Goal: Task Accomplishment & Management: Manage account settings

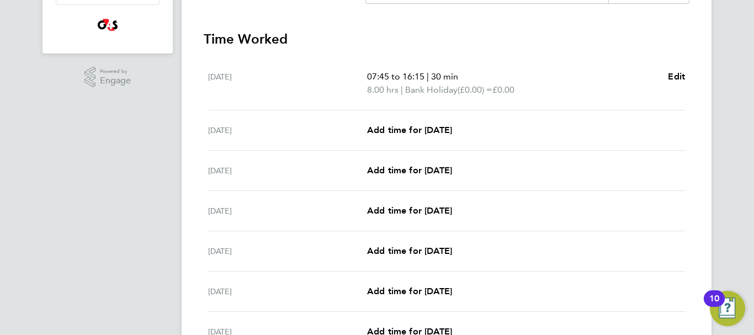
scroll to position [309, 0]
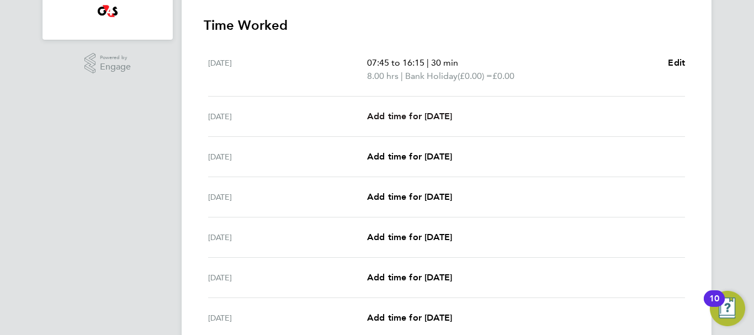
click at [420, 121] on span "Add time for Tue 26 Aug" at bounding box center [409, 116] width 85 height 10
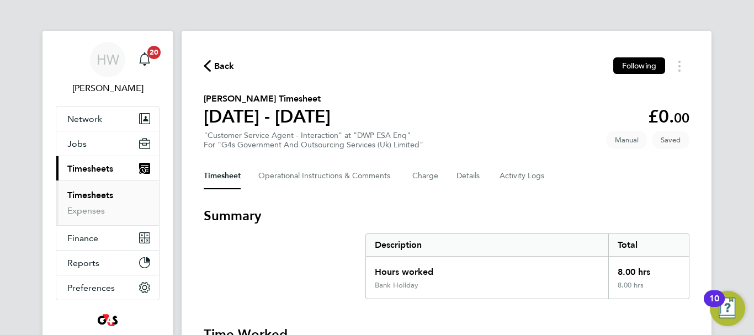
select select "30"
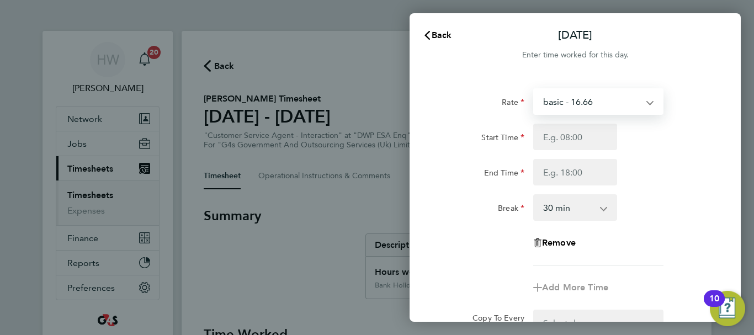
click at [617, 94] on select "basic - 16.66 Sick System Issue Paid - 16.66 x2 - 32.79 Annual Leave System Iss…" at bounding box center [591, 101] width 115 height 24
select select "30"
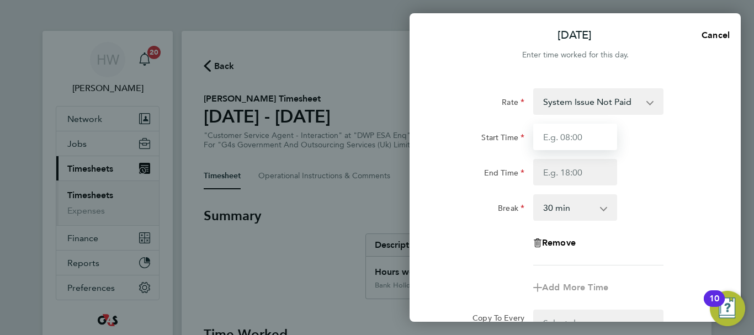
click at [545, 140] on input "Start Time" at bounding box center [575, 137] width 84 height 27
type input "09:00"
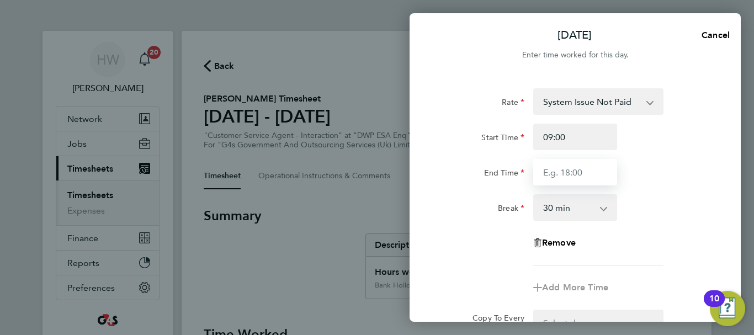
click at [552, 171] on input "End Time" at bounding box center [575, 172] width 84 height 27
type input "17:00"
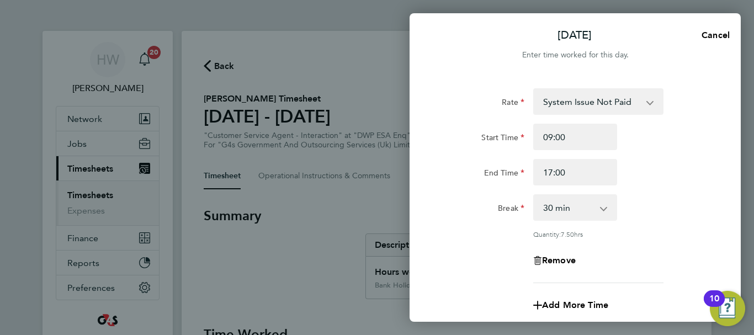
click at [634, 173] on div "End Time 17:00" at bounding box center [575, 172] width 278 height 27
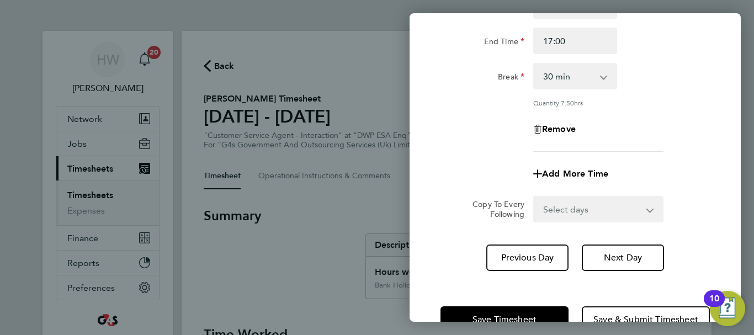
scroll to position [133, 0]
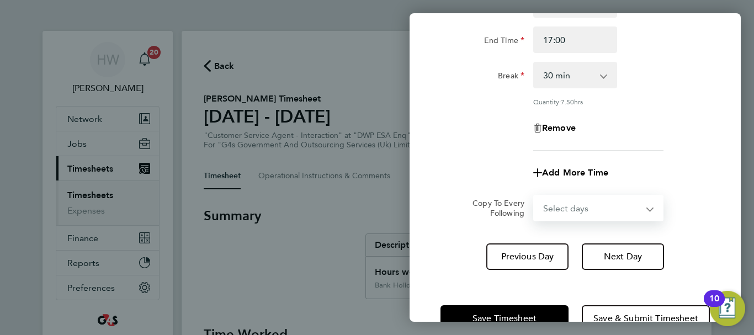
click at [580, 215] on select "Select days Day Weekday (Mon-Fri) Weekend (Sat-Sun) Wednesday Thursday Friday S…" at bounding box center [592, 208] width 116 height 24
select select "WED"
click at [534, 196] on select "Select days Day Weekday (Mon-Fri) Weekend (Sat-Sun) Wednesday Thursday Friday S…" at bounding box center [592, 208] width 116 height 24
select select "2025-08-31"
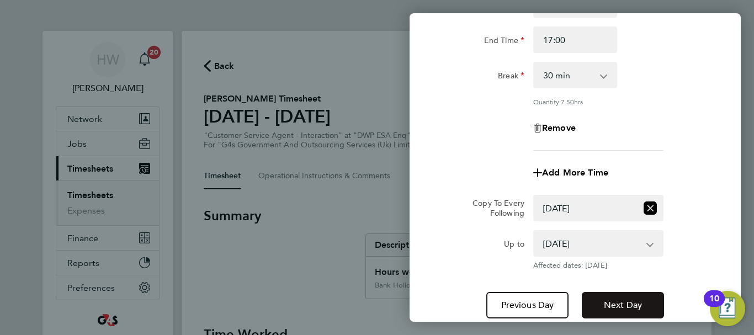
click at [628, 294] on button "Next Day" at bounding box center [623, 305] width 82 height 27
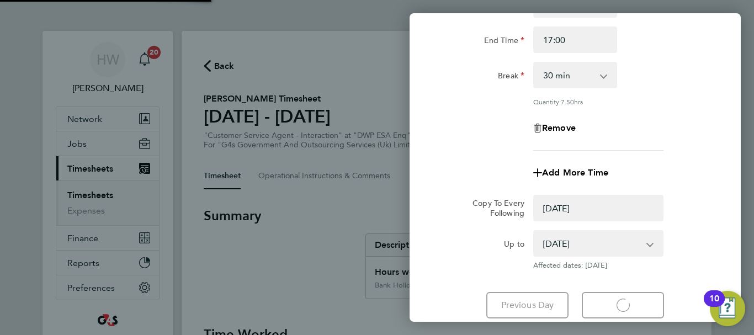
select select "0: null"
select select "30"
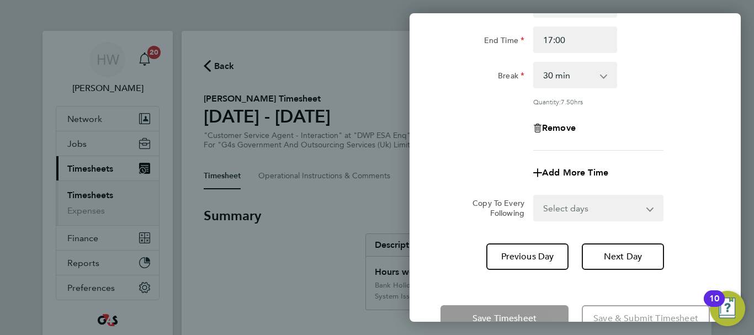
click at [664, 150] on div at bounding box center [598, 150] width 139 height 1
click at [671, 119] on div "Remove" at bounding box center [575, 128] width 278 height 27
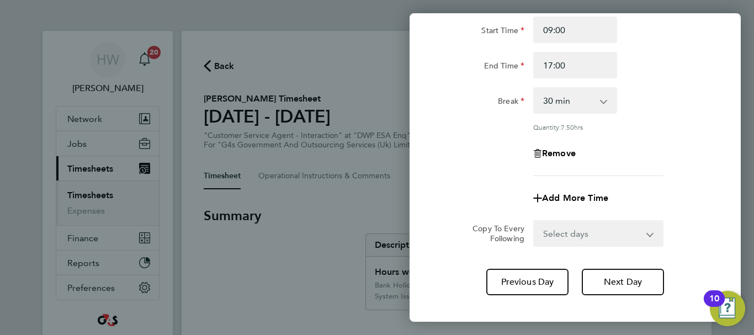
scroll to position [163, 0]
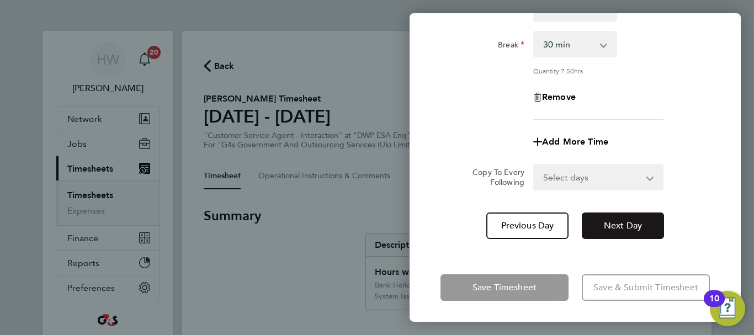
click at [624, 215] on button "Next Day" at bounding box center [623, 226] width 82 height 27
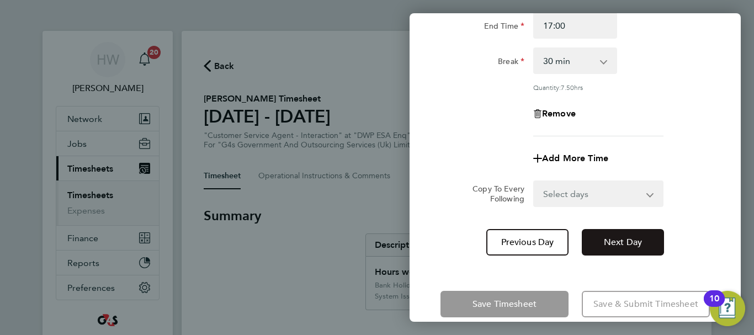
select select "30"
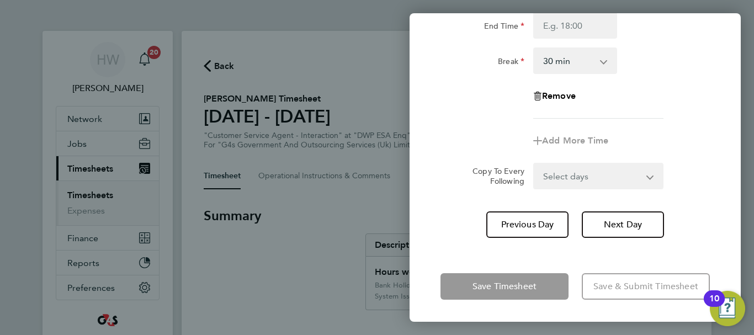
click at [675, 129] on div "Add More Time" at bounding box center [575, 141] width 278 height 27
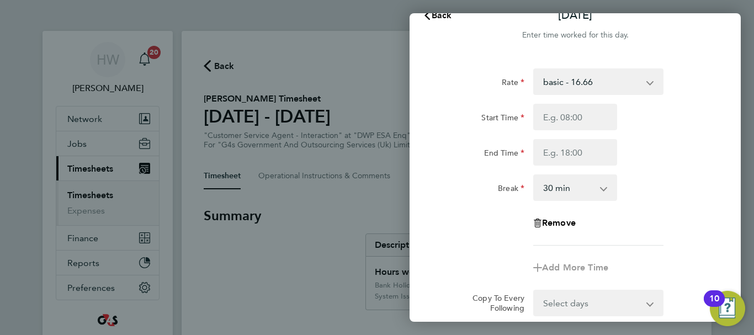
scroll to position [0, 0]
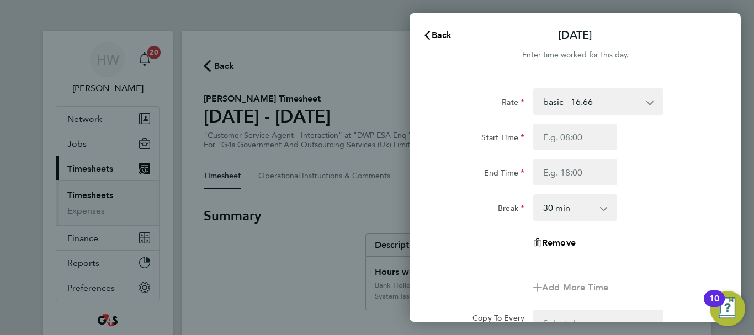
click at [580, 104] on select "basic - 16.66 Sick System Issue Paid - 16.66 x2 - 32.79 Annual Leave System Iss…" at bounding box center [591, 101] width 115 height 24
select select "30"
click at [559, 137] on input "Start Time" at bounding box center [575, 137] width 84 height 27
type input "09:00"
click at [574, 168] on input "End Time" at bounding box center [575, 172] width 84 height 27
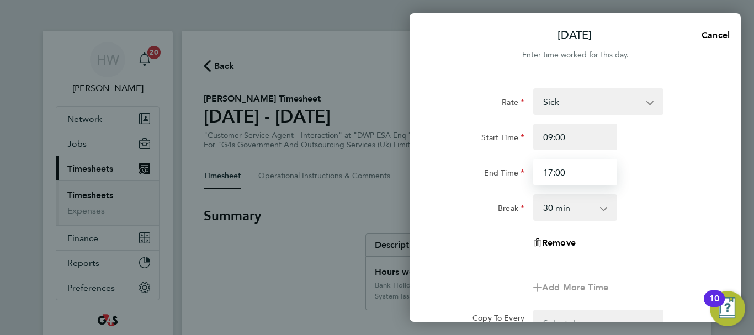
type input "17:00"
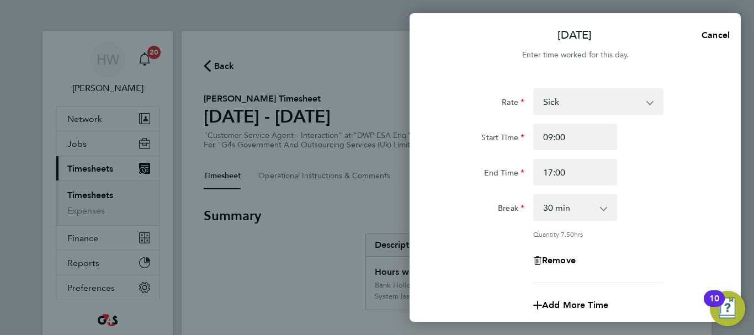
click at [668, 155] on div "Start Time 09:00 End Time 17:00" at bounding box center [575, 155] width 278 height 62
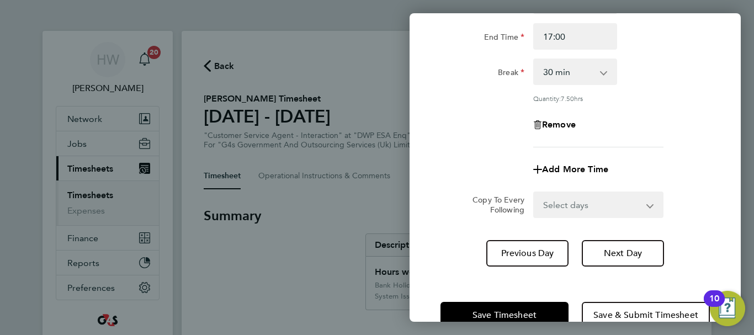
scroll to position [163, 0]
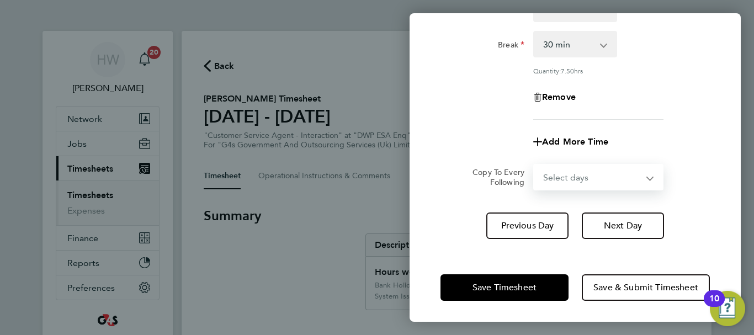
click at [606, 184] on select "Select days Day Weekend (Sat-Sun) Friday Saturday Sunday" at bounding box center [592, 177] width 116 height 24
select select "FRI"
click at [534, 165] on select "Select days Day Weekend (Sat-Sun) Friday Saturday Sunday" at bounding box center [592, 177] width 116 height 24
select select "2025-08-31"
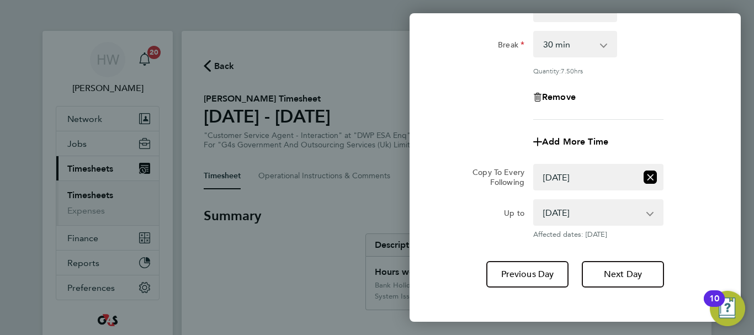
click at [687, 156] on form "Rate Sick System Issue Paid - 16.66 x2 - 32.79 Annual Leave basic - 16.66 Syste…" at bounding box center [575, 82] width 269 height 314
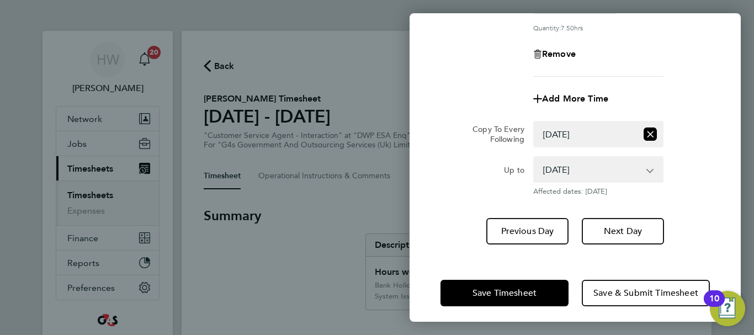
scroll to position [212, 0]
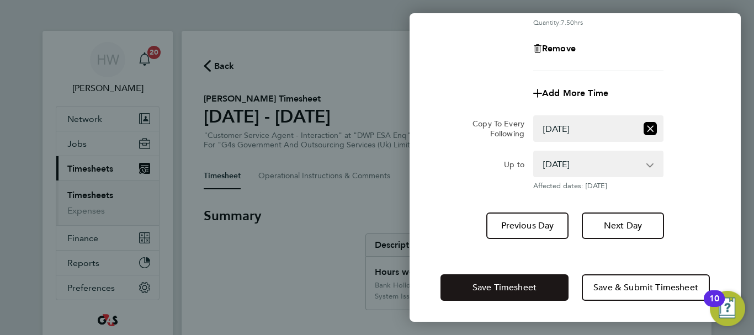
click at [549, 282] on button "Save Timesheet" at bounding box center [505, 287] width 128 height 27
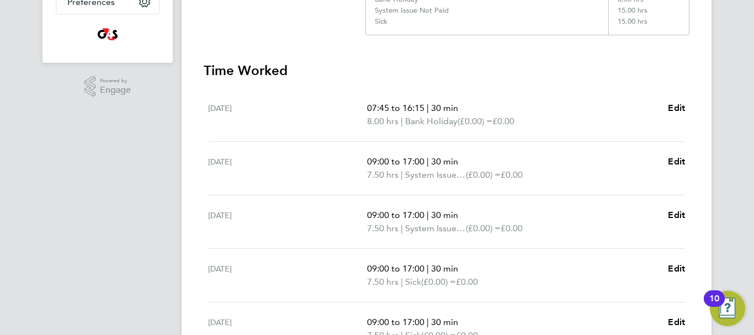
scroll to position [287, 0]
click at [681, 105] on span "Edit" at bounding box center [676, 107] width 17 height 10
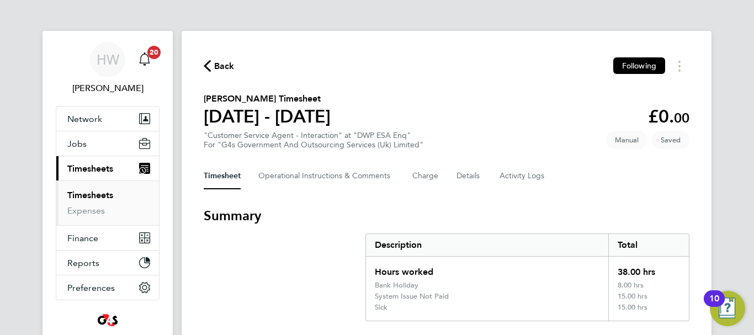
select select "30"
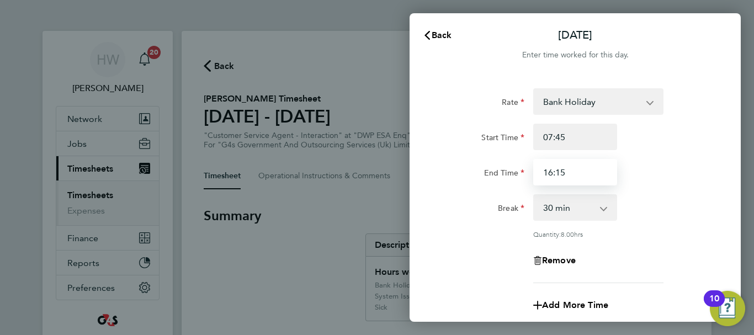
click at [548, 176] on input "16:15" at bounding box center [575, 172] width 84 height 27
click at [544, 174] on input "16:15" at bounding box center [575, 172] width 84 height 27
type input "1516:15"
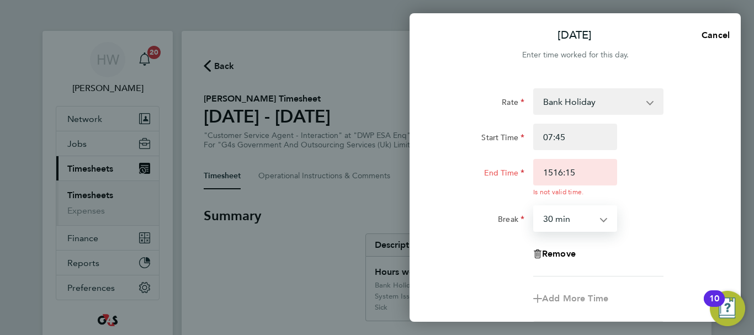
select select "45"
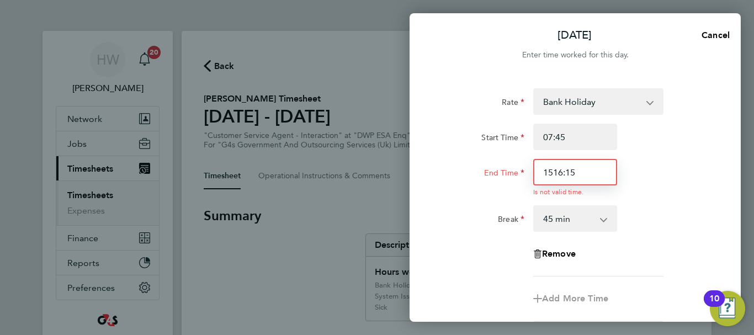
click at [579, 172] on input "1516:15" at bounding box center [575, 172] width 84 height 27
type input "15:45"
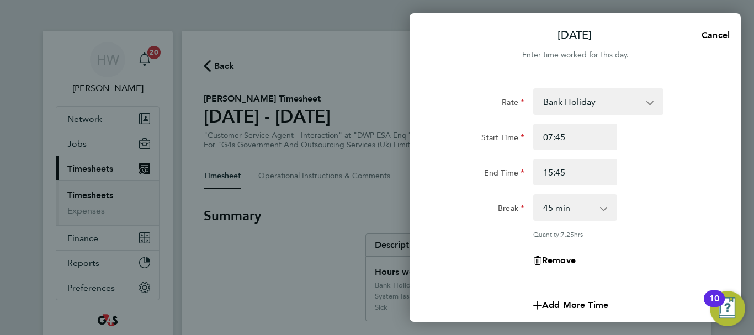
click at [659, 184] on div "End Time 15:45" at bounding box center [575, 172] width 278 height 27
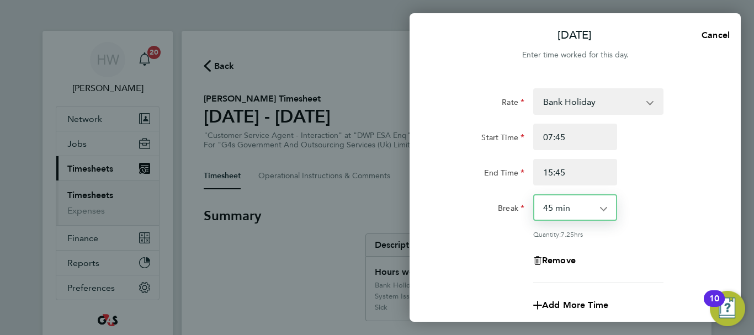
click at [567, 199] on select "0 min 15 min 30 min 45 min 60 min 75 min 90 min" at bounding box center [568, 207] width 68 height 24
click at [534, 195] on select "0 min 15 min 30 min 45 min 60 min 75 min 90 min" at bounding box center [568, 207] width 68 height 24
click at [680, 186] on div "Rate Bank Holiday Sick System Issue Paid - 16.66 x2 - 32.79 Annual Leave basic …" at bounding box center [575, 185] width 269 height 195
click at [581, 213] on select "0 min 15 min 30 min 45 min 60 min 75 min 90 min" at bounding box center [568, 207] width 68 height 24
select select "30"
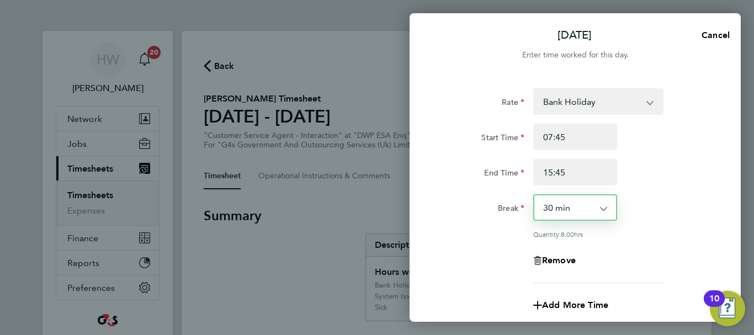
click at [534, 195] on select "0 min 15 min 30 min 45 min 60 min 75 min 90 min" at bounding box center [568, 207] width 68 height 24
click at [694, 243] on div "Rate Bank Holiday Sick System Issue Paid - 16.66 x2 - 32.79 Annual Leave basic …" at bounding box center [575, 185] width 269 height 195
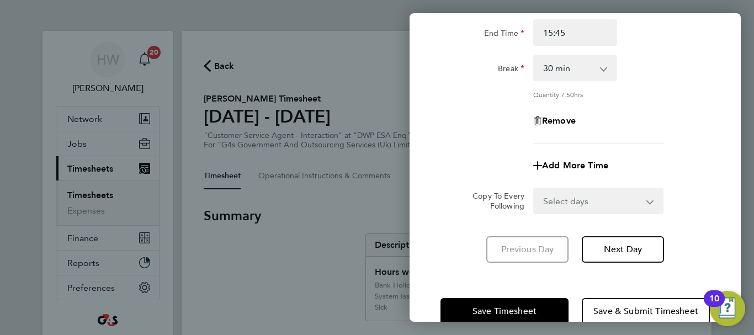
scroll to position [163, 0]
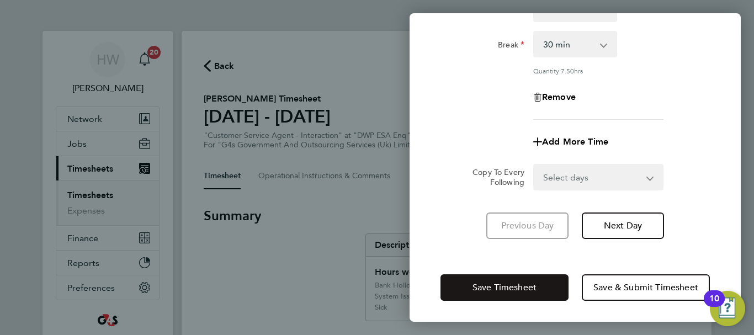
click at [546, 287] on button "Save Timesheet" at bounding box center [505, 287] width 128 height 27
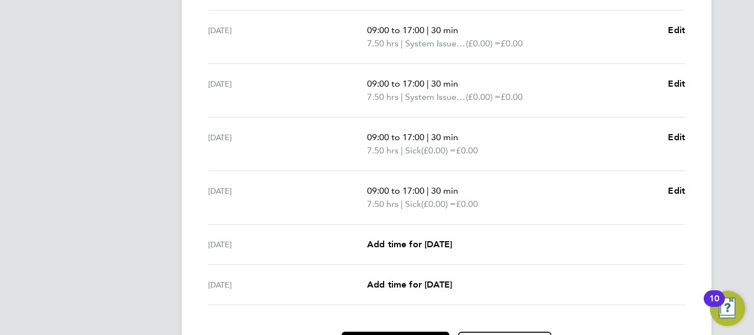
scroll to position [485, 0]
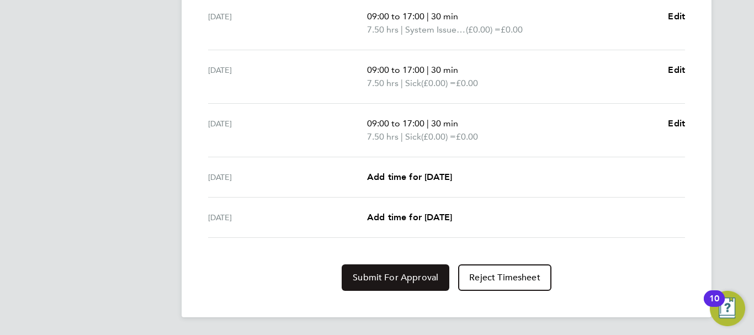
click at [393, 282] on span "Submit For Approval" at bounding box center [396, 277] width 86 height 11
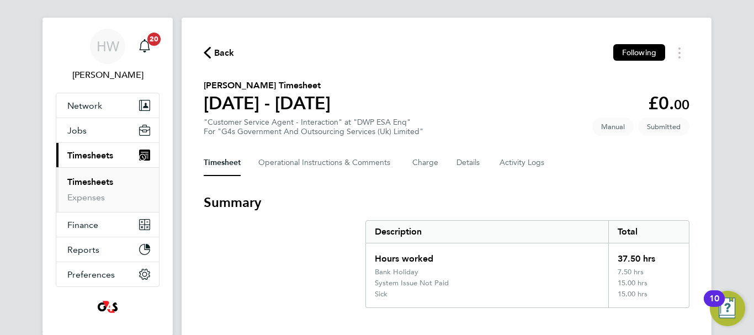
scroll to position [0, 0]
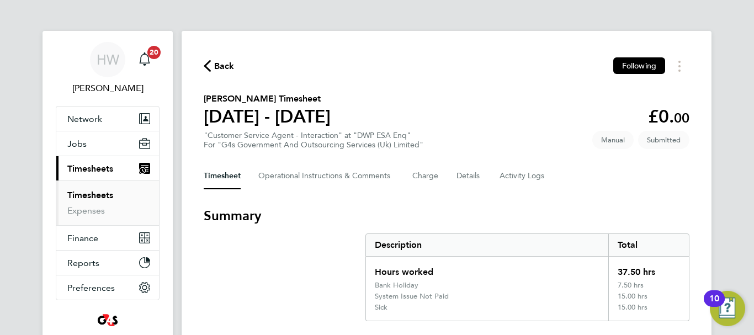
click at [76, 191] on link "Timesheets" at bounding box center [90, 195] width 46 height 10
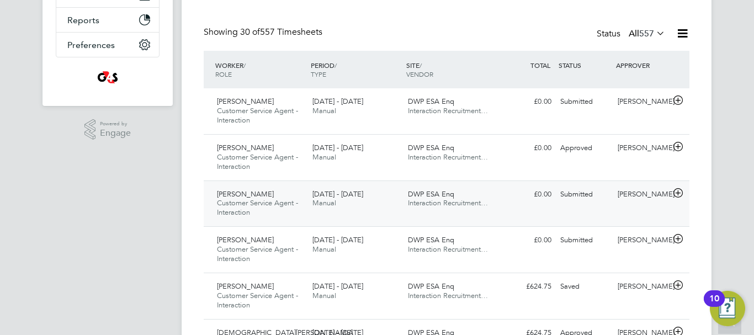
click at [676, 190] on icon at bounding box center [678, 193] width 14 height 9
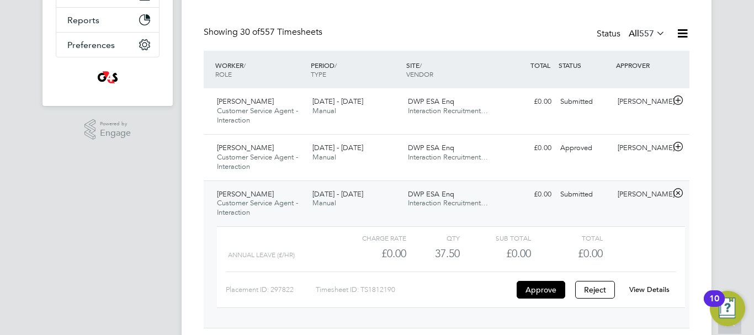
click at [655, 291] on link "View Details" at bounding box center [649, 289] width 40 height 9
click at [669, 204] on div "Samantha Orchard" at bounding box center [641, 195] width 57 height 18
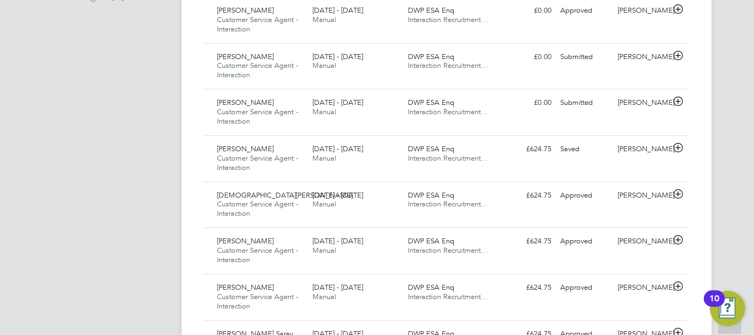
scroll to position [398, 0]
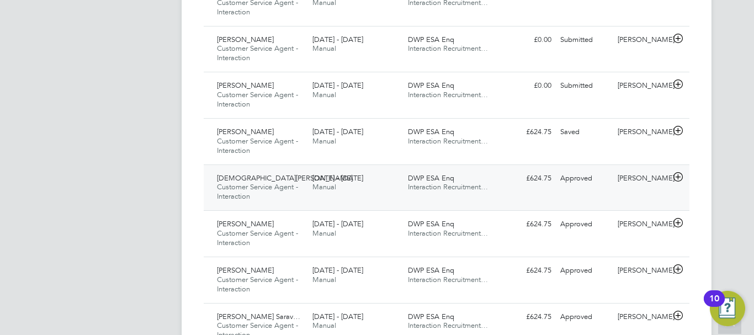
click at [592, 185] on div "Approved" at bounding box center [584, 179] width 57 height 18
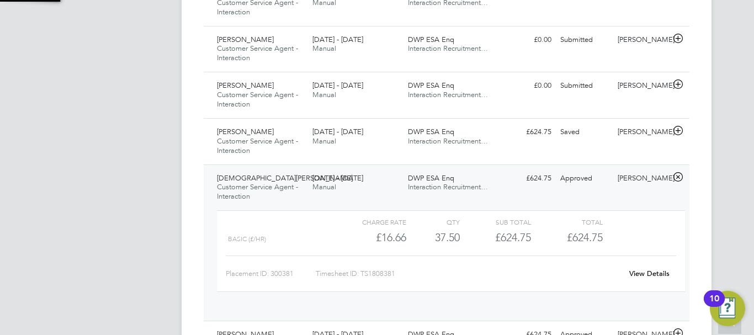
scroll to position [19, 108]
click at [654, 272] on link "View Details" at bounding box center [649, 273] width 40 height 9
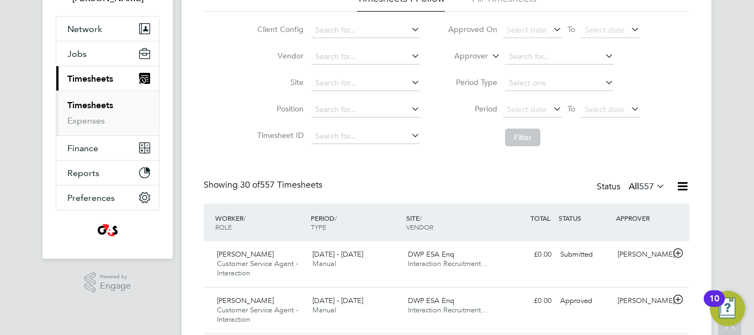
scroll to position [0, 0]
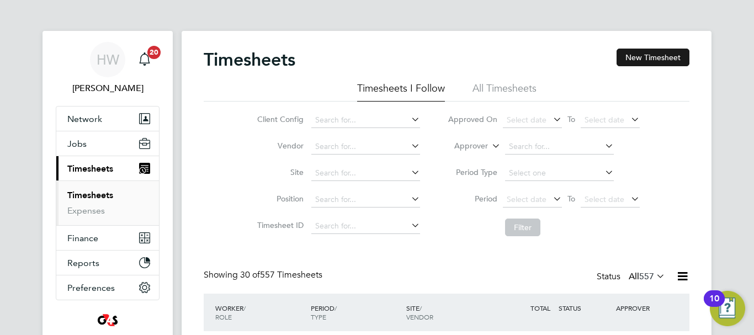
click at [666, 62] on button "New Timesheet" at bounding box center [653, 58] width 73 height 18
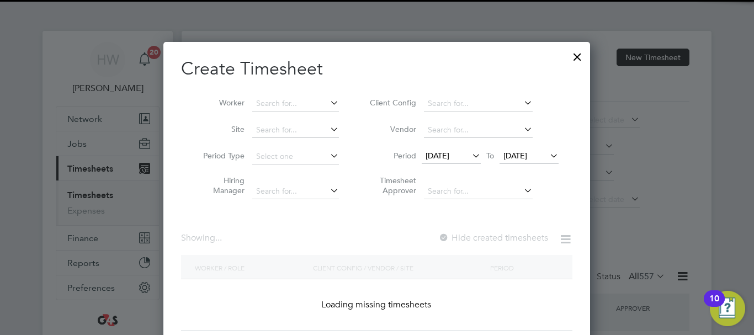
scroll to position [1541, 428]
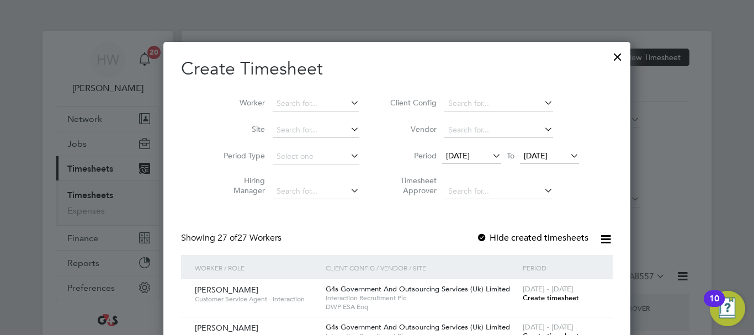
click at [454, 157] on span "18 Aug 2025" at bounding box center [458, 156] width 24 height 10
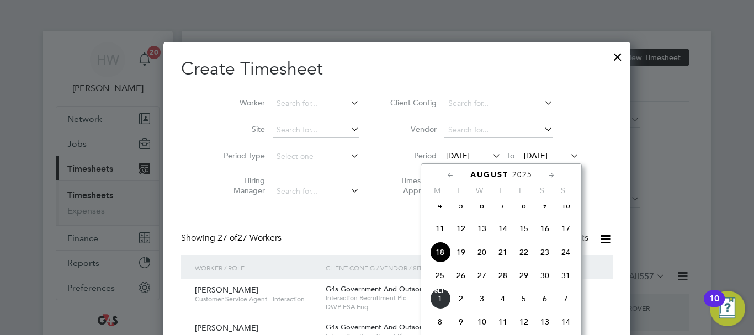
click at [440, 279] on span "25" at bounding box center [440, 275] width 21 height 21
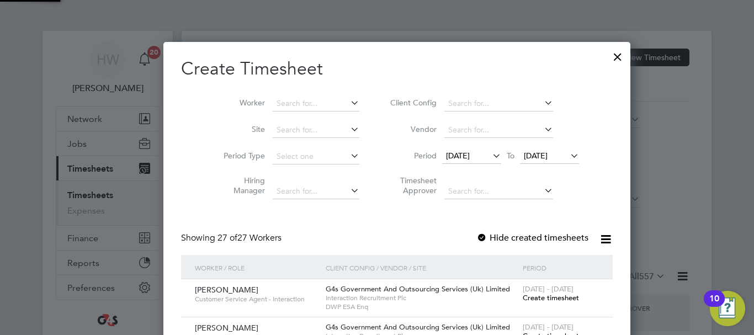
scroll to position [1541, 428]
click at [524, 297] on span "Create timesheet" at bounding box center [551, 297] width 56 height 9
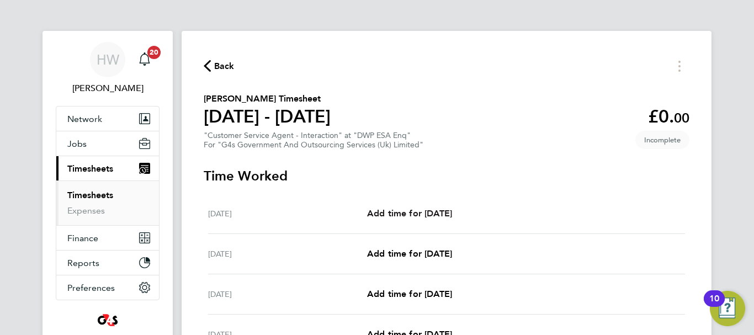
click at [452, 211] on span "Add time for Mon 25 Aug" at bounding box center [409, 213] width 85 height 10
select select "30"
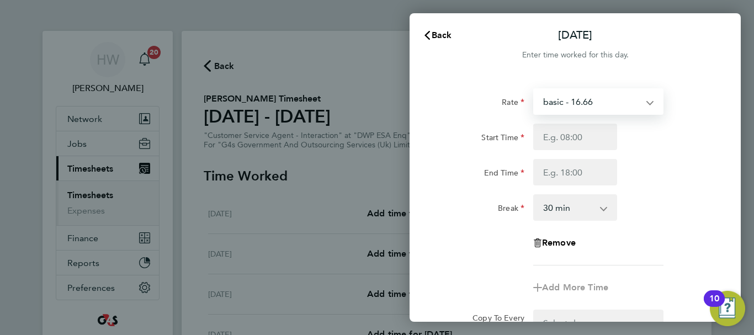
click at [588, 96] on select "basic - 16.66 Bank Holiday System Issue Not Paid System Issue Paid - 16.66 Annu…" at bounding box center [591, 101] width 115 height 24
select select "30"
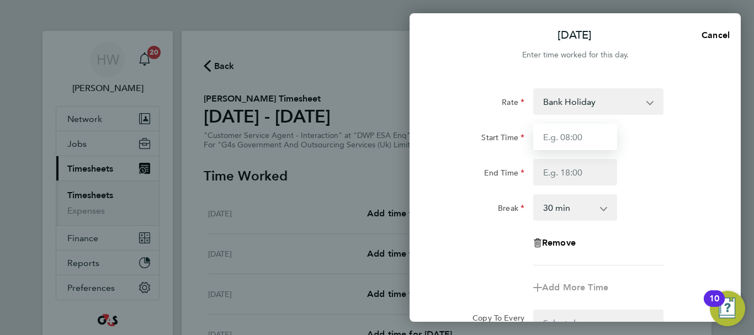
click at [568, 144] on input "Start Time" at bounding box center [575, 137] width 84 height 27
type input "09:00"
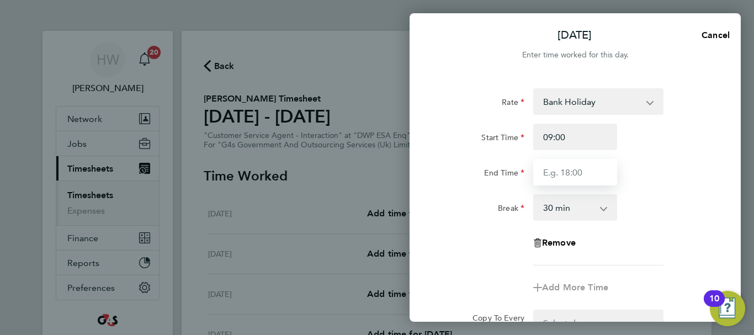
click at [563, 173] on input "End Time" at bounding box center [575, 172] width 84 height 27
type input "17:00"
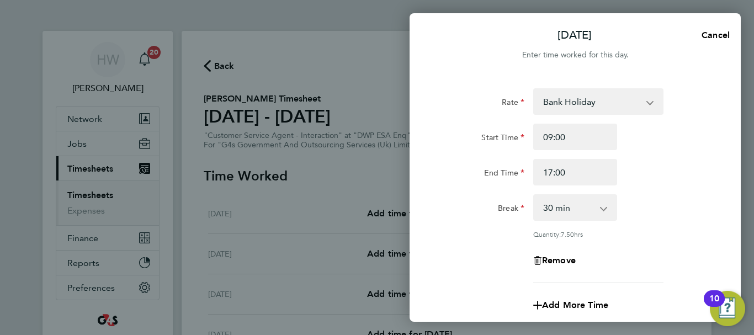
click at [666, 172] on div "End Time 17:00" at bounding box center [575, 172] width 278 height 27
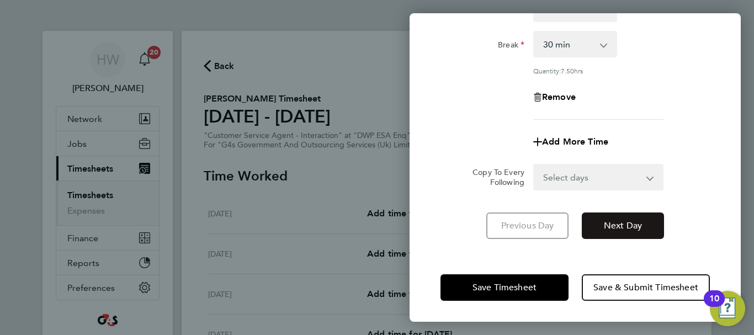
click at [605, 220] on span "Next Day" at bounding box center [623, 225] width 38 height 11
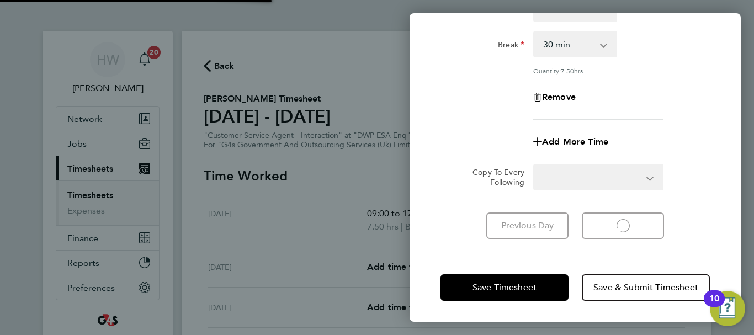
select select "30"
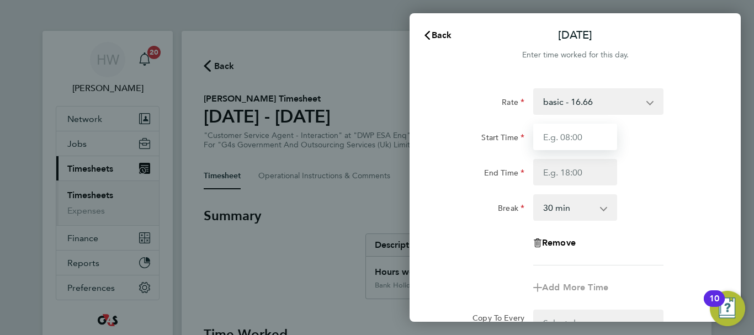
click at [563, 141] on input "Start Time" at bounding box center [575, 137] width 84 height 27
type input "09:00"
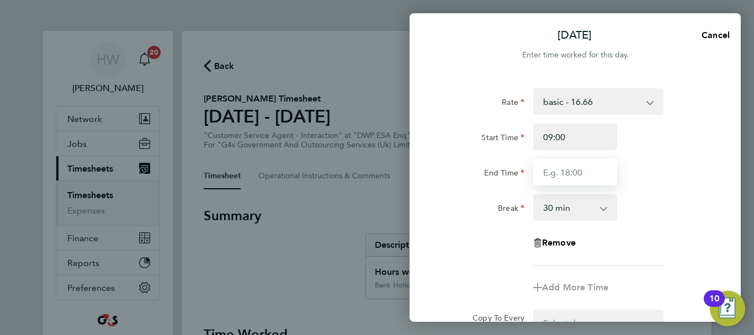
click at [563, 174] on input "End Time" at bounding box center [575, 172] width 84 height 27
type input "17:00"
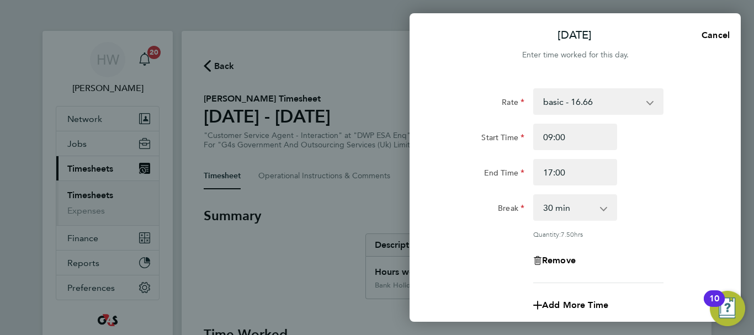
click at [639, 178] on div "End Time 17:00" at bounding box center [575, 172] width 278 height 27
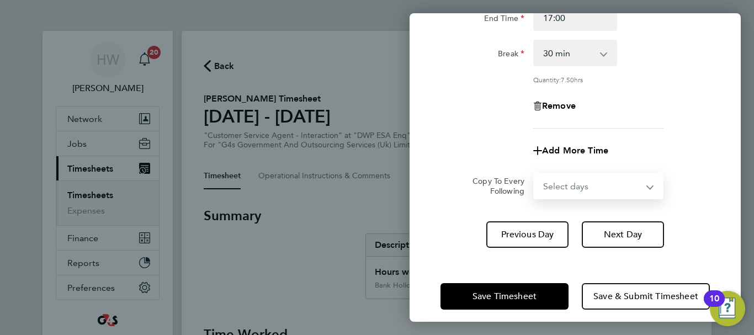
click at [619, 188] on select "Select days Day Weekday (Mon-Fri) Weekend (Sat-Sun) Wednesday Thursday Friday S…" at bounding box center [592, 186] width 116 height 24
select select "WED"
click at [534, 174] on select "Select days Day Weekday (Mon-Fri) Weekend (Sat-Sun) Wednesday Thursday Friday S…" at bounding box center [592, 186] width 116 height 24
select select "2025-08-31"
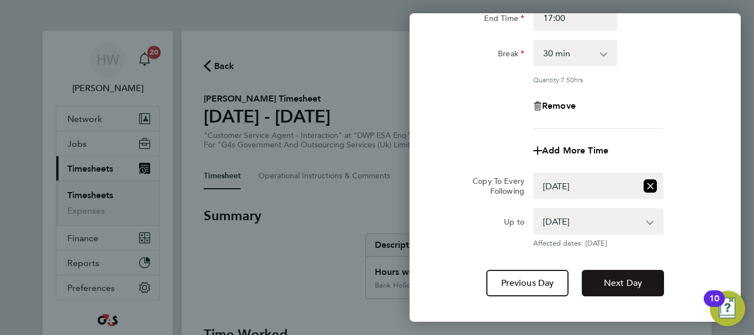
click at [622, 278] on span "Next Day" at bounding box center [623, 283] width 38 height 11
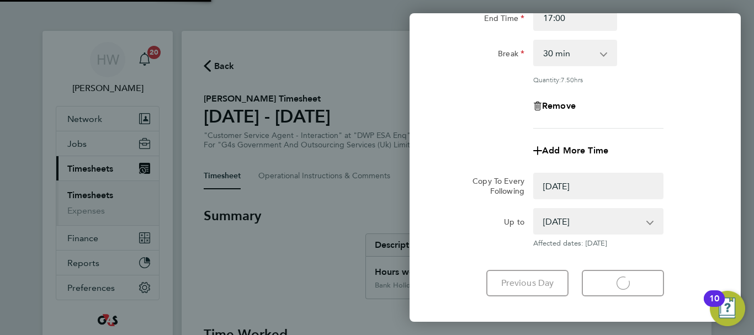
select select "0: null"
select select "30"
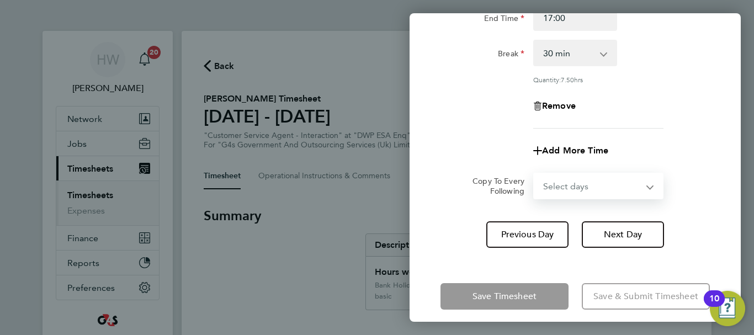
click at [624, 183] on select "Select days Day Weekday (Mon-Fri) Weekend (Sat-Sun) Thursday Friday Saturday Su…" at bounding box center [592, 186] width 116 height 24
select select "THU"
click at [534, 174] on select "Select days Day Weekday (Mon-Fri) Weekend (Sat-Sun) Thursday Friday Saturday Su…" at bounding box center [592, 186] width 116 height 24
select select "2025-08-31"
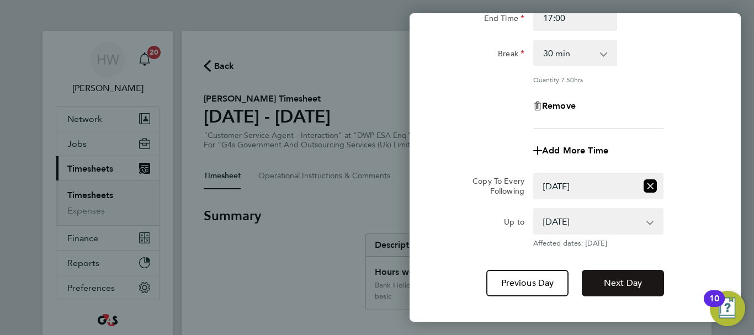
click at [636, 278] on span "Next Day" at bounding box center [623, 283] width 38 height 11
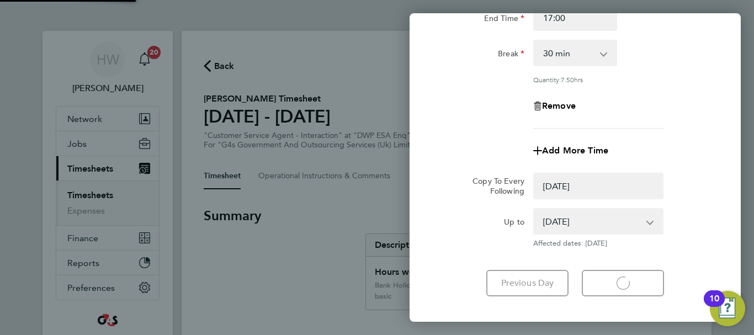
select select "0: null"
select select "30"
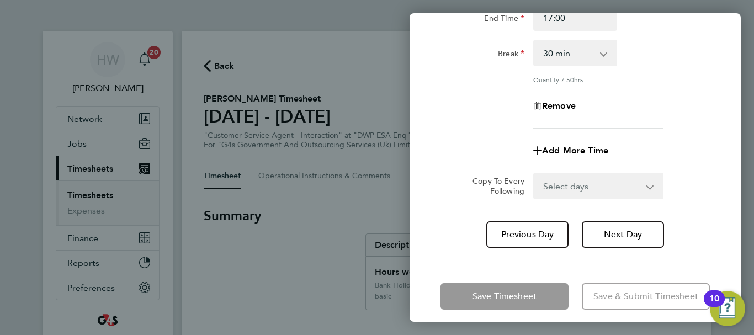
click at [608, 175] on select "Select days Day Weekend (Sat-Sun) Friday Saturday Sunday" at bounding box center [592, 186] width 116 height 24
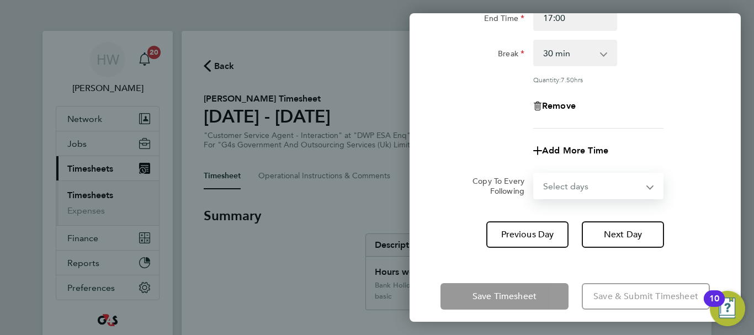
select select "FRI"
click at [534, 174] on select "Select days Day Weekend (Sat-Sun) Friday Saturday Sunday" at bounding box center [592, 186] width 116 height 24
select select "2025-08-31"
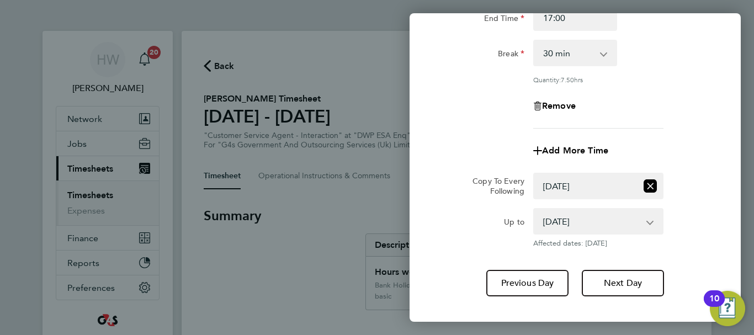
click at [705, 233] on div "Up to 29 Aug 2025 30 Aug 2025 31 Aug 2025 Affected dates: 29 Aug 2025" at bounding box center [575, 228] width 278 height 40
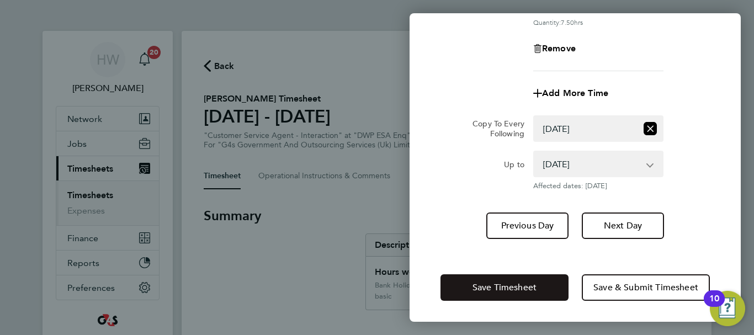
click at [520, 290] on span "Save Timesheet" at bounding box center [505, 287] width 64 height 11
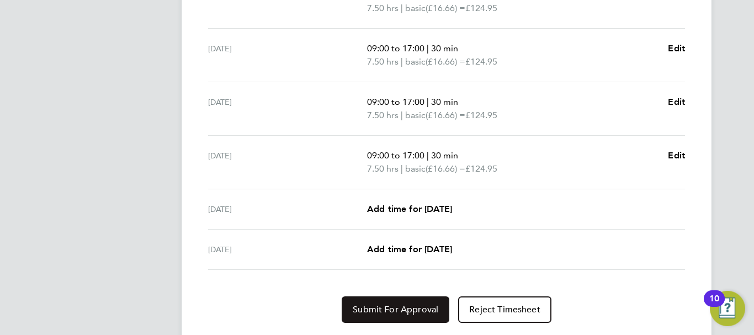
click at [375, 305] on span "Submit For Approval" at bounding box center [396, 309] width 86 height 11
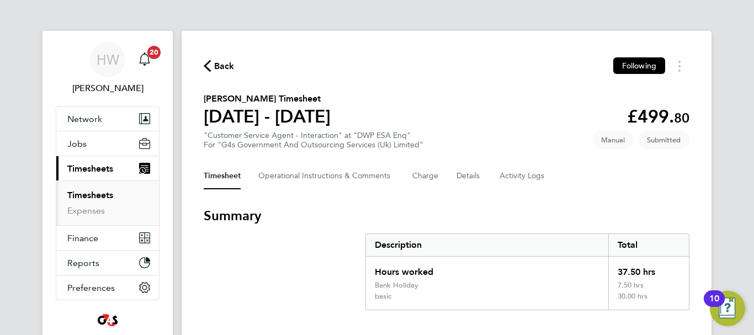
click at [88, 192] on link "Timesheets" at bounding box center [90, 195] width 46 height 10
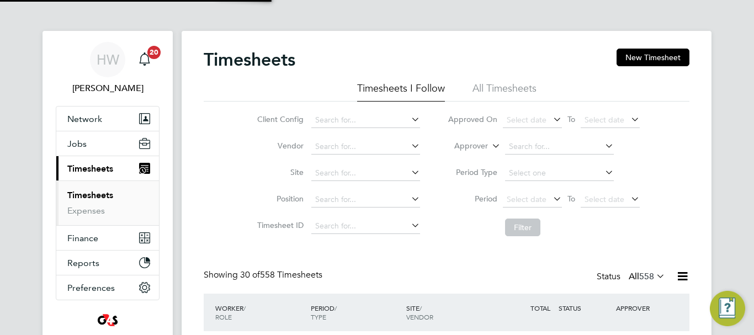
scroll to position [37, 96]
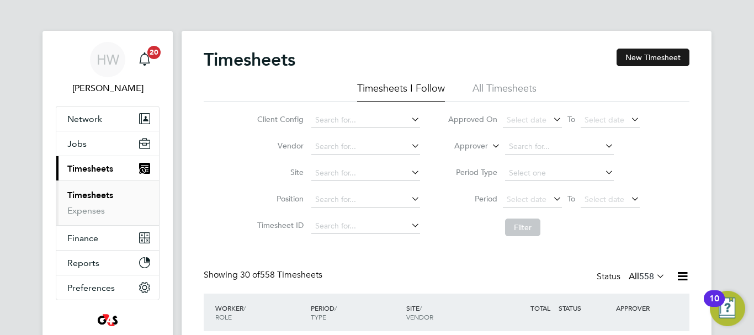
click at [653, 61] on button "New Timesheet" at bounding box center [653, 58] width 73 height 18
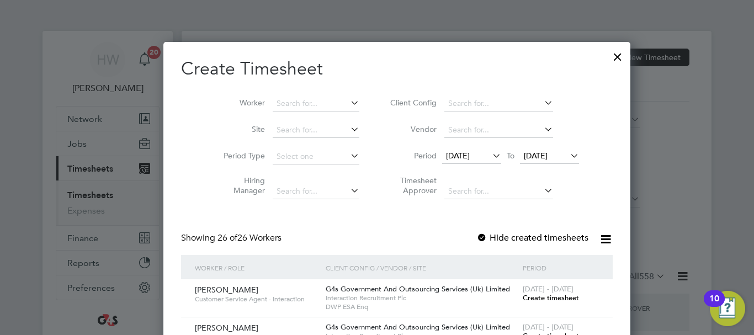
click at [446, 159] on span "18 Aug 2025" at bounding box center [458, 156] width 24 height 10
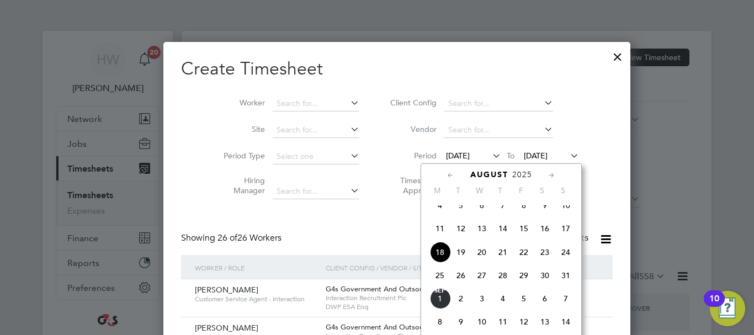
click at [440, 281] on span "25" at bounding box center [440, 275] width 21 height 21
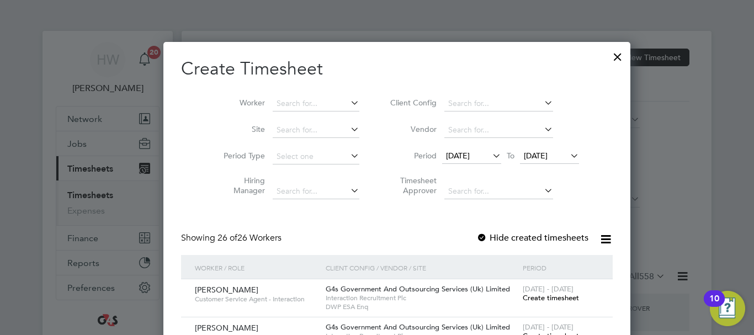
click at [523, 298] on span "Create timesheet" at bounding box center [551, 297] width 56 height 9
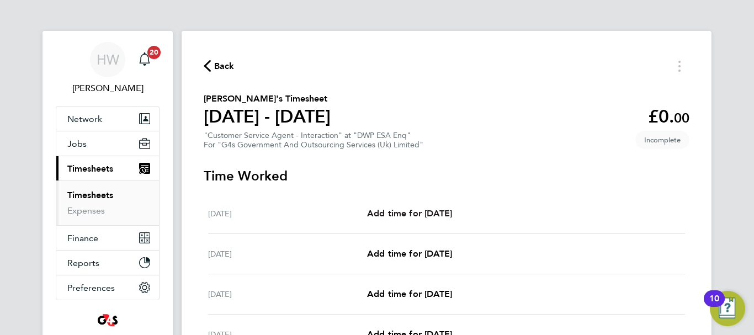
click at [452, 213] on span "Add time for Mon 25 Aug" at bounding box center [409, 213] width 85 height 10
select select "30"
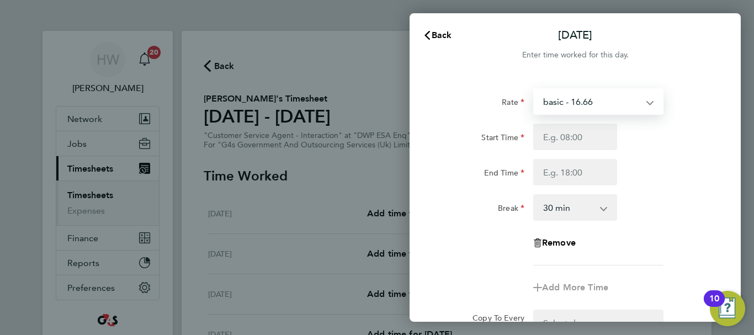
click at [567, 110] on select "basic - 16.66 Bank Holiday x1.5 - 24.73 System Issue Not Paid System Issue Paid…" at bounding box center [591, 101] width 115 height 24
select select "30"
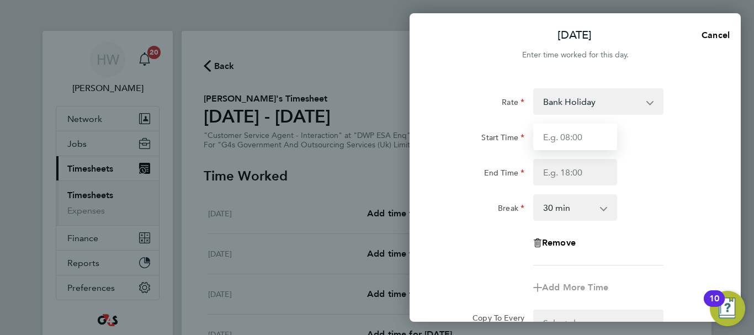
click at [558, 139] on input "Start Time" at bounding box center [575, 137] width 84 height 27
type input "09:00"
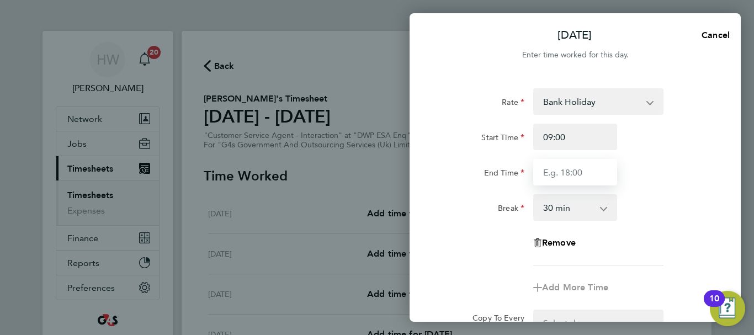
click at [562, 171] on input "End Time" at bounding box center [575, 172] width 84 height 27
type input "17:00"
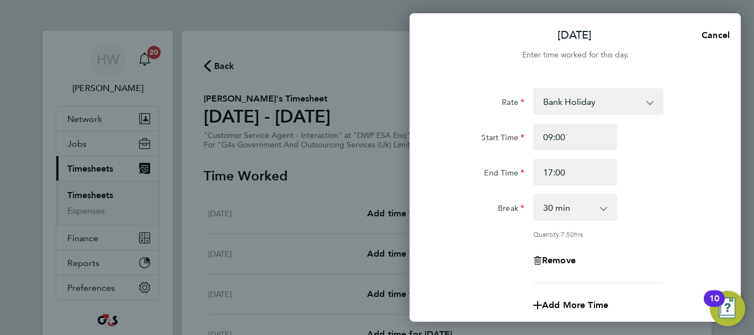
click at [632, 165] on div "End Time 17:00" at bounding box center [575, 172] width 278 height 27
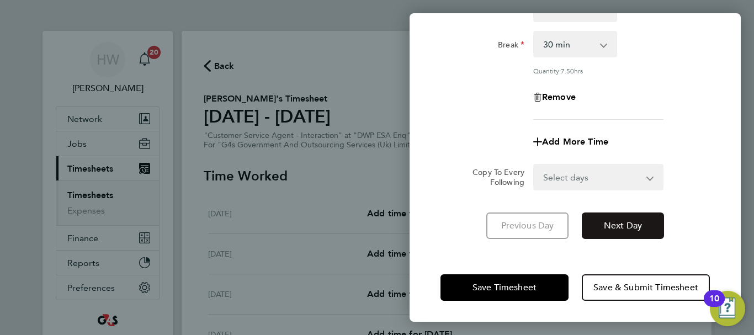
click at [627, 218] on button "Next Day" at bounding box center [623, 226] width 82 height 27
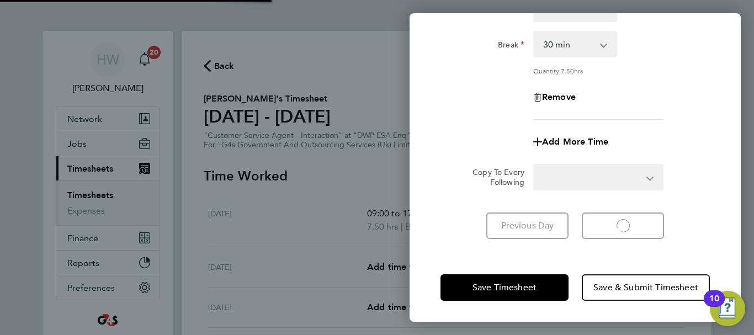
select select "30"
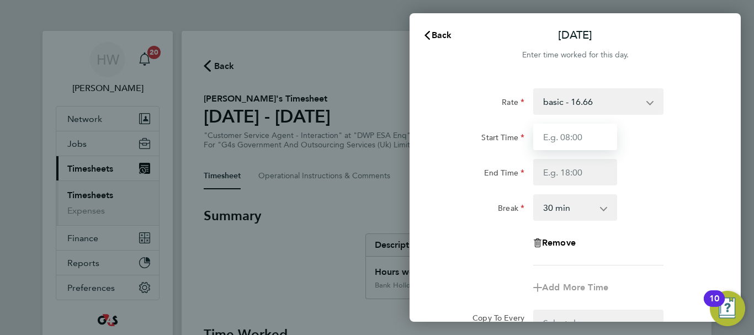
click at [571, 141] on input "Start Time" at bounding box center [575, 137] width 84 height 27
type input "09:00"
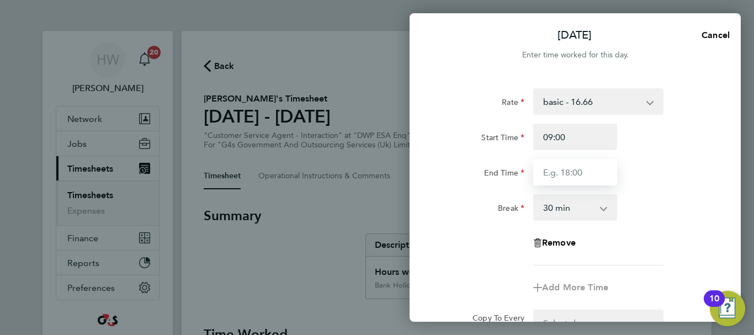
click at [567, 168] on input "End Time" at bounding box center [575, 172] width 84 height 27
type input "17:00"
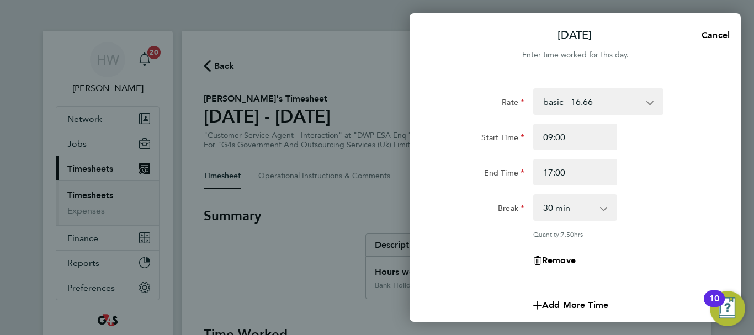
click at [668, 171] on div "End Time 17:00" at bounding box center [575, 172] width 278 height 27
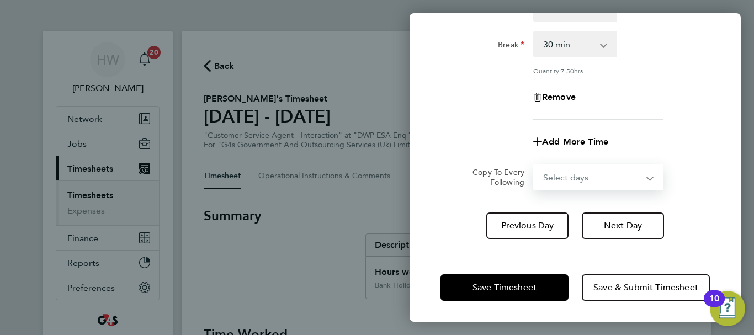
click at [634, 177] on select "Select days Day Weekday (Mon-Fri) Weekend (Sat-Sun) Wednesday Thursday Friday S…" at bounding box center [592, 177] width 116 height 24
select select "WED"
click at [534, 165] on select "Select days Day Weekday (Mon-Fri) Weekend (Sat-Sun) Wednesday Thursday Friday S…" at bounding box center [592, 177] width 116 height 24
select select "2025-08-31"
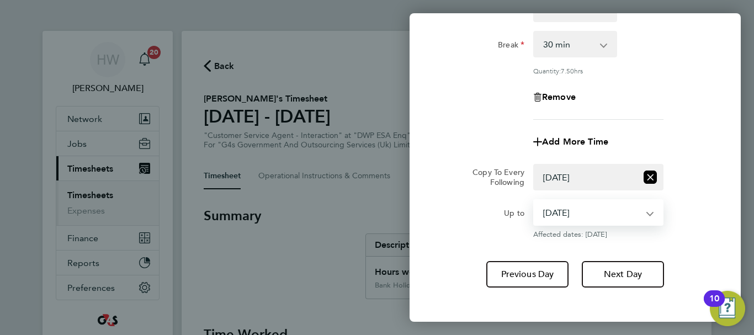
click at [624, 216] on select "27 Aug 2025 28 Aug 2025 29 Aug 2025 30 Aug 2025 31 Aug 2025" at bounding box center [591, 212] width 115 height 24
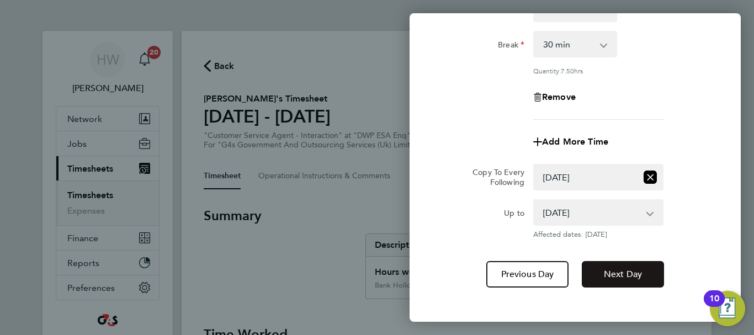
click at [636, 272] on span "Next Day" at bounding box center [623, 274] width 38 height 11
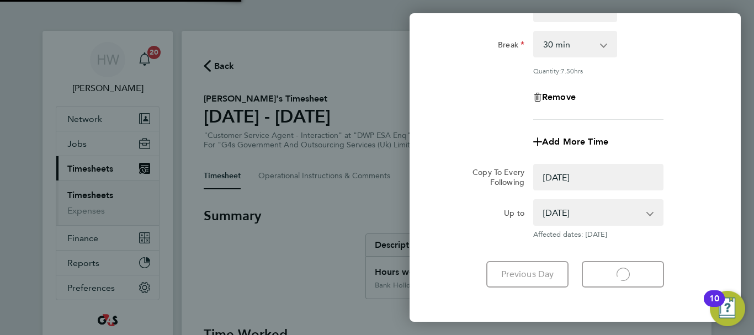
select select "0: null"
select select "30"
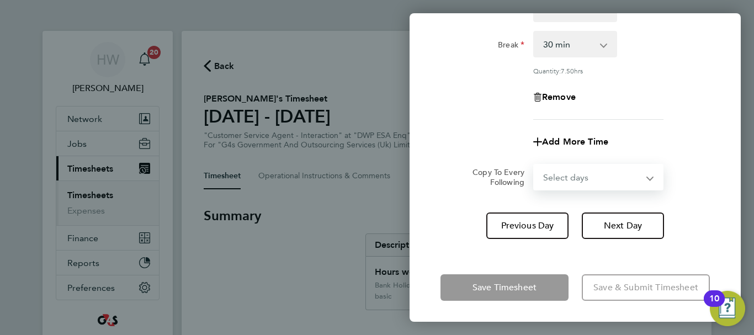
click at [604, 178] on select "Select days Day Weekday (Mon-Fri) Weekend (Sat-Sun) Thursday Friday Saturday Su…" at bounding box center [592, 177] width 116 height 24
select select "THU"
click at [534, 165] on select "Select days Day Weekday (Mon-Fri) Weekend (Sat-Sun) Thursday Friday Saturday Su…" at bounding box center [592, 177] width 116 height 24
select select "2025-08-31"
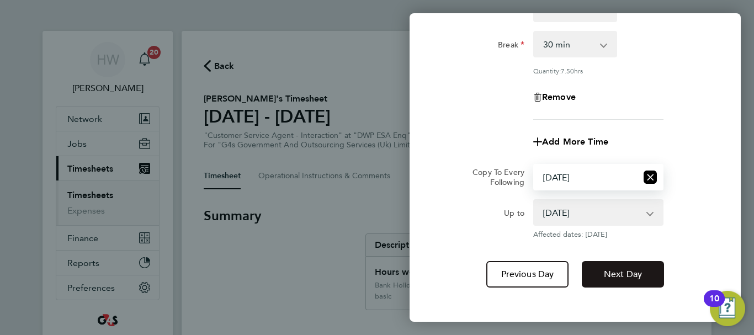
click at [623, 271] on span "Next Day" at bounding box center [623, 274] width 38 height 11
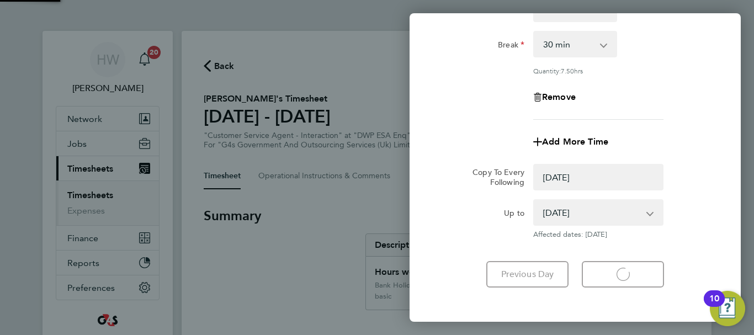
select select "0: null"
select select "30"
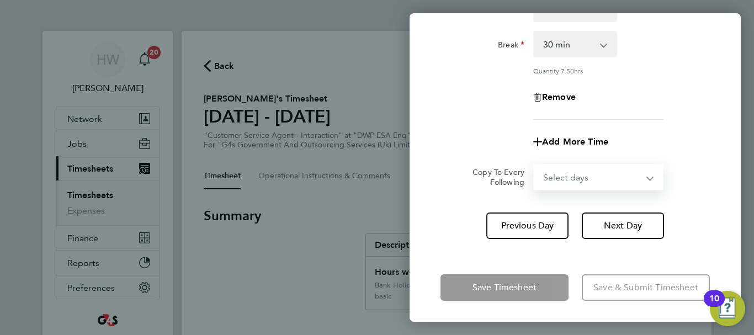
click at [617, 178] on select "Select days Day Weekend (Sat-Sun) Friday Saturday Sunday" at bounding box center [592, 177] width 116 height 24
select select "FRI"
click at [534, 165] on select "Select days Day Weekend (Sat-Sun) Friday Saturday Sunday" at bounding box center [592, 177] width 116 height 24
select select "2025-08-31"
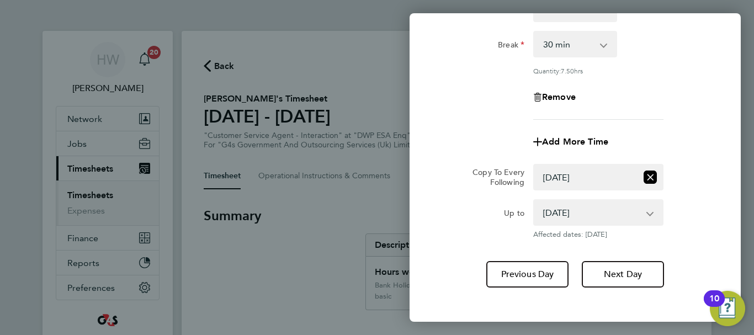
click at [710, 231] on div "Up to 29 Aug 2025 30 Aug 2025 31 Aug 2025 Affected dates: 29 Aug 2025" at bounding box center [575, 219] width 278 height 40
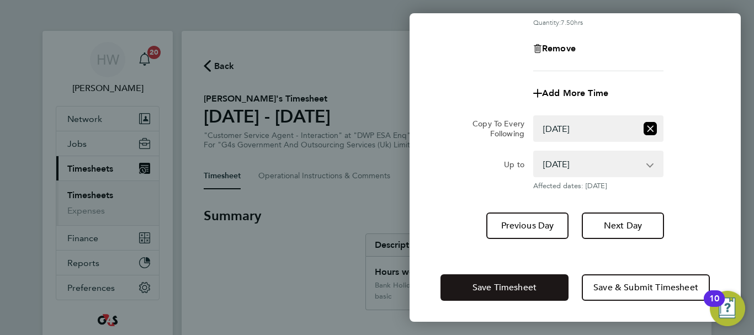
click at [505, 287] on span "Save Timesheet" at bounding box center [505, 287] width 64 height 11
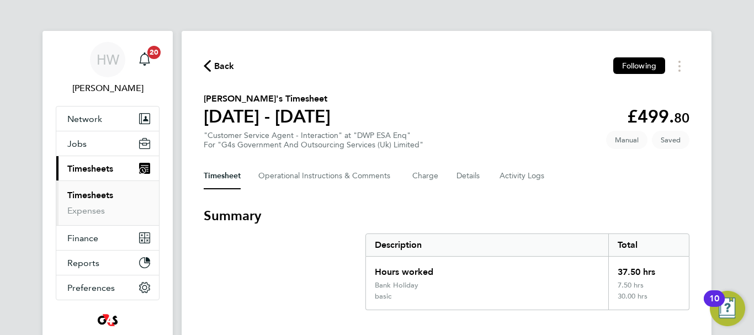
click at [493, 109] on section "David Ojiagbor's Timesheet 25 - 31 Aug 2025 £499. 80 "Customer Service Agent - …" at bounding box center [447, 120] width 486 height 57
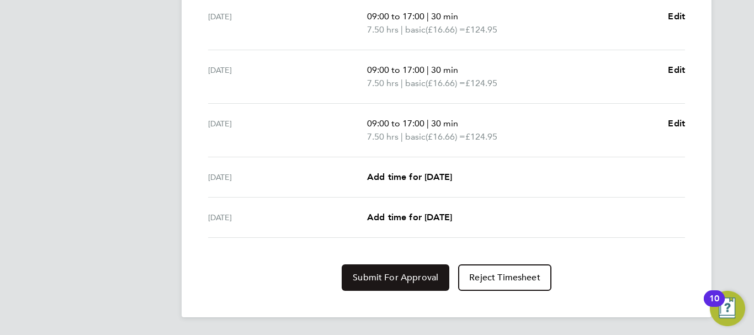
click at [419, 277] on span "Submit For Approval" at bounding box center [396, 277] width 86 height 11
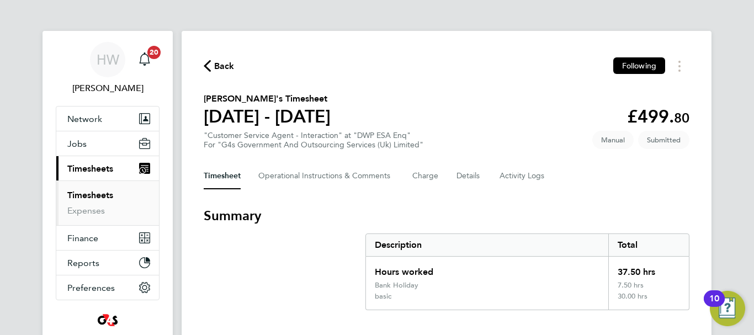
click at [110, 190] on link "Timesheets" at bounding box center [90, 195] width 46 height 10
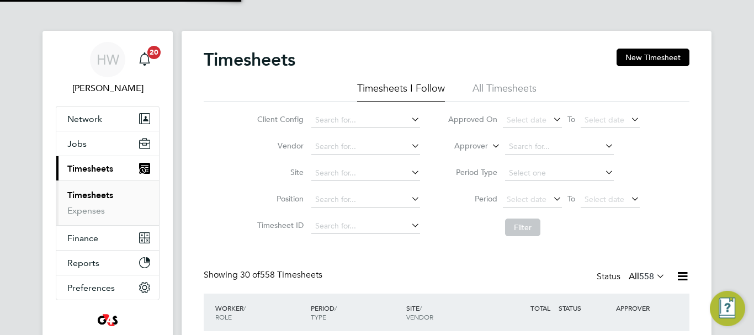
scroll to position [37, 96]
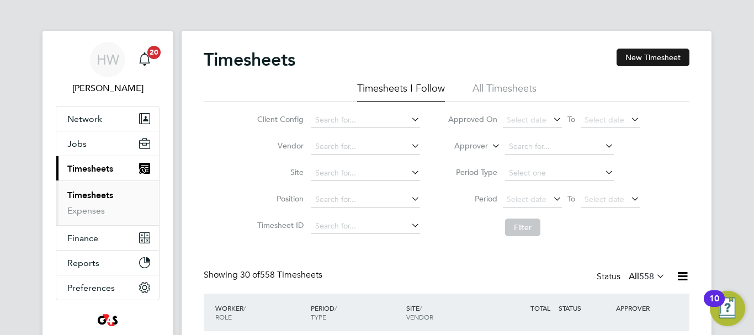
click at [661, 59] on button "New Timesheet" at bounding box center [653, 58] width 73 height 18
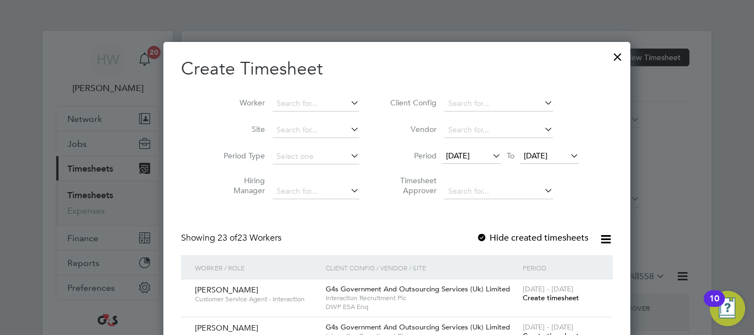
click at [523, 300] on span "Create timesheet" at bounding box center [551, 297] width 56 height 9
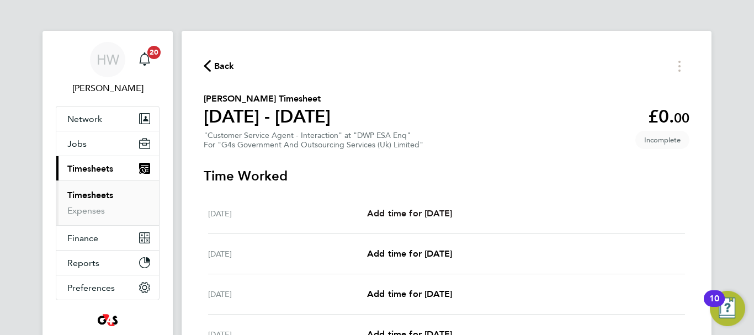
click at [449, 220] on link "Add time for Mon 25 Aug" at bounding box center [409, 213] width 85 height 13
select select "30"
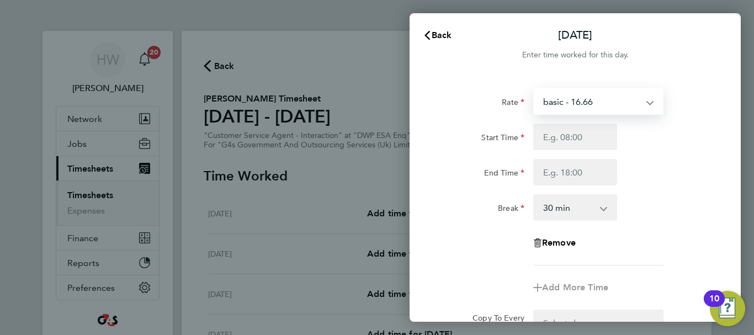
click at [567, 102] on select "basic - 16.66 x1.5 - 24.73 Bank Holiday x2 - 32.79 System Issue Paid - 16.66 Sy…" at bounding box center [591, 101] width 115 height 24
select select "30"
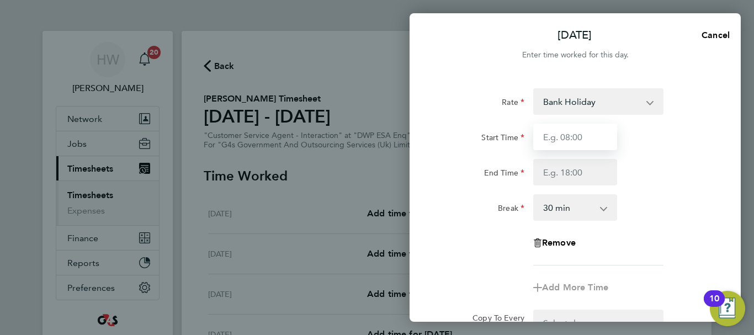
click at [550, 149] on input "Start Time" at bounding box center [575, 137] width 84 height 27
type input "09:00"
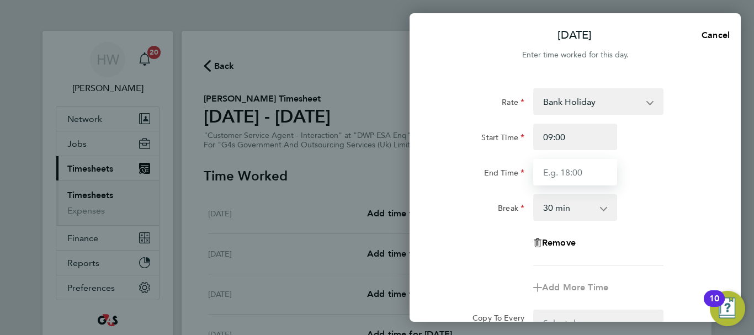
click at [554, 170] on input "End Time" at bounding box center [575, 172] width 84 height 27
type input "17:00"
click at [623, 167] on div "End Time 17:00" at bounding box center [575, 172] width 278 height 27
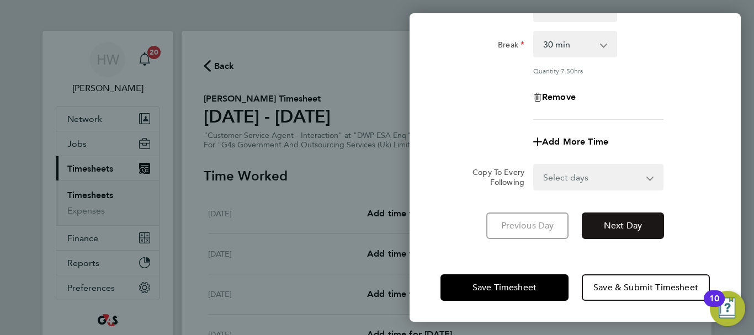
click at [629, 222] on span "Next Day" at bounding box center [623, 225] width 38 height 11
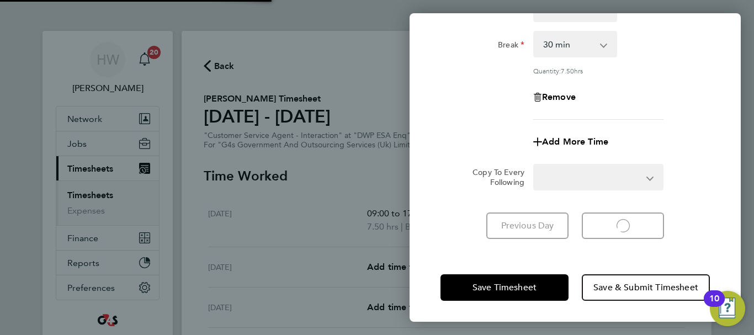
select select "30"
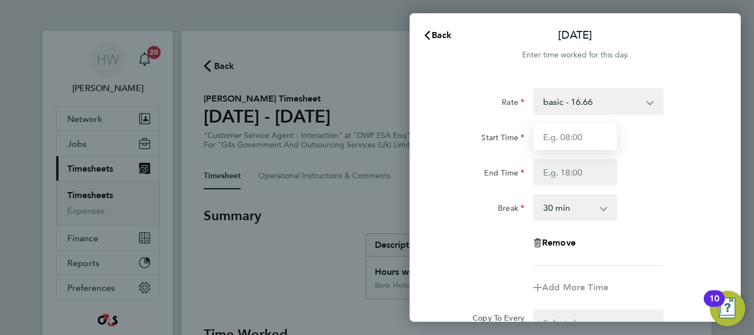
click at [572, 140] on input "Start Time" at bounding box center [575, 137] width 84 height 27
type input "09:00"
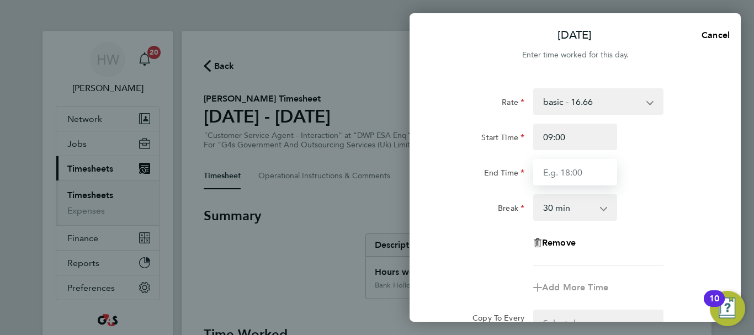
click at [567, 168] on input "End Time" at bounding box center [575, 172] width 84 height 27
type input "17:00"
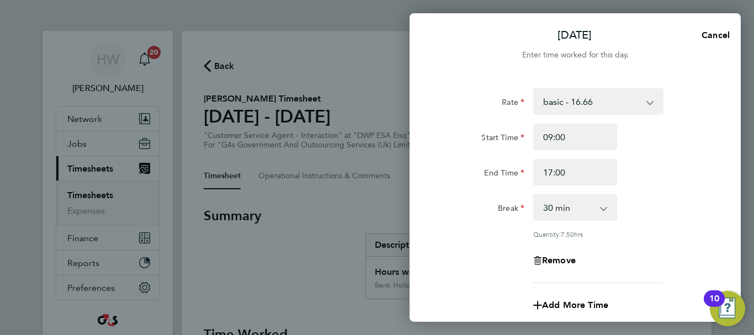
click at [647, 168] on div "End Time 17:00" at bounding box center [575, 172] width 278 height 27
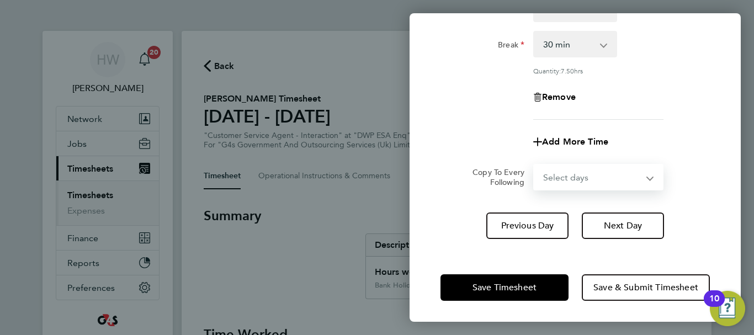
click at [611, 181] on select "Select days Day Weekday (Mon-Fri) Weekend (Sat-Sun) Wednesday Thursday Friday S…" at bounding box center [592, 177] width 116 height 24
select select "WED"
click at [534, 165] on select "Select days Day Weekday (Mon-Fri) Weekend (Sat-Sun) Wednesday Thursday Friday S…" at bounding box center [592, 177] width 116 height 24
select select "2025-08-31"
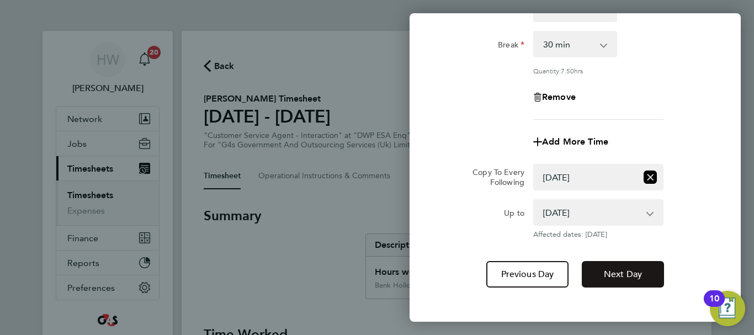
click at [629, 273] on span "Next Day" at bounding box center [623, 274] width 38 height 11
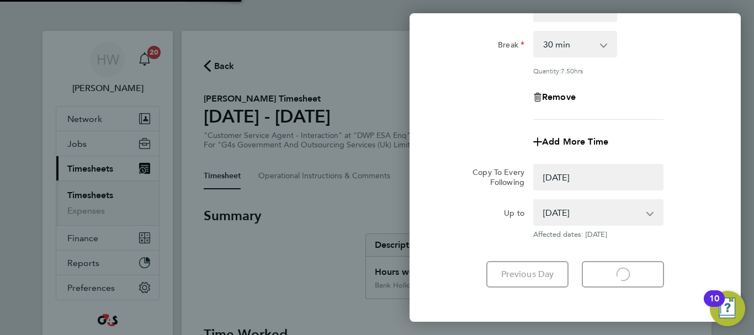
select select "0: null"
select select "30"
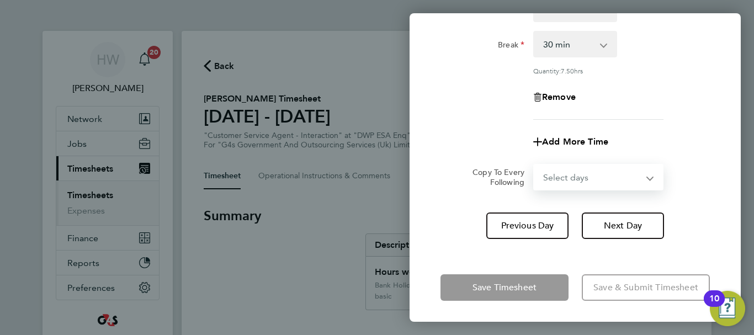
click at [621, 182] on select "Select days Day Weekday (Mon-Fri) Weekend (Sat-Sun) Thursday Friday Saturday Su…" at bounding box center [592, 177] width 116 height 24
select select "THU"
click at [534, 165] on select "Select days Day Weekday (Mon-Fri) Weekend (Sat-Sun) Thursday Friday Saturday Su…" at bounding box center [592, 177] width 116 height 24
select select "2025-08-31"
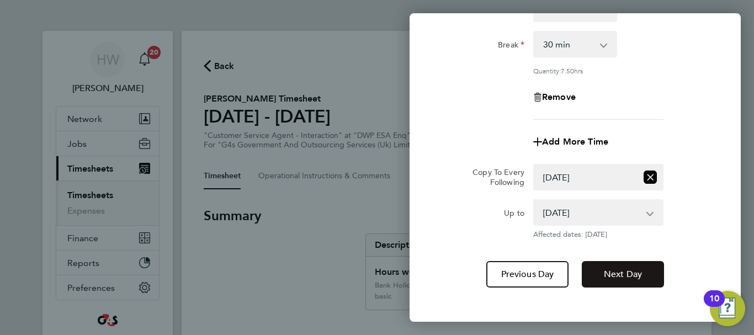
click at [621, 276] on span "Next Day" at bounding box center [623, 274] width 38 height 11
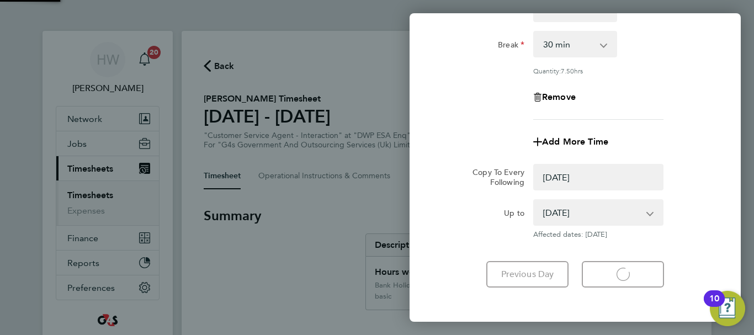
select select "0: null"
select select "30"
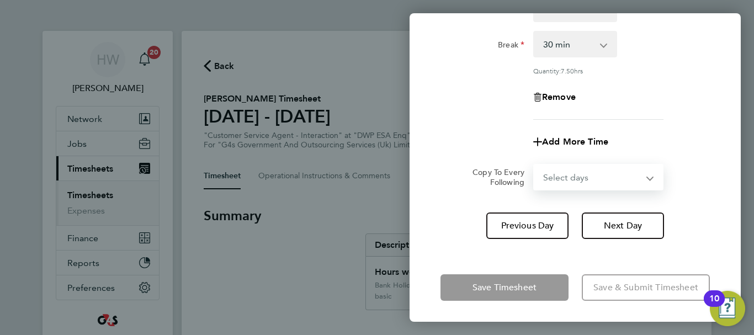
click at [568, 171] on select "Select days Day Weekend (Sat-Sun) Friday Saturday Sunday" at bounding box center [592, 177] width 116 height 24
select select "FRI"
click at [534, 165] on select "Select days Day Weekend (Sat-Sun) Friday Saturday Sunday" at bounding box center [592, 177] width 116 height 24
select select "2025-08-31"
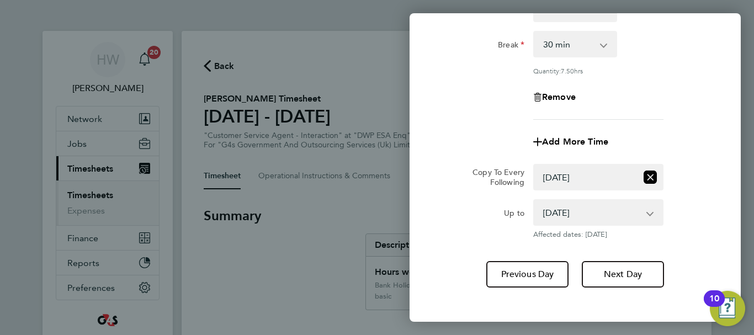
click at [702, 250] on div "Rate basic - 16.66 x1.5 - 24.73 Bank Holiday x2 - 32.79 System Issue Paid - 16.…" at bounding box center [575, 106] width 331 height 389
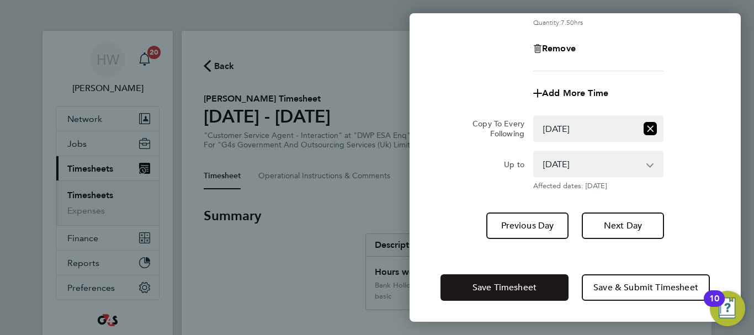
click at [516, 284] on span "Save Timesheet" at bounding box center [505, 287] width 64 height 11
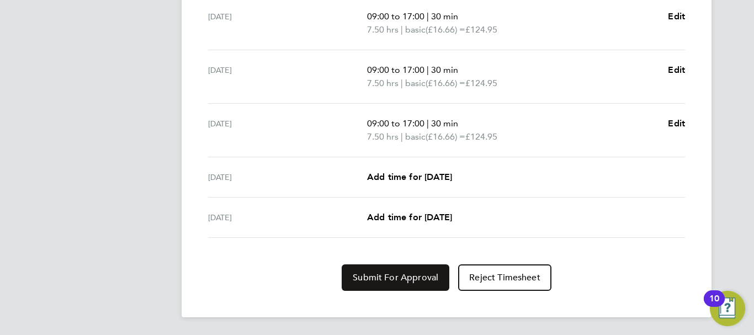
click at [411, 275] on span "Submit For Approval" at bounding box center [396, 277] width 86 height 11
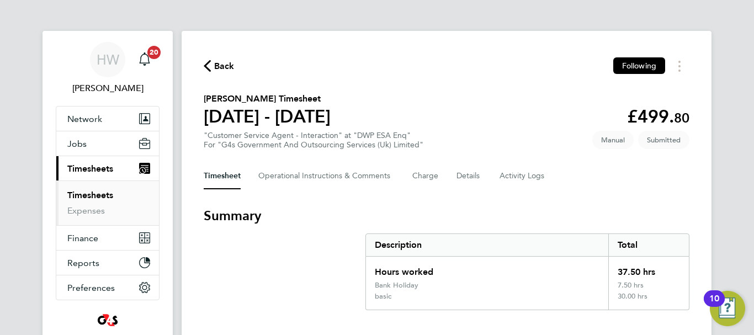
click at [88, 194] on link "Timesheets" at bounding box center [90, 195] width 46 height 10
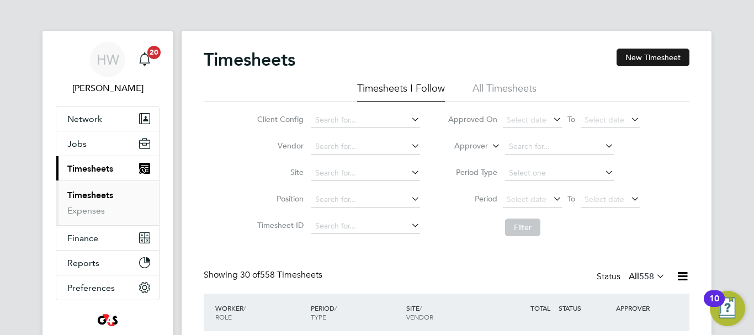
click at [644, 58] on button "New Timesheet" at bounding box center [653, 58] width 73 height 18
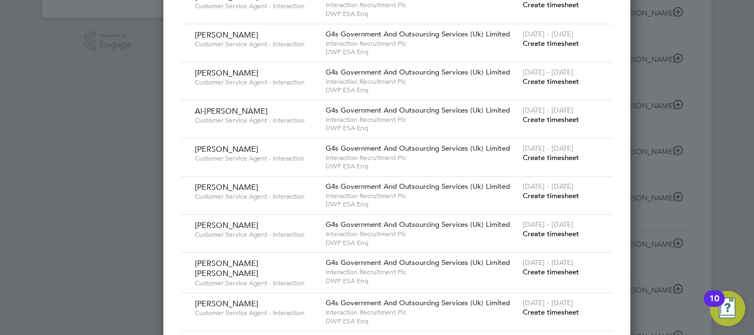
click at [523, 86] on span "Create timesheet" at bounding box center [551, 81] width 56 height 9
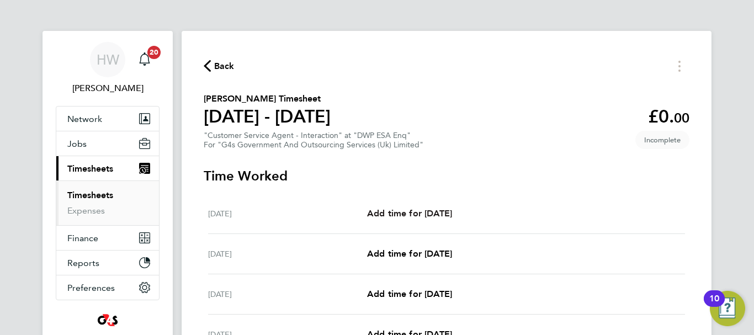
click at [452, 209] on span "Add time for Mon 25 Aug" at bounding box center [409, 213] width 85 height 10
select select "30"
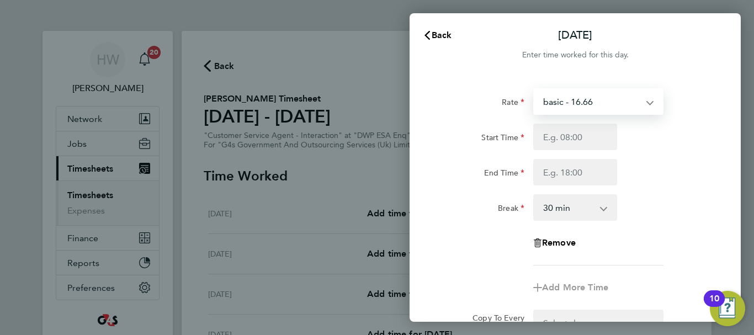
click at [565, 112] on select "basic - 16.66 System Issue Paid - 16.66 Bank Holiday System Issue Not Paid x1.5…" at bounding box center [591, 101] width 115 height 24
select select "30"
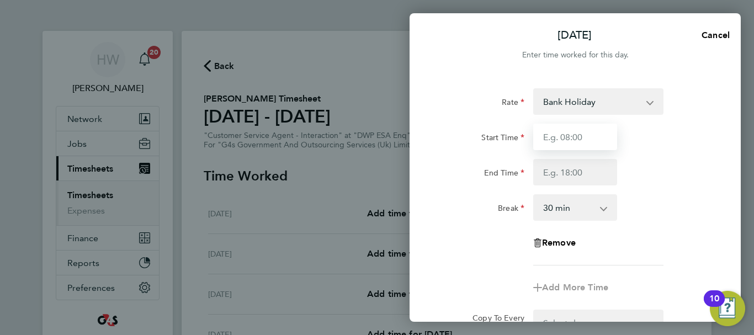
click at [559, 144] on input "Start Time" at bounding box center [575, 137] width 84 height 27
type input "09:00"
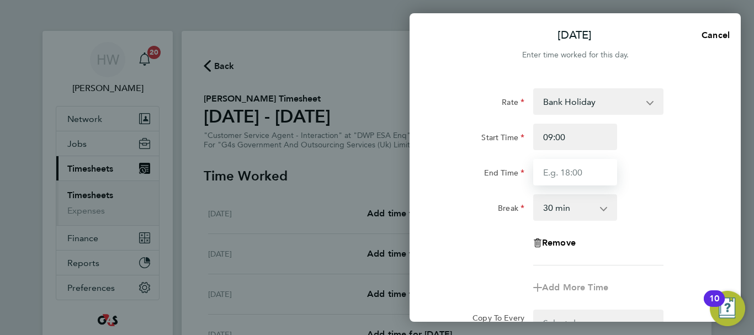
click at [564, 170] on input "End Time" at bounding box center [575, 172] width 84 height 27
type input "17:00"
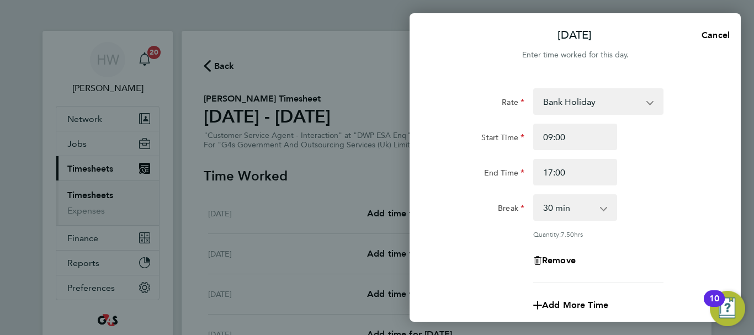
click at [648, 163] on div "End Time 17:00" at bounding box center [575, 172] width 278 height 27
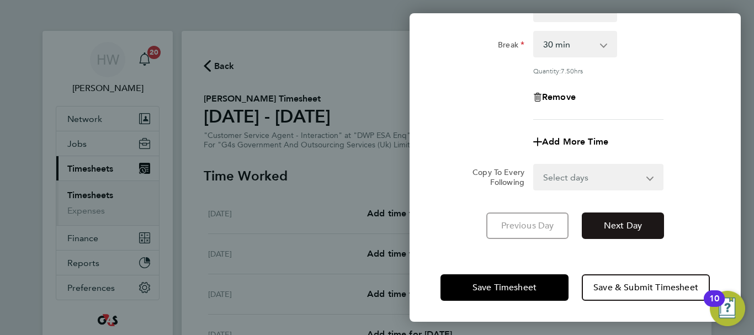
click at [625, 217] on button "Next Day" at bounding box center [623, 226] width 82 height 27
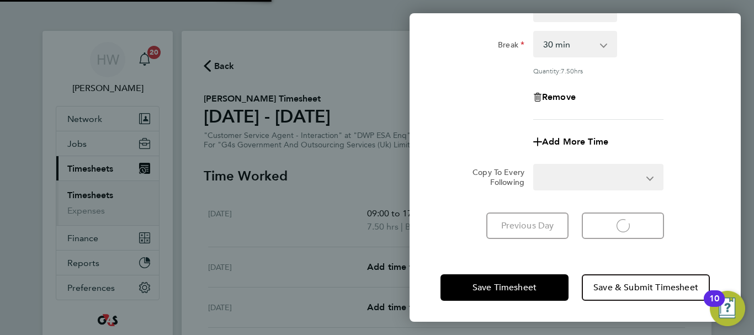
select select "30"
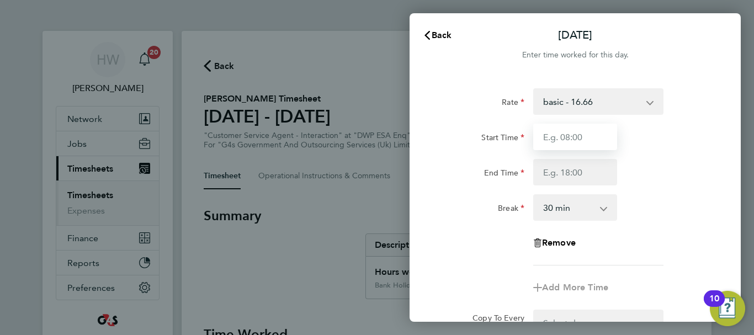
click at [568, 138] on input "Start Time" at bounding box center [575, 137] width 84 height 27
type input "09:00"
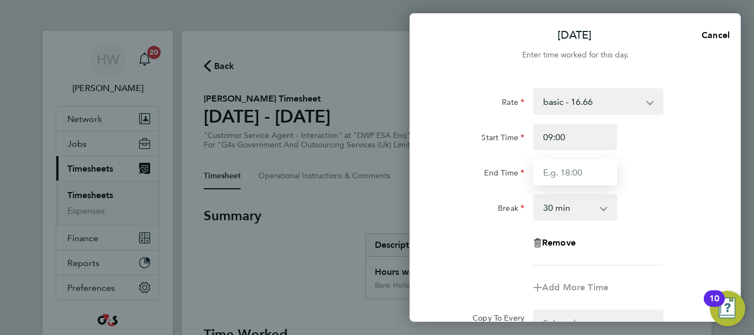
click at [565, 166] on input "End Time" at bounding box center [575, 172] width 84 height 27
type input "17:00"
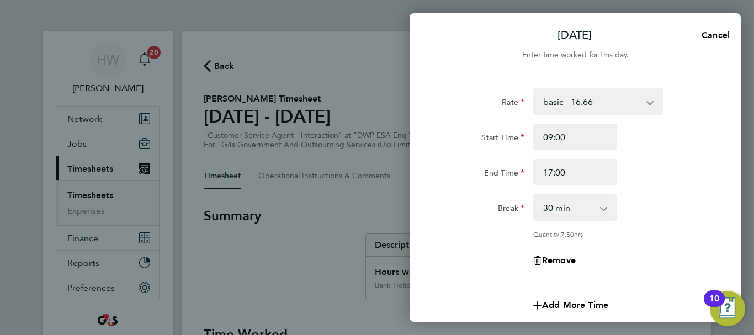
click at [662, 181] on div "End Time 17:00" at bounding box center [575, 172] width 278 height 27
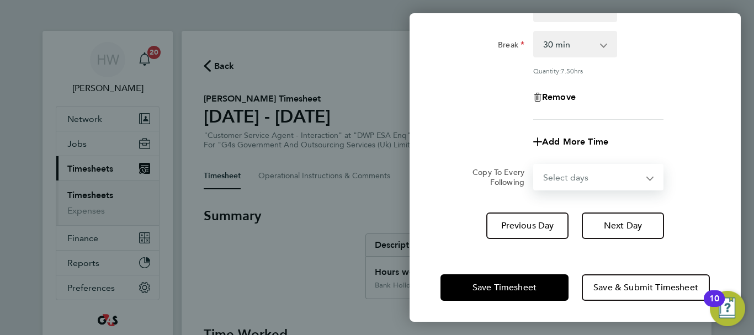
click at [625, 177] on select "Select days Day Weekday (Mon-Fri) Weekend (Sat-Sun) Wednesday Thursday Friday S…" at bounding box center [592, 177] width 116 height 24
select select "WED"
click at [534, 165] on select "Select days Day Weekday (Mon-Fri) Weekend (Sat-Sun) Wednesday Thursday Friday S…" at bounding box center [592, 177] width 116 height 24
select select "2025-08-31"
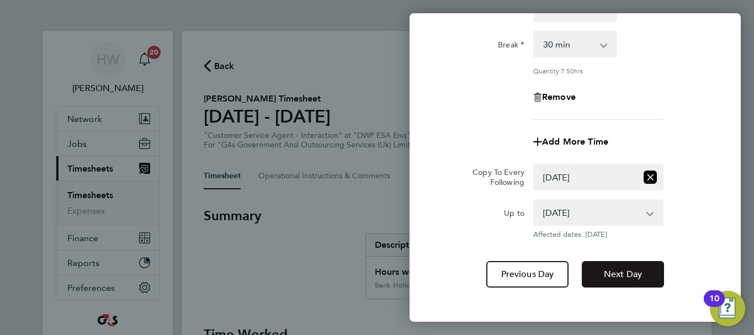
click at [617, 269] on span "Next Day" at bounding box center [623, 274] width 38 height 11
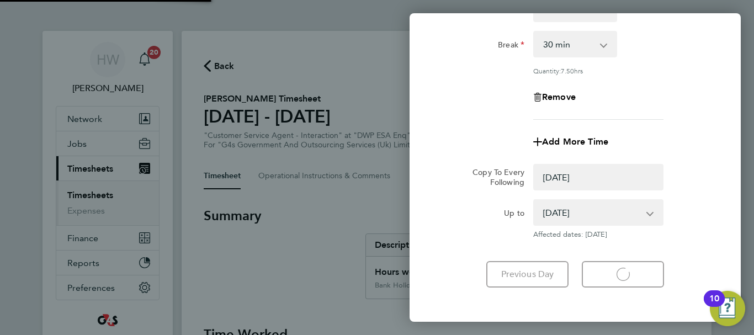
select select "0: null"
select select "30"
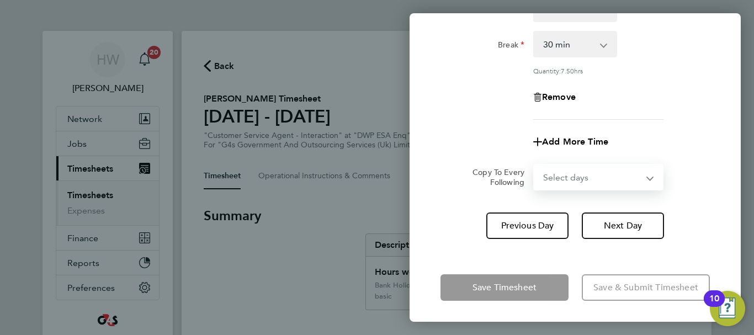
click at [608, 174] on select "Select days Day Weekday (Mon-Fri) Weekend (Sat-Sun) Thursday Friday Saturday Su…" at bounding box center [592, 177] width 116 height 24
select select "THU"
click at [534, 165] on select "Select days Day Weekday (Mon-Fri) Weekend (Sat-Sun) Thursday Friday Saturday Su…" at bounding box center [592, 177] width 116 height 24
select select "2025-08-31"
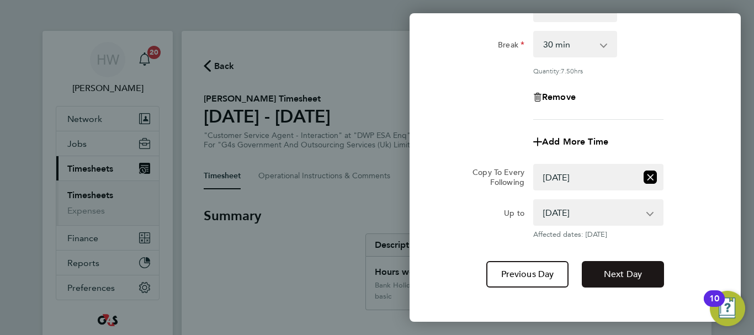
click at [623, 274] on span "Next Day" at bounding box center [623, 274] width 38 height 11
select select "0: null"
select select "30"
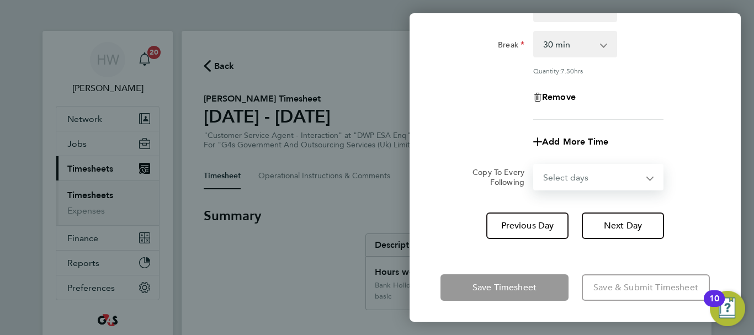
click at [584, 177] on select "Select days Day Weekend (Sat-Sun) Friday Saturday Sunday" at bounding box center [592, 177] width 116 height 24
select select "FRI"
click at [534, 165] on select "Select days Day Weekend (Sat-Sun) Friday Saturday Sunday" at bounding box center [592, 177] width 116 height 24
select select "2025-08-31"
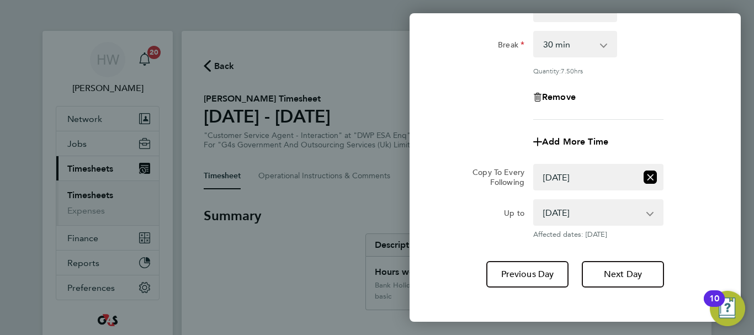
click at [695, 228] on div "Up to 29 Aug 2025 30 Aug 2025 31 Aug 2025 Affected dates: 29 Aug 2025" at bounding box center [575, 219] width 278 height 40
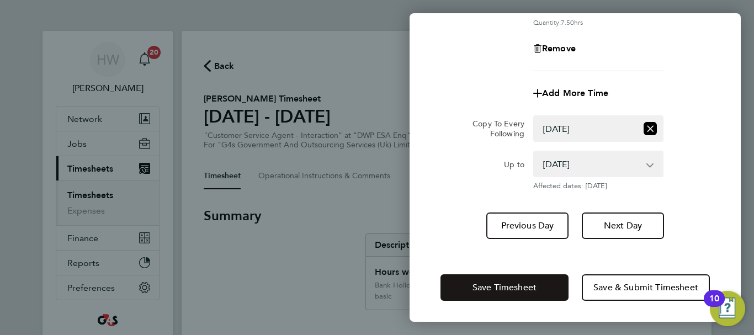
click at [515, 289] on span "Save Timesheet" at bounding box center [505, 287] width 64 height 11
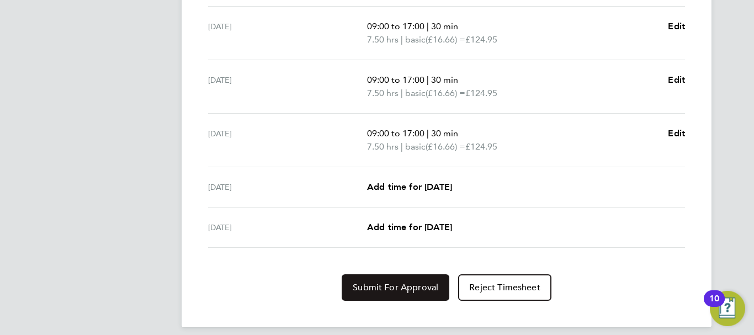
click at [369, 289] on span "Submit For Approval" at bounding box center [396, 287] width 86 height 11
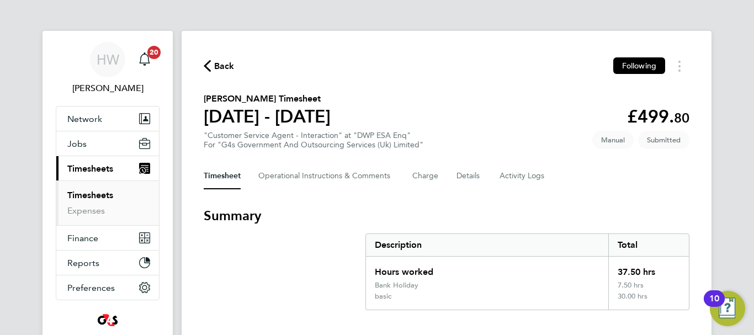
click at [98, 197] on link "Timesheets" at bounding box center [90, 195] width 46 height 10
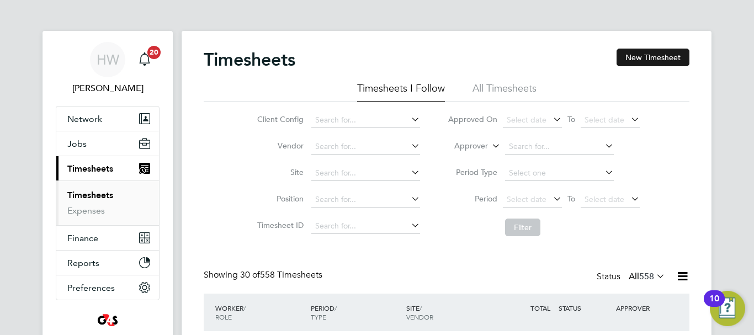
click at [636, 53] on button "New Timesheet" at bounding box center [653, 58] width 73 height 18
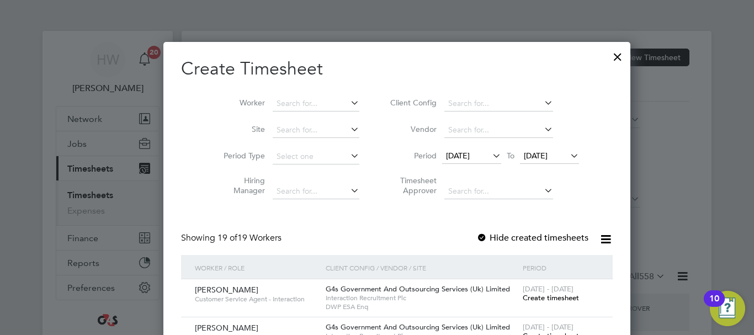
click at [458, 159] on span "18 Aug 2025" at bounding box center [458, 156] width 24 height 10
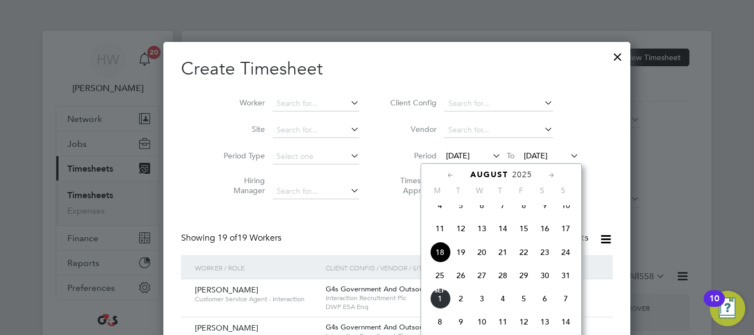
click at [447, 282] on span "25" at bounding box center [440, 275] width 21 height 21
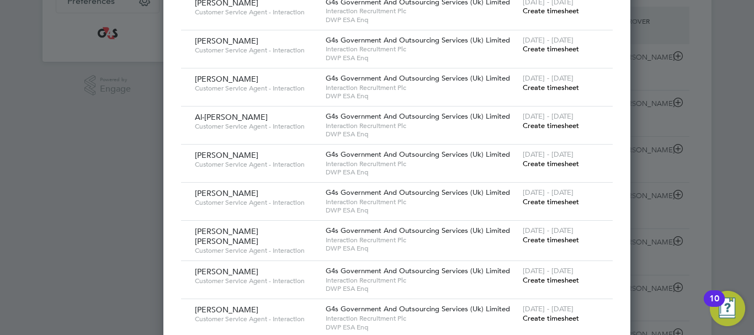
click at [523, 130] on span "Create timesheet" at bounding box center [551, 125] width 56 height 9
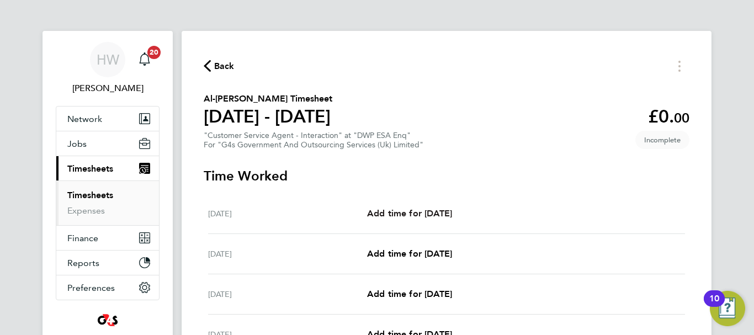
click at [407, 219] on link "Add time for Mon 25 Aug" at bounding box center [409, 213] width 85 height 13
select select "30"
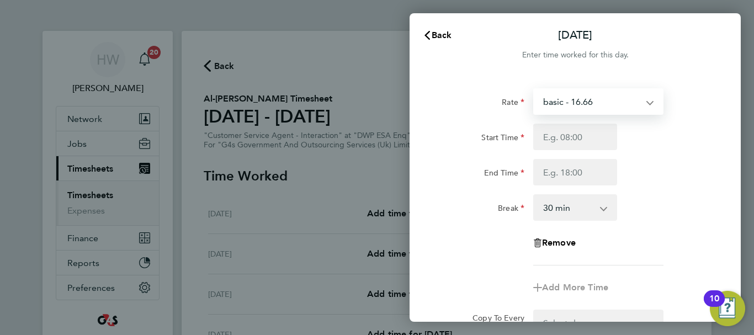
click at [590, 102] on select "basic - 16.66 Bank Holiday Annual Leave Sick System Issue Paid - 16.66 x2 - 32.…" at bounding box center [591, 101] width 115 height 24
select select "30"
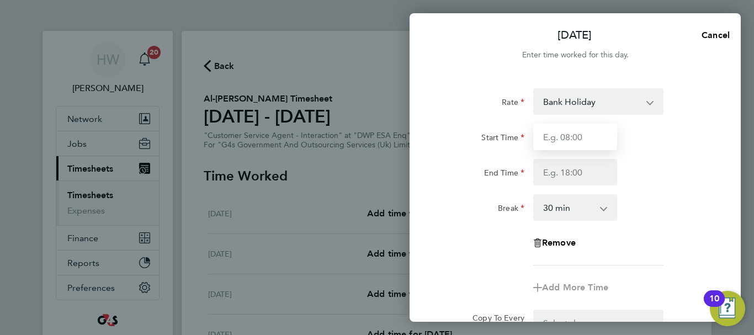
click at [569, 139] on input "Start Time" at bounding box center [575, 137] width 84 height 27
type input "09:00"
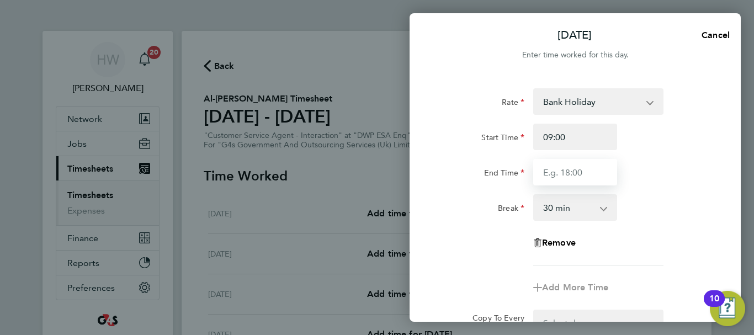
click at [552, 170] on input "End Time" at bounding box center [575, 172] width 84 height 27
type input "17:00"
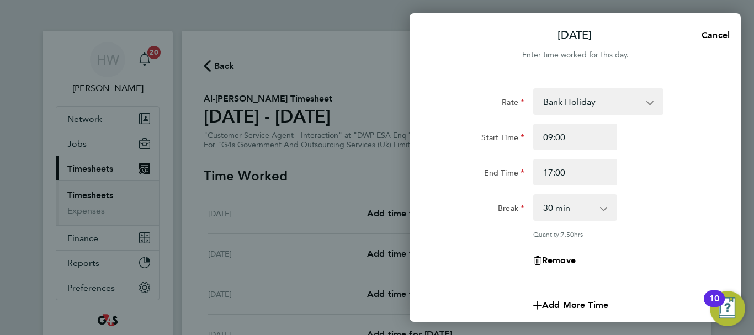
click at [650, 177] on div "End Time 17:00" at bounding box center [575, 172] width 278 height 27
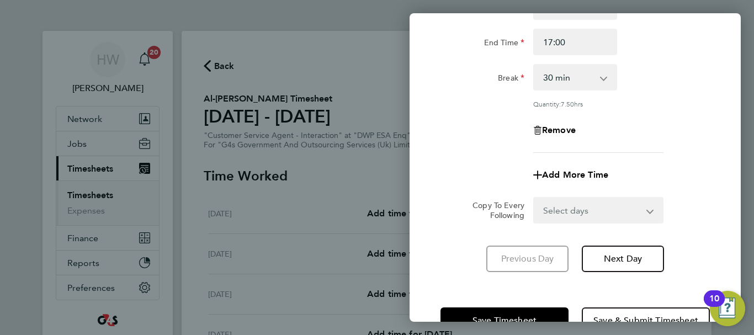
scroll to position [163, 0]
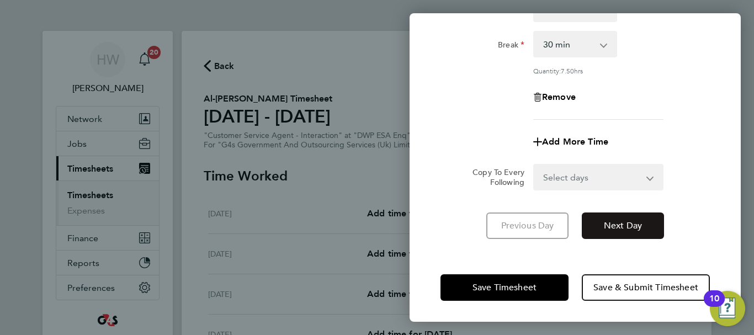
click at [620, 220] on span "Next Day" at bounding box center [623, 225] width 38 height 11
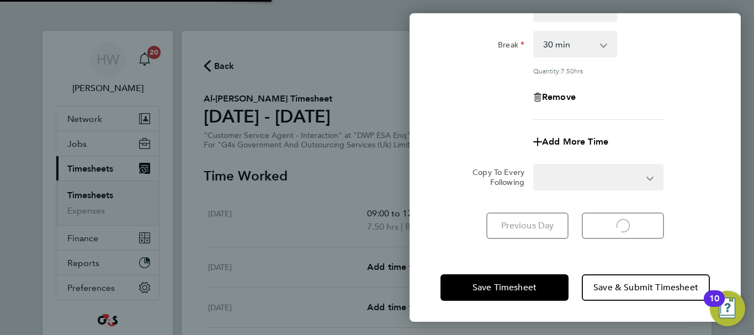
select select "30"
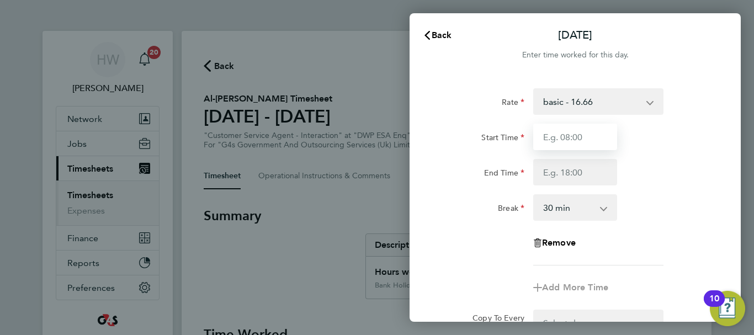
click at [589, 139] on input "Start Time" at bounding box center [575, 137] width 84 height 27
type input "09:00"
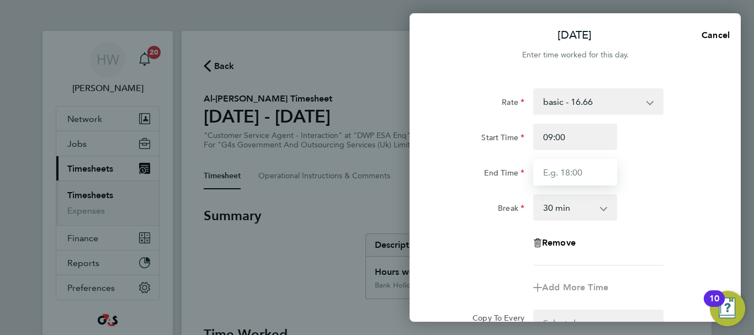
click at [570, 172] on input "End Time" at bounding box center [575, 172] width 84 height 27
type input "17:00"
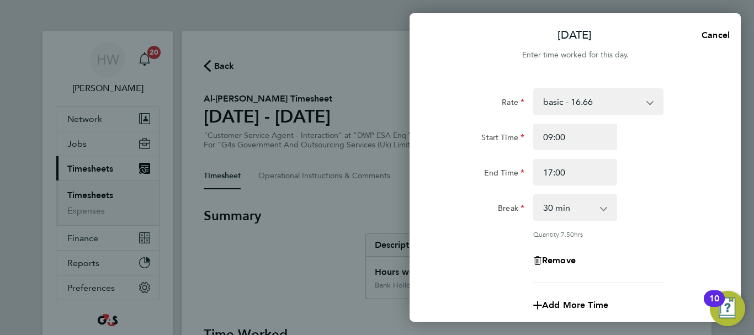
click at [670, 178] on div "End Time 17:00" at bounding box center [575, 172] width 278 height 27
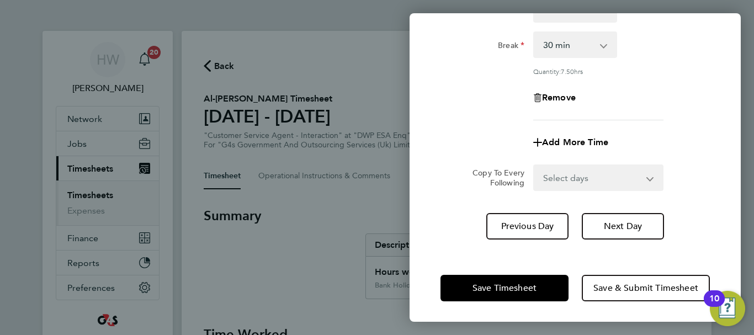
scroll to position [163, 0]
click at [590, 181] on select "Select days Day Weekday (Mon-Fri) Weekend (Sat-Sun) Wednesday Thursday Friday S…" at bounding box center [592, 177] width 116 height 24
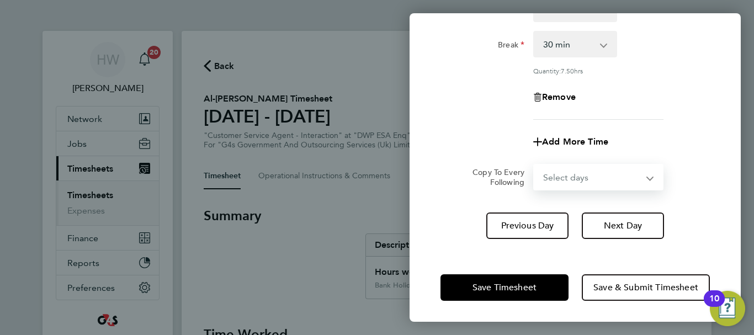
select select "WED"
click at [534, 165] on select "Select days Day Weekday (Mon-Fri) Weekend (Sat-Sun) Wednesday Thursday Friday S…" at bounding box center [592, 177] width 116 height 24
select select "2025-08-31"
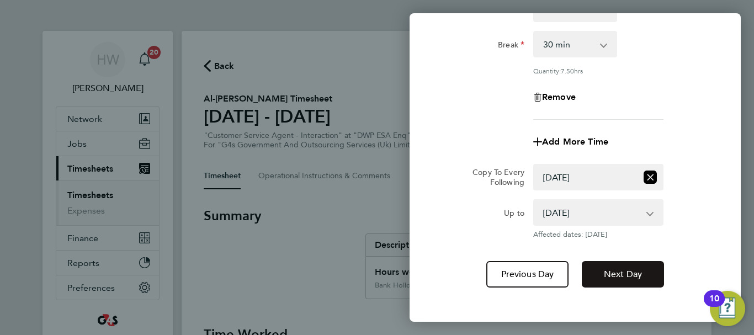
click at [623, 269] on span "Next Day" at bounding box center [623, 274] width 38 height 11
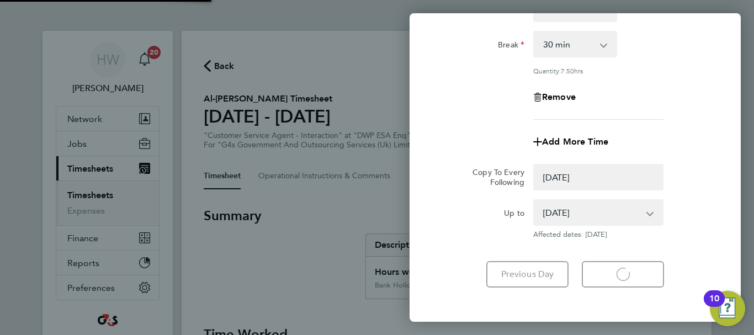
select select "0: null"
select select "30"
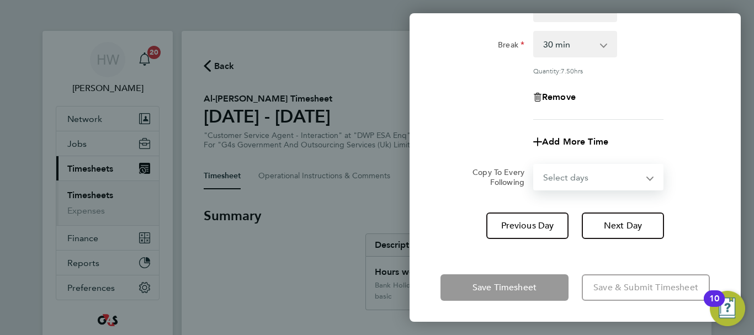
click at [590, 181] on select "Select days Day Weekday (Mon-Fri) Weekend (Sat-Sun) Thursday Friday Saturday Su…" at bounding box center [592, 177] width 116 height 24
select select "THU"
click at [534, 165] on select "Select days Day Weekday (Mon-Fri) Weekend (Sat-Sun) Thursday Friday Saturday Su…" at bounding box center [592, 177] width 116 height 24
select select "2025-08-31"
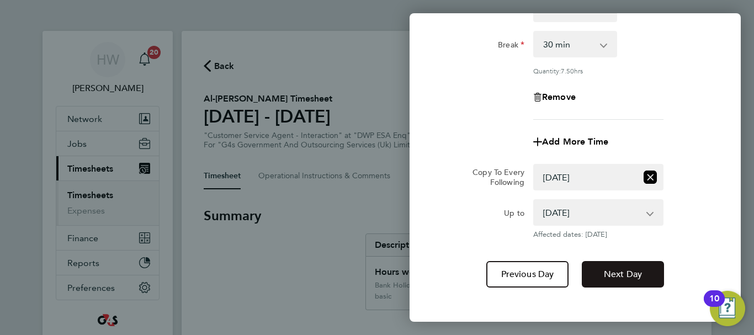
click at [613, 267] on button "Next Day" at bounding box center [623, 274] width 82 height 27
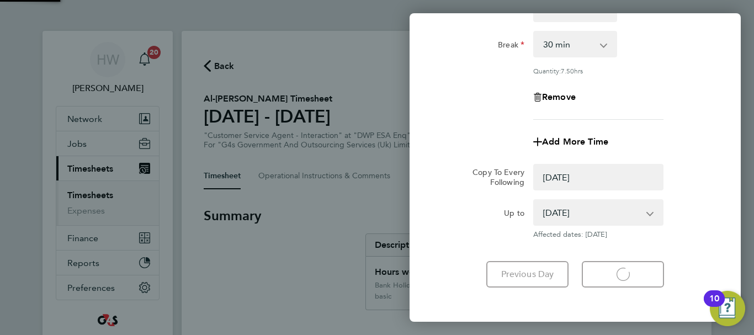
select select "0: null"
select select "30"
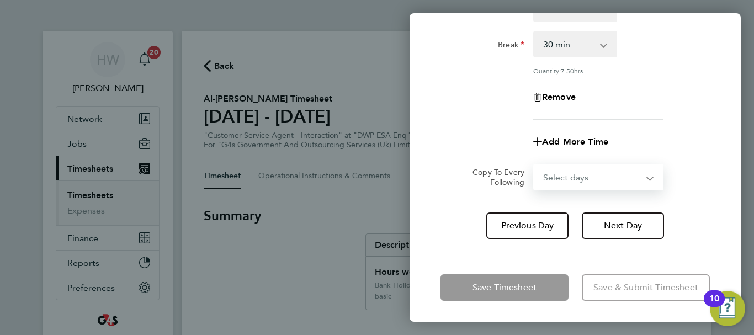
click at [588, 170] on select "Select days Day Weekend (Sat-Sun) Friday Saturday Sunday" at bounding box center [592, 177] width 116 height 24
select select "FRI"
click at [534, 165] on select "Select days Day Weekend (Sat-Sun) Friday Saturday Sunday" at bounding box center [592, 177] width 116 height 24
select select "2025-08-31"
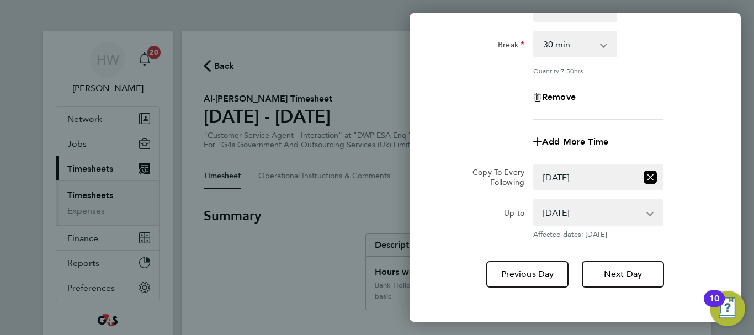
click at [688, 227] on div "Up to 29 Aug 2025 30 Aug 2025 31 Aug 2025 Affected dates: 29 Aug 2025" at bounding box center [575, 219] width 278 height 40
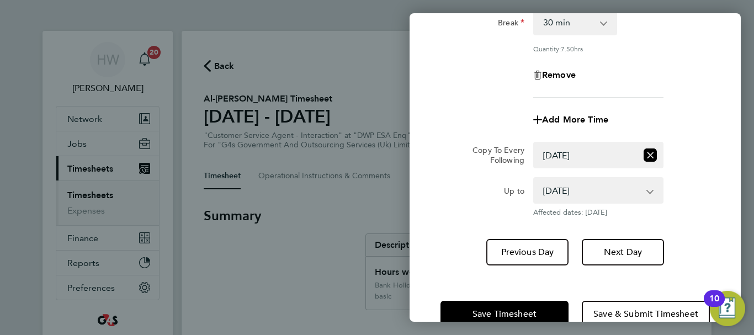
scroll to position [212, 0]
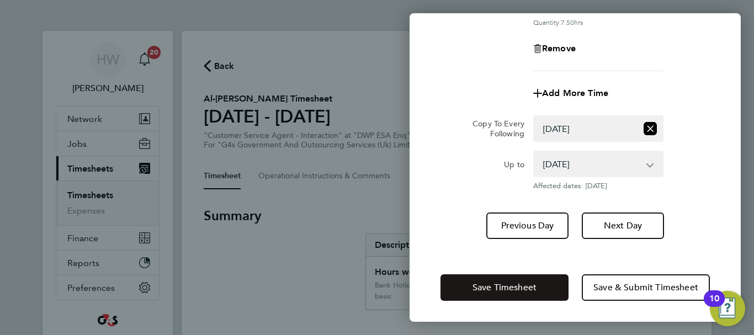
click at [484, 282] on span "Save Timesheet" at bounding box center [505, 287] width 64 height 11
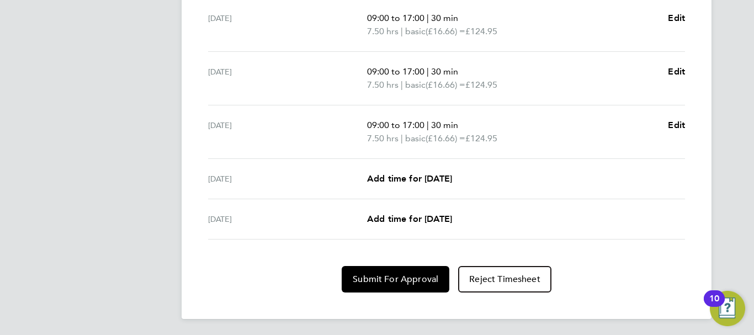
scroll to position [474, 0]
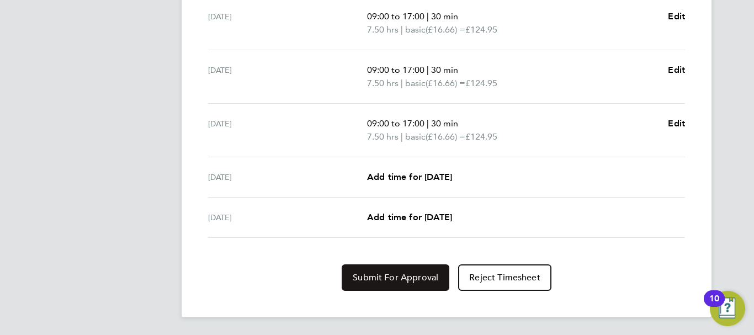
click at [394, 278] on span "Submit For Approval" at bounding box center [396, 277] width 86 height 11
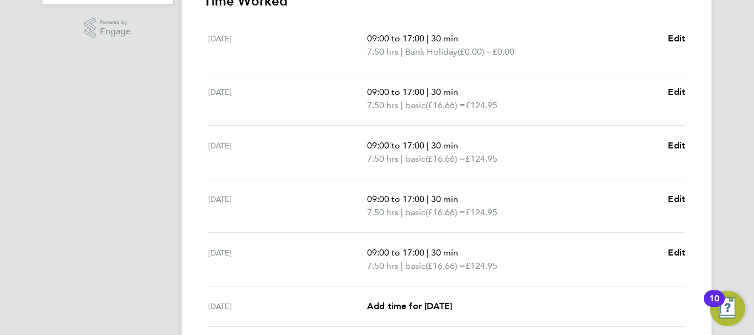
scroll to position [319, 0]
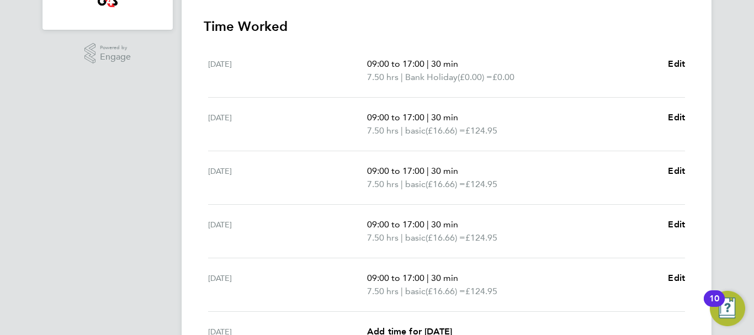
click at [712, 117] on div "HW Helen Wright Notifications 20 Applications: Network Sites Workers Jobs Posit…" at bounding box center [377, 85] width 754 height 809
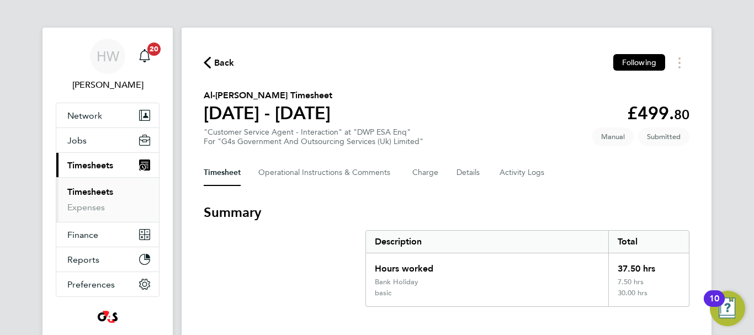
scroll to position [0, 0]
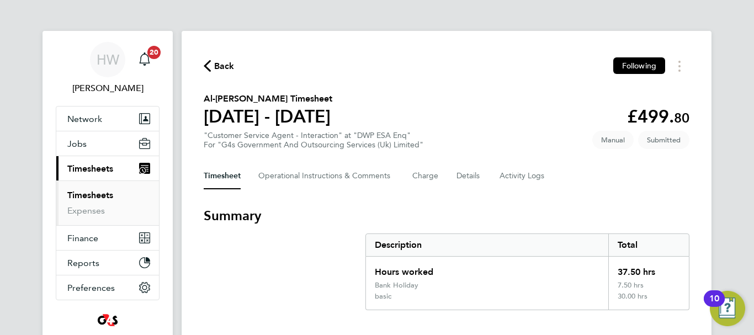
click at [73, 192] on link "Timesheets" at bounding box center [90, 195] width 46 height 10
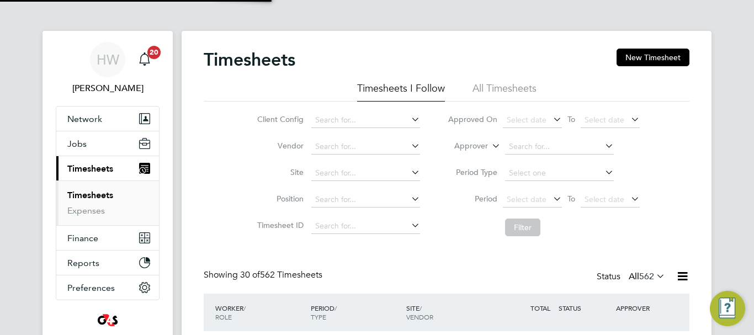
scroll to position [37, 96]
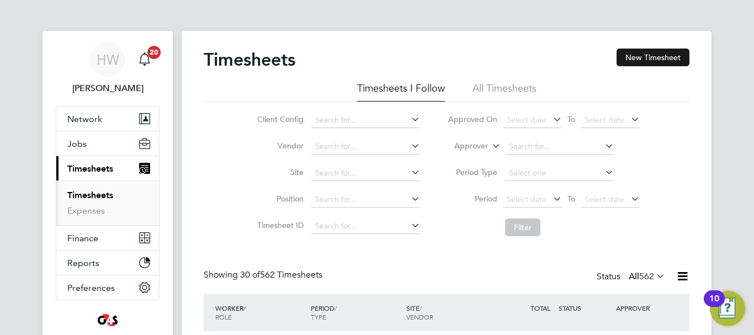
click at [659, 55] on button "New Timesheet" at bounding box center [653, 58] width 73 height 18
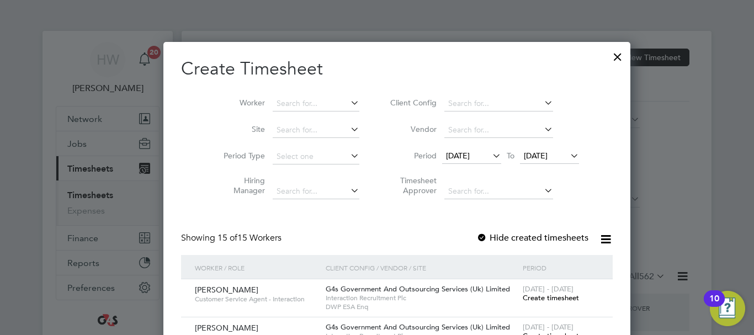
click at [446, 154] on span "18 Aug 2025" at bounding box center [458, 156] width 24 height 10
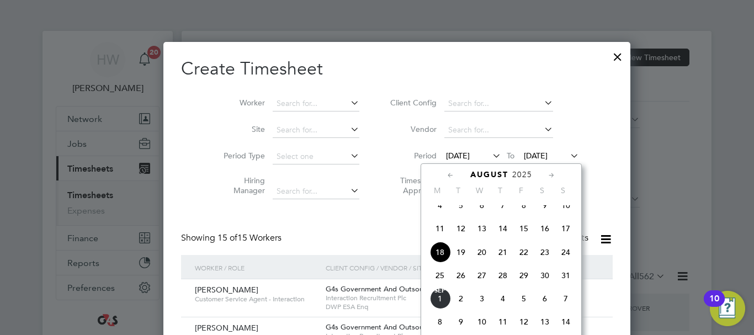
click at [442, 286] on span "25" at bounding box center [440, 275] width 21 height 21
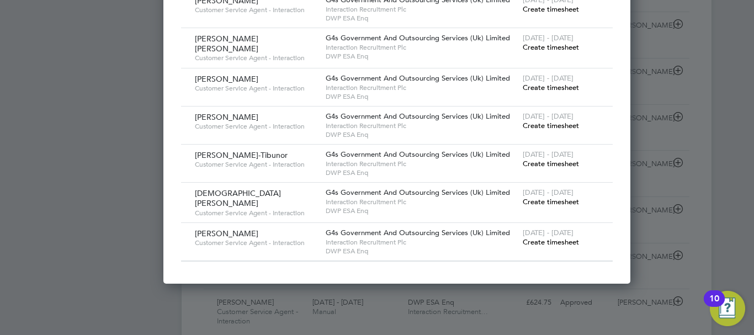
click at [523, 52] on span "Create timesheet" at bounding box center [551, 47] width 56 height 9
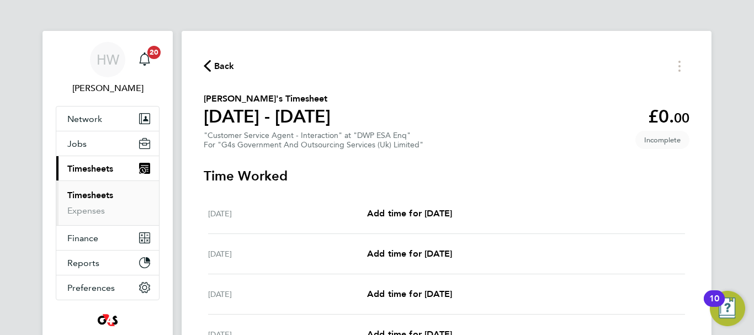
click at [92, 199] on link "Timesheets" at bounding box center [90, 195] width 46 height 10
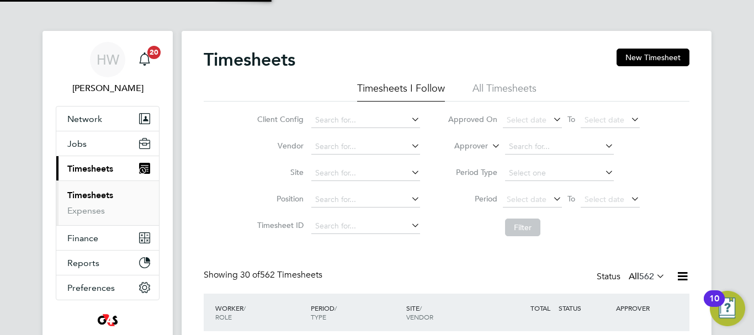
scroll to position [37, 96]
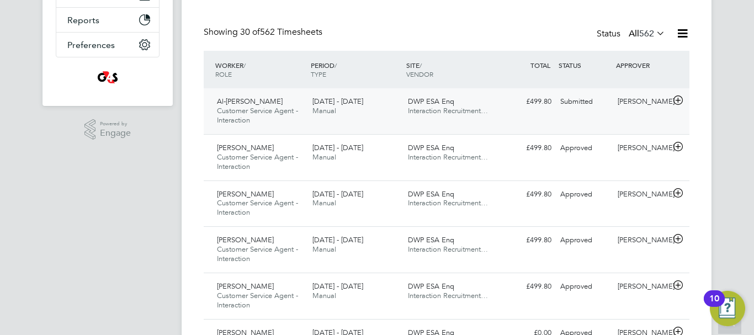
click at [675, 102] on icon at bounding box center [678, 100] width 14 height 9
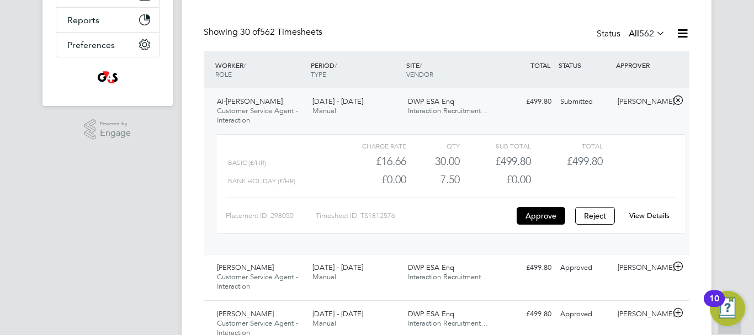
click at [644, 215] on link "View Details" at bounding box center [649, 215] width 40 height 9
click at [675, 97] on icon at bounding box center [678, 100] width 14 height 9
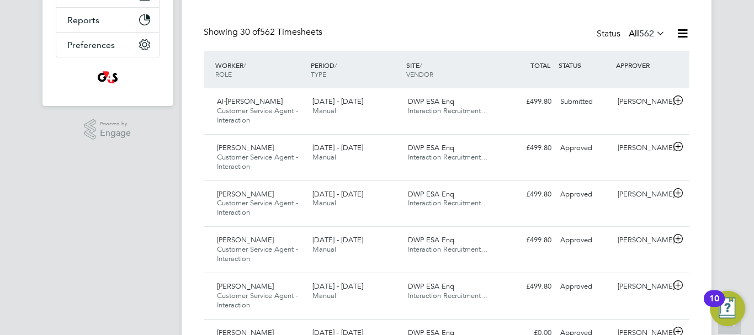
click at [530, 35] on div "Showing 30 of 562 Timesheets Status All 562" at bounding box center [447, 39] width 486 height 24
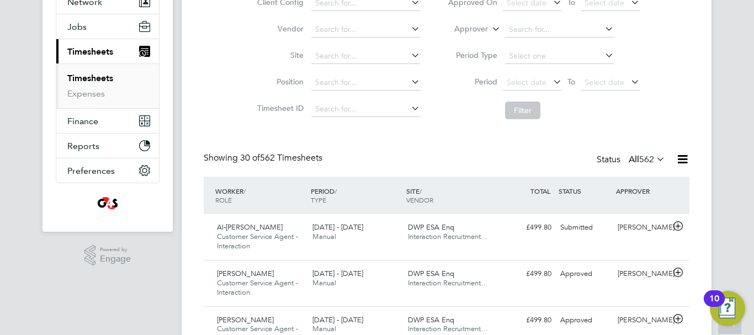
scroll to position [22, 0]
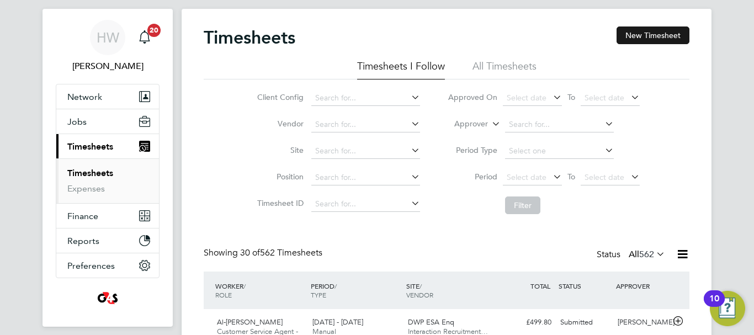
click at [643, 34] on button "New Timesheet" at bounding box center [653, 36] width 73 height 18
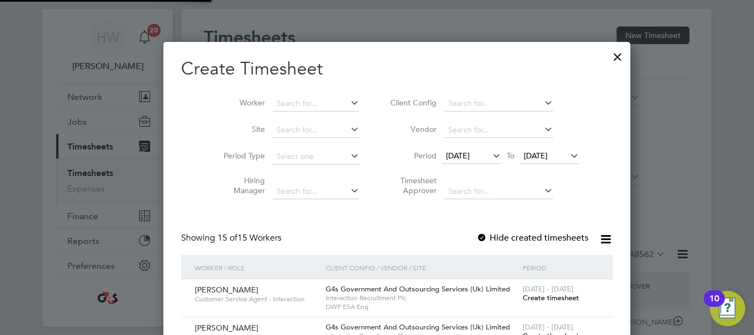
scroll to position [972, 428]
click at [446, 157] on span "18 Aug 2025" at bounding box center [458, 156] width 24 height 10
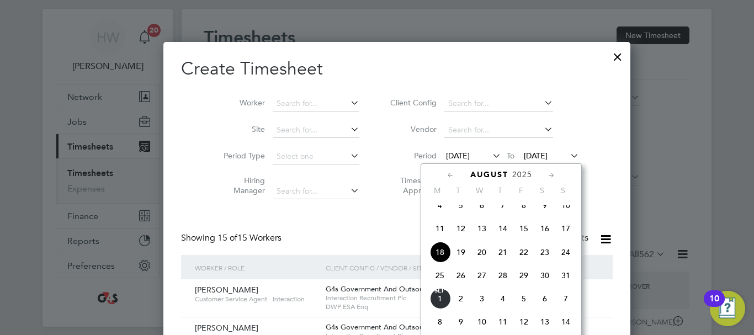
click at [439, 284] on span "25" at bounding box center [440, 275] width 21 height 21
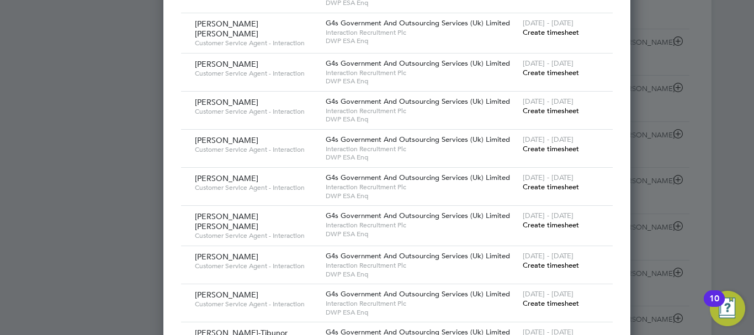
scroll to position [442, 0]
click at [523, 229] on span "Create timesheet" at bounding box center [551, 223] width 56 height 9
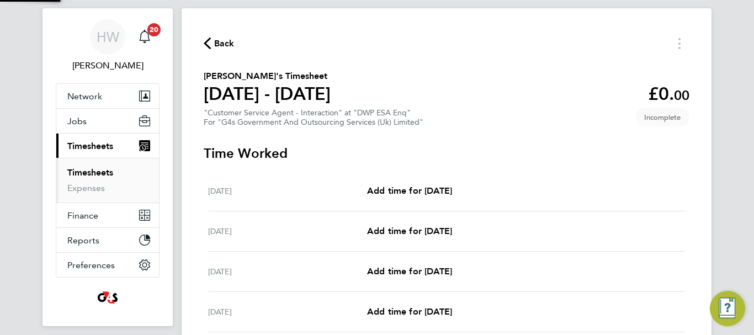
scroll to position [22, 0]
click at [381, 192] on span "Add time for Mon 25 Aug" at bounding box center [409, 191] width 85 height 10
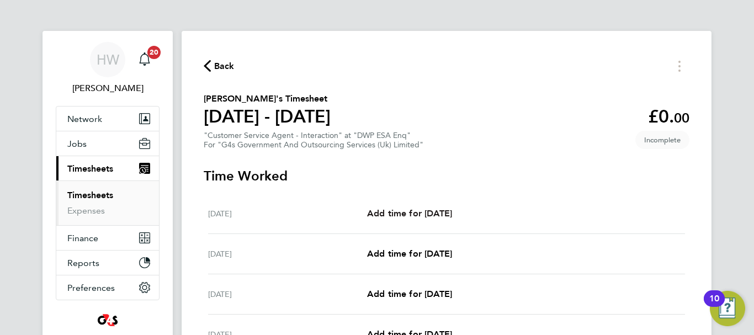
select select "30"
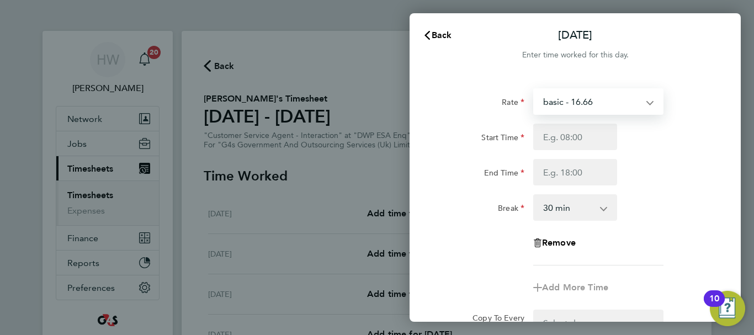
click at [560, 99] on select "basic - 16.66 System Issue Not Paid System Issue Paid - 16.66 x2 - 32.79 x1.5 -…" at bounding box center [591, 101] width 115 height 24
select select "30"
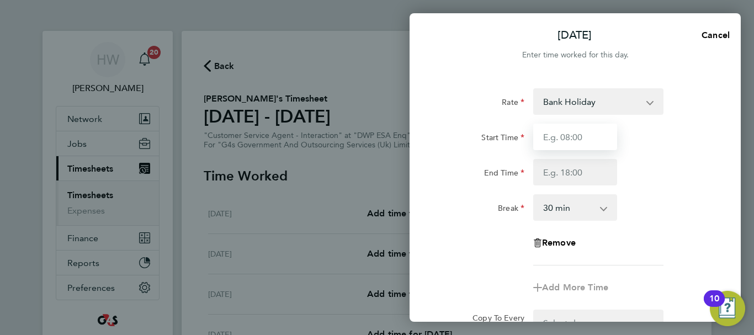
click at [559, 134] on input "Start Time" at bounding box center [575, 137] width 84 height 27
type input "07:45"
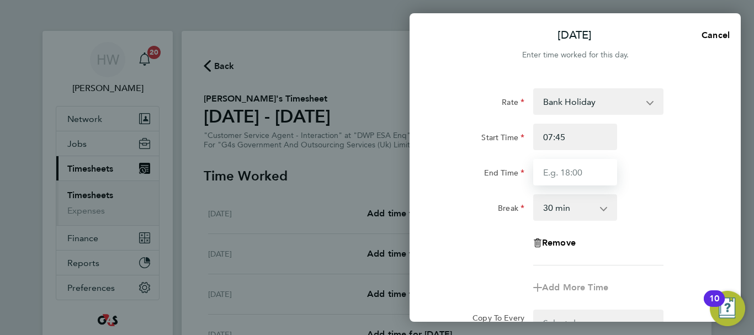
click at [550, 168] on input "End Time" at bounding box center [575, 172] width 84 height 27
type input "16:15"
click at [648, 170] on div "End Time 16:15" at bounding box center [575, 172] width 278 height 27
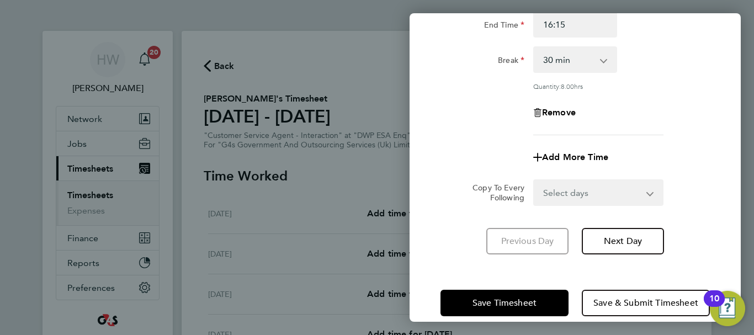
scroll to position [163, 0]
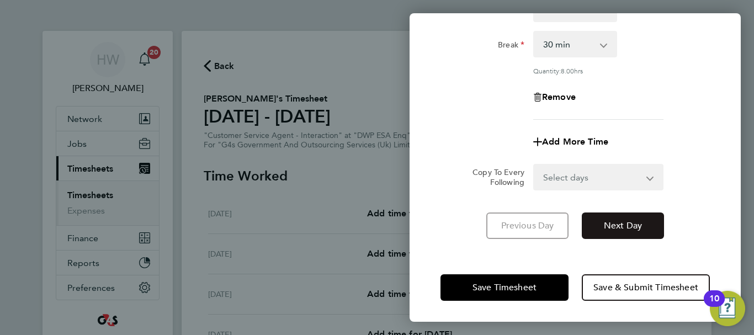
click at [623, 226] on span "Next Day" at bounding box center [623, 225] width 38 height 11
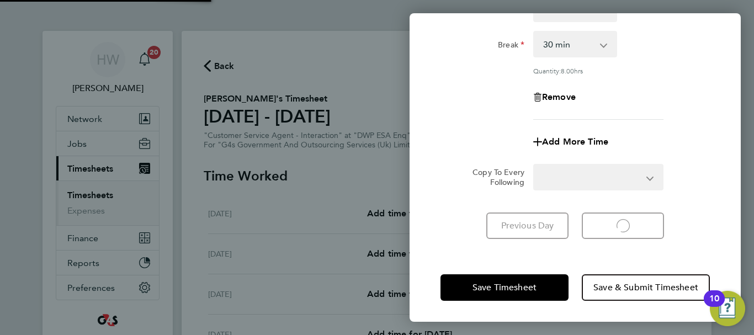
select select "30"
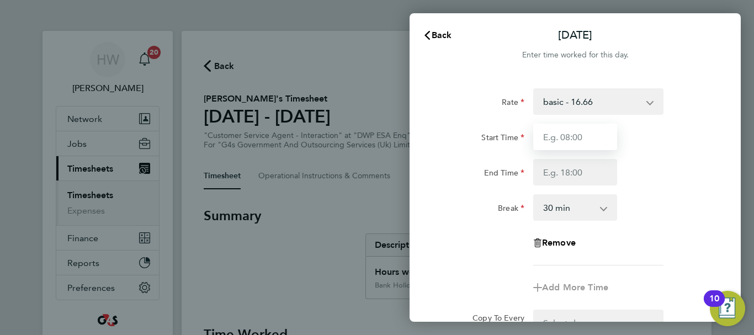
click at [569, 133] on input "Start Time" at bounding box center [575, 137] width 84 height 27
type input "07:45"
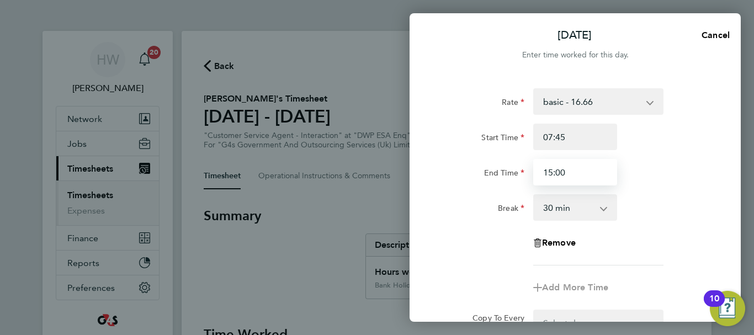
type input "15:00"
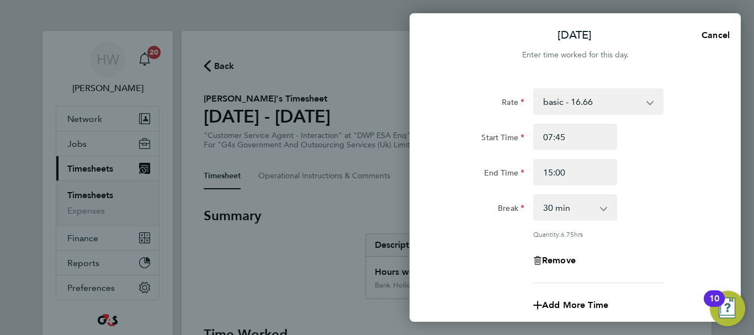
click at [644, 166] on div "End Time 15:00" at bounding box center [575, 172] width 278 height 27
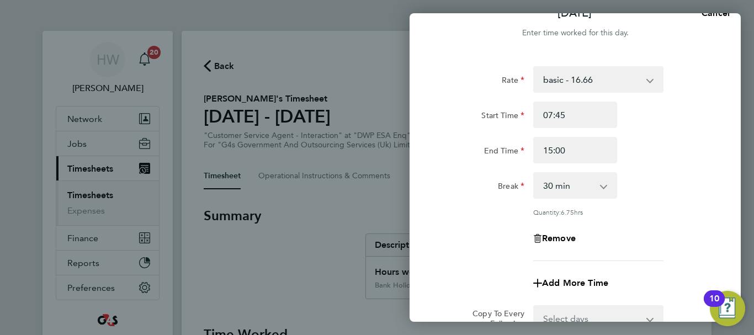
scroll to position [88, 0]
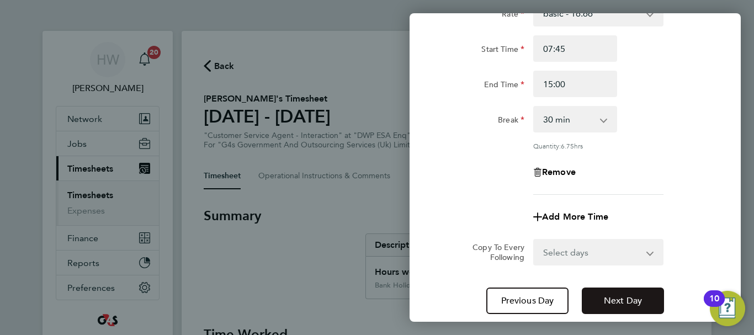
click at [610, 297] on span "Next Day" at bounding box center [623, 300] width 38 height 11
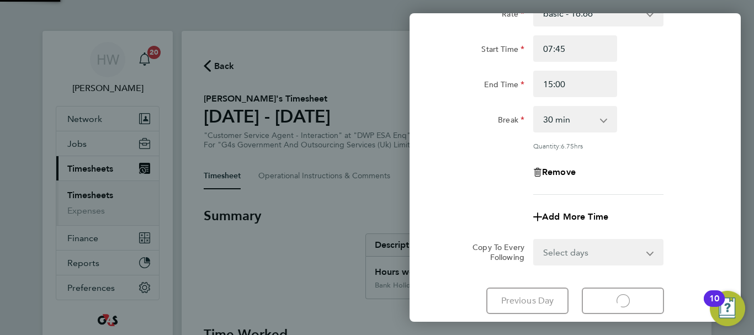
select select "30"
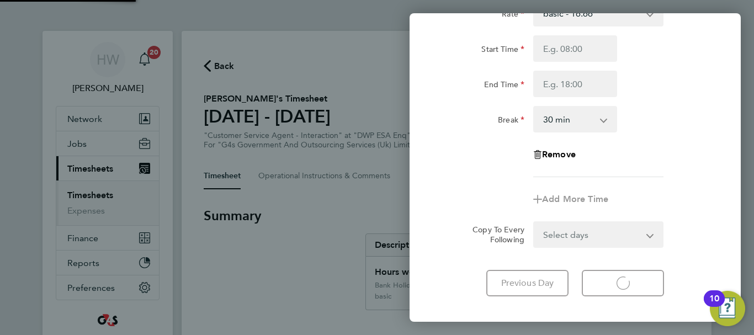
select select "30"
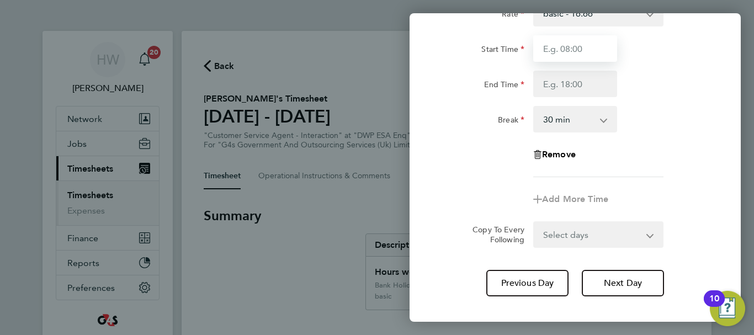
click at [561, 54] on input "Start Time" at bounding box center [575, 48] width 84 height 27
type input "07:45"
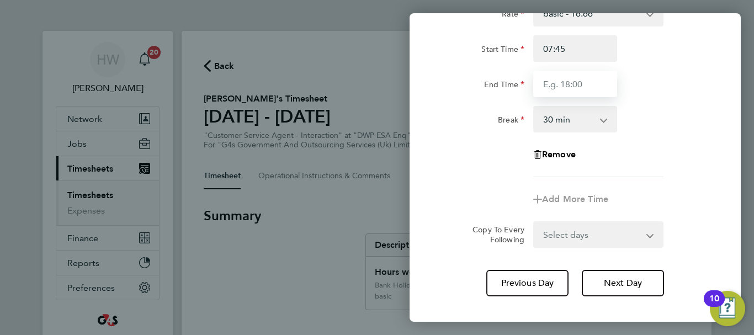
click at [560, 89] on input "End Time" at bounding box center [575, 84] width 84 height 27
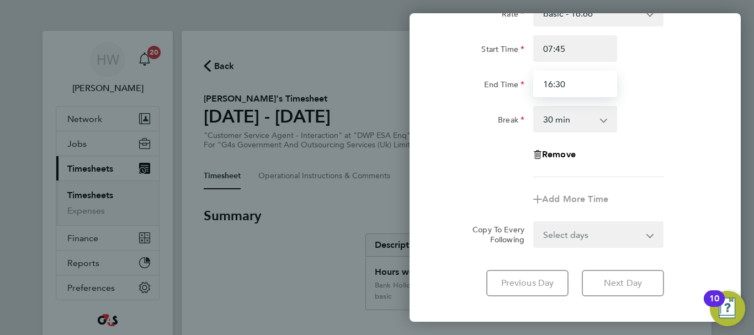
type input "16:30"
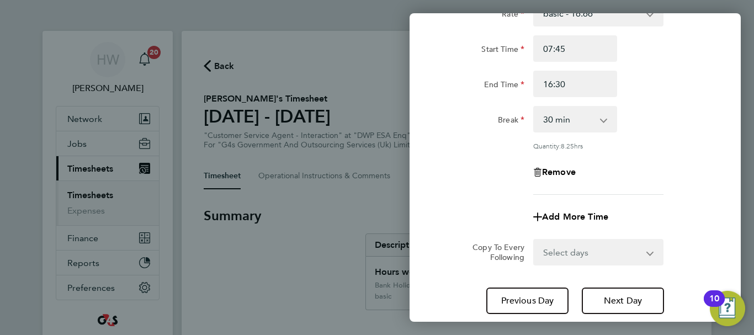
click at [678, 119] on div "Break 0 min 15 min 30 min 45 min 60 min 75 min 90 min" at bounding box center [575, 119] width 278 height 27
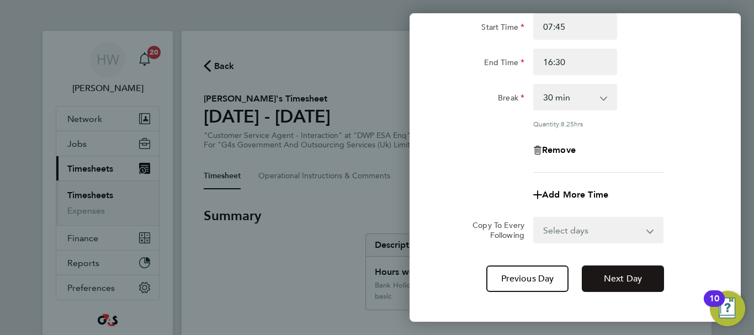
click at [629, 280] on span "Next Day" at bounding box center [623, 278] width 38 height 11
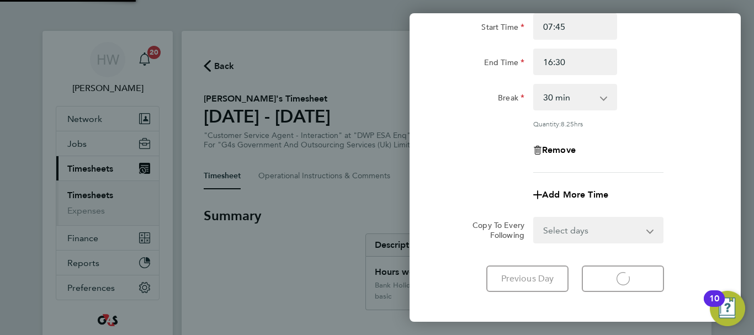
select select "30"
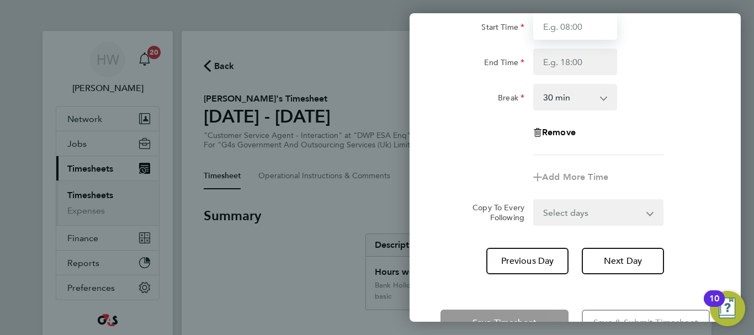
click at [570, 32] on input "Start Time" at bounding box center [575, 26] width 84 height 27
type input "07:45"
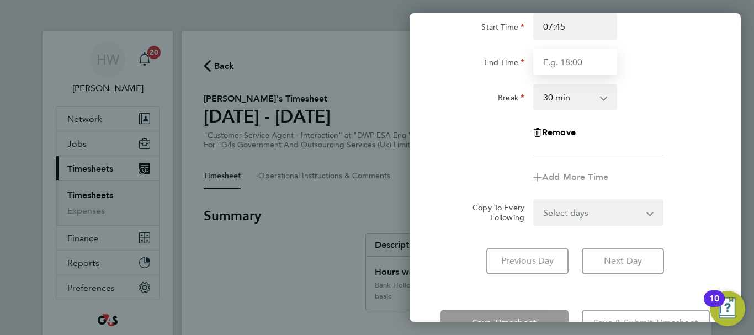
click at [554, 72] on input "End Time" at bounding box center [575, 62] width 84 height 27
type input "16:00"
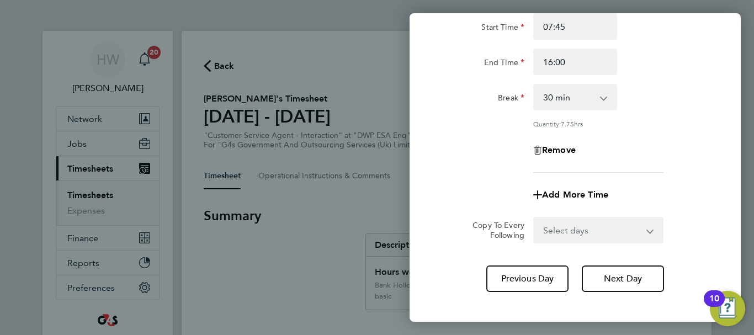
click at [666, 83] on div "Rate basic - 16.66 System Issue Not Paid System Issue Paid - 16.66 x2 - 32.79 x…" at bounding box center [575, 75] width 269 height 195
click at [621, 271] on button "Next Day" at bounding box center [623, 279] width 82 height 27
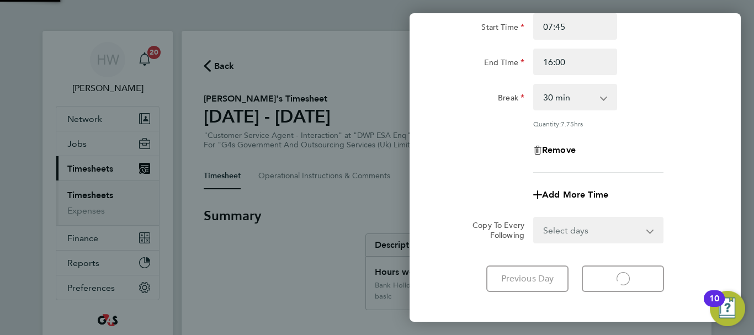
select select "30"
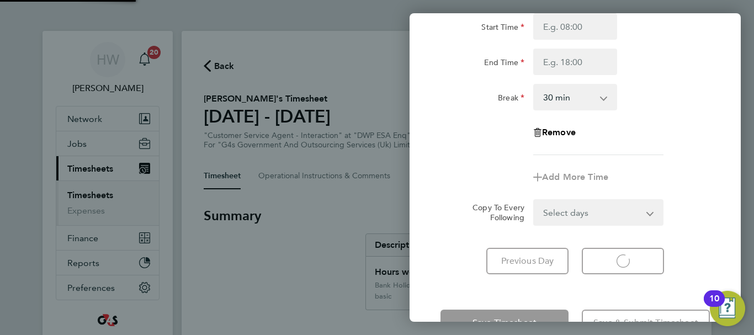
select select "30"
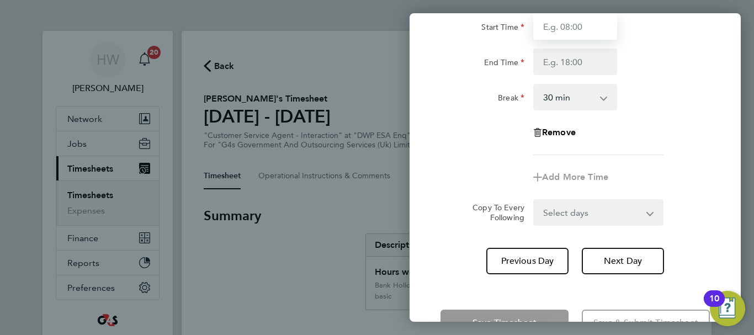
click at [562, 31] on input "Start Time" at bounding box center [575, 26] width 84 height 27
type input "07:45"
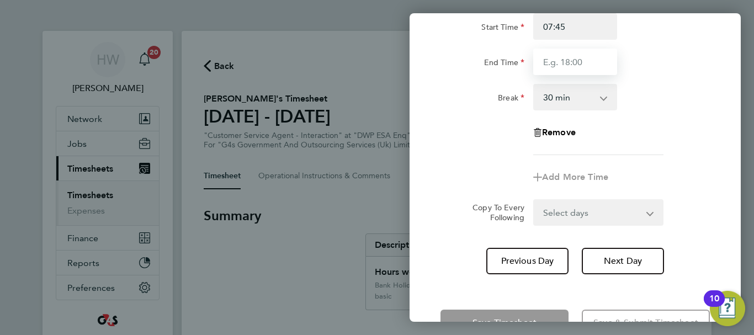
click at [562, 65] on input "End Time" at bounding box center [575, 62] width 84 height 27
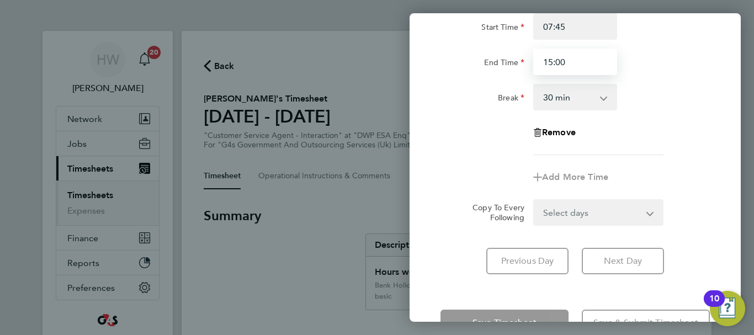
type input "15:00"
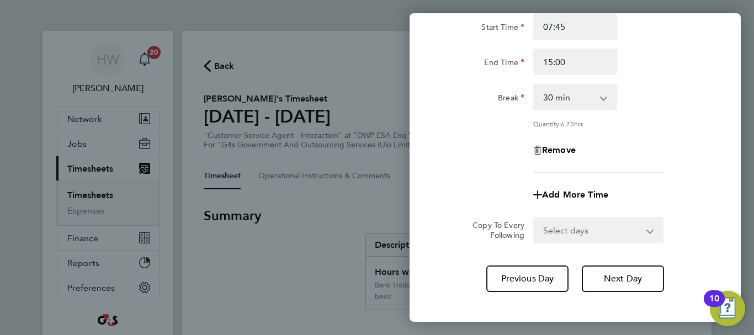
click at [678, 91] on div "Break 0 min 15 min 30 min 45 min 60 min 75 min 90 min" at bounding box center [575, 97] width 278 height 27
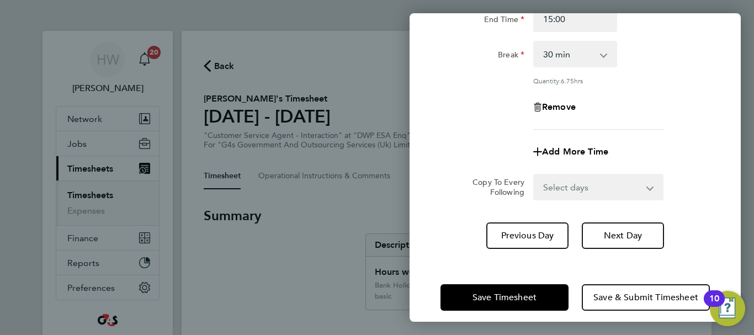
scroll to position [163, 0]
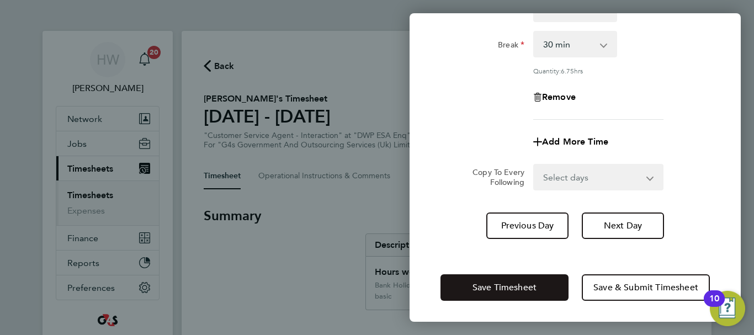
click at [523, 282] on span "Save Timesheet" at bounding box center [505, 287] width 64 height 11
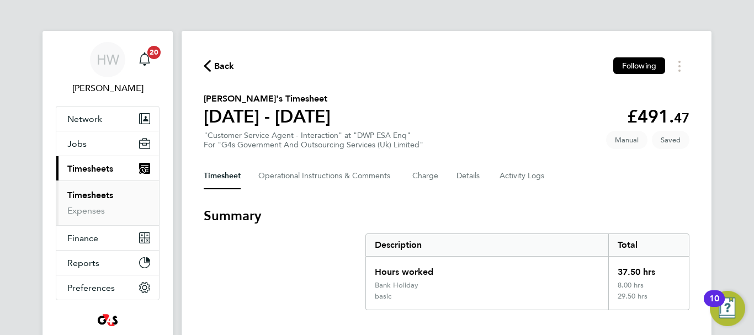
click at [523, 98] on section "Harish Duraisamy Saravanan's Timesheet 25 - 31 Aug 2025 £491. 47 "Customer Serv…" at bounding box center [447, 120] width 486 height 57
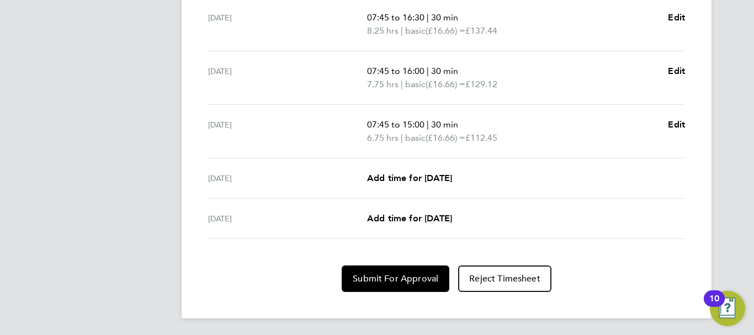
scroll to position [474, 0]
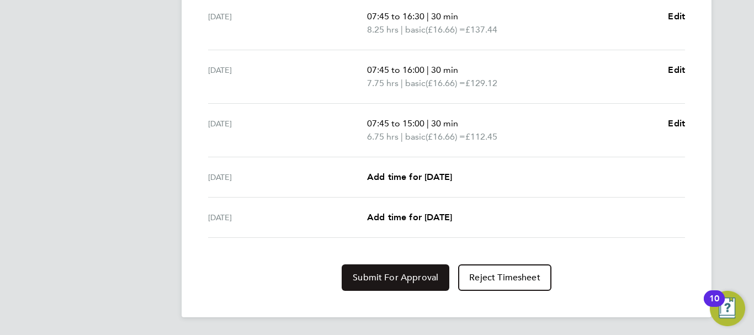
click at [432, 280] on span "Submit For Approval" at bounding box center [396, 277] width 86 height 11
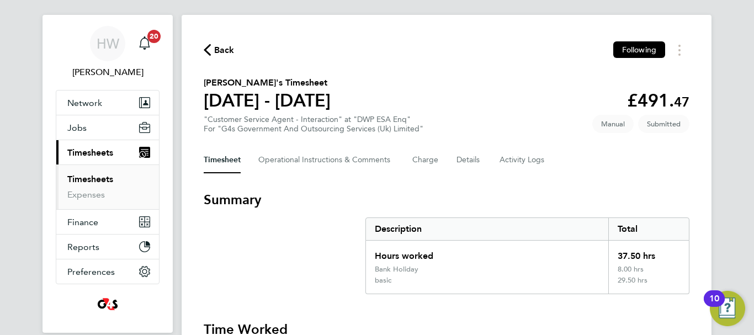
scroll to position [0, 0]
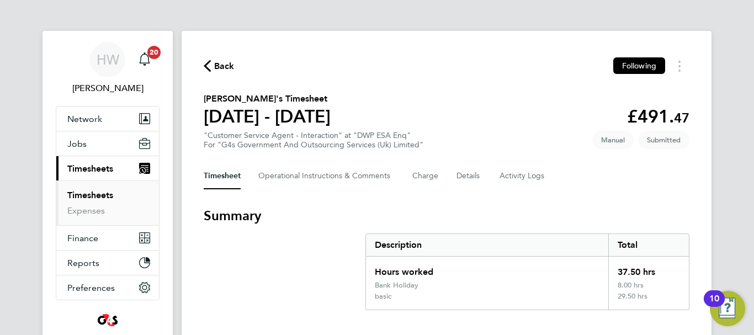
click at [89, 194] on link "Timesheets" at bounding box center [90, 195] width 46 height 10
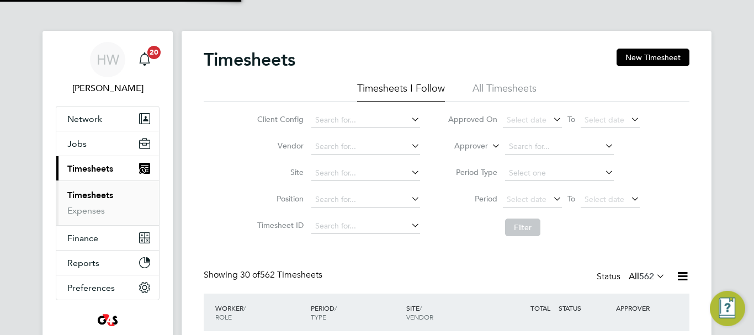
scroll to position [37, 96]
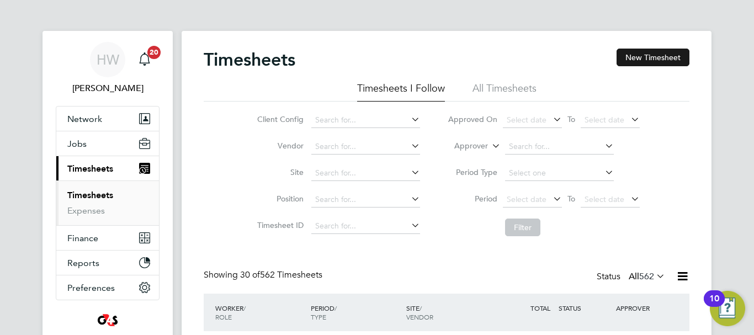
click at [659, 53] on button "New Timesheet" at bounding box center [653, 58] width 73 height 18
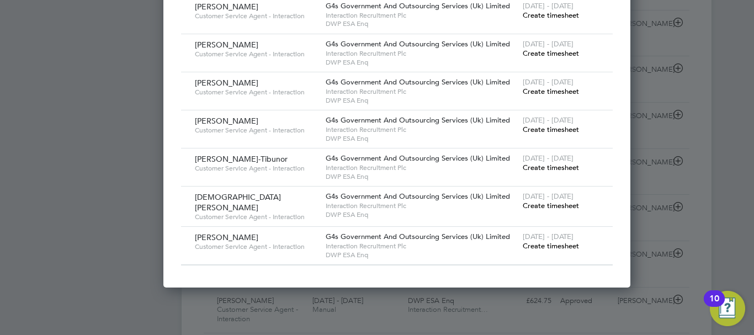
click at [523, 96] on span "Create timesheet" at bounding box center [551, 91] width 56 height 9
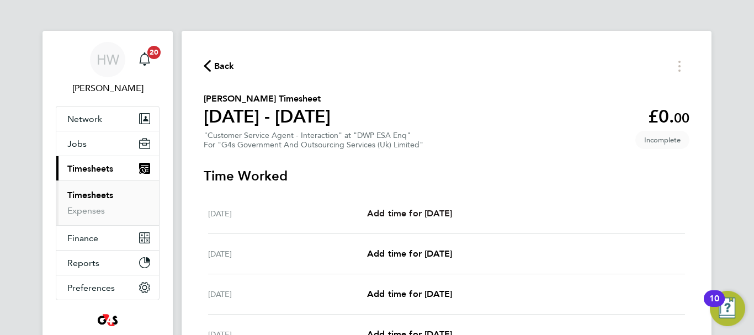
click at [411, 216] on span "Add time for Mon 25 Aug" at bounding box center [409, 213] width 85 height 10
select select "30"
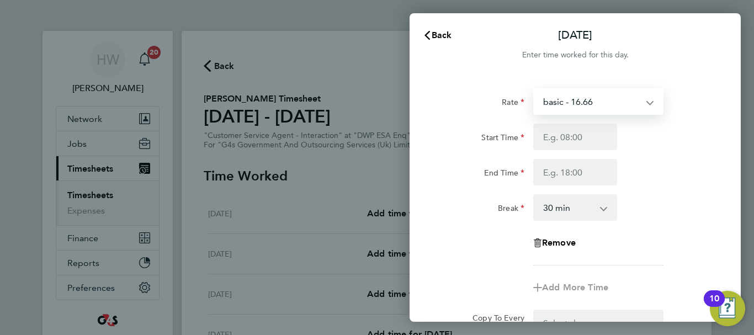
click at [557, 97] on select "basic - 16.66 x1.5 - 24.73 Sick x2 - 32.79 System Issue Paid - 16.66 Bank Holid…" at bounding box center [591, 101] width 115 height 24
select select "30"
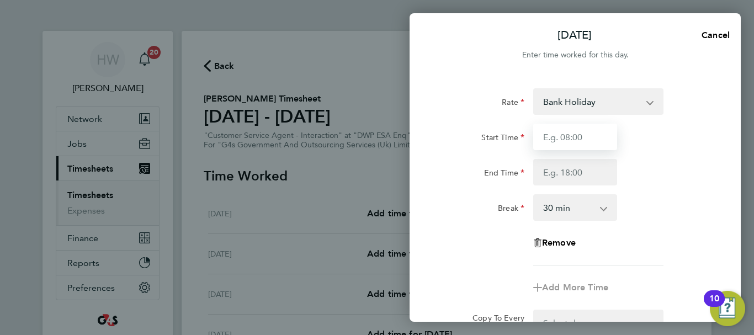
click at [559, 137] on input "Start Time" at bounding box center [575, 137] width 84 height 27
type input "07:45"
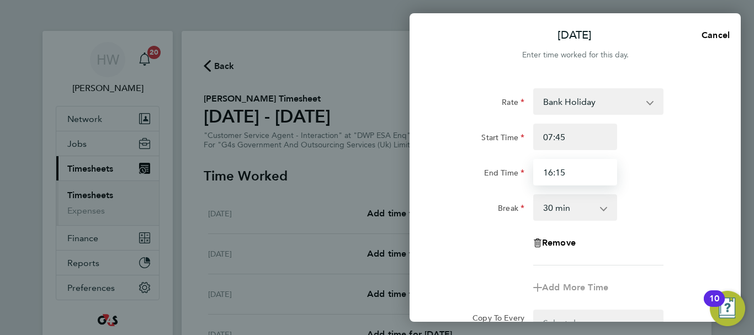
type input "16:15"
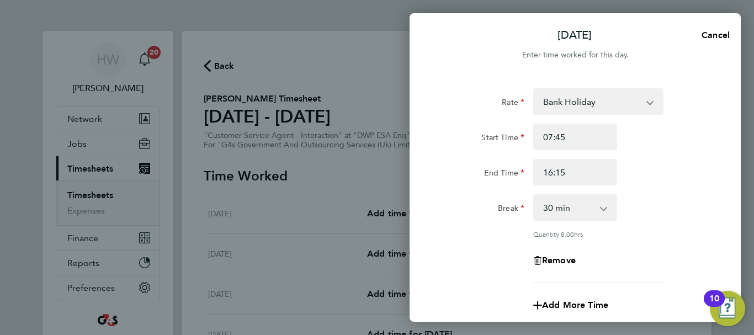
click at [712, 182] on div "End Time 16:15" at bounding box center [575, 172] width 278 height 27
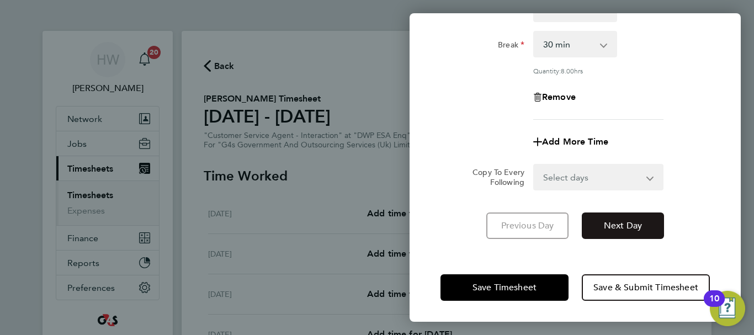
click at [623, 225] on span "Next Day" at bounding box center [623, 225] width 38 height 11
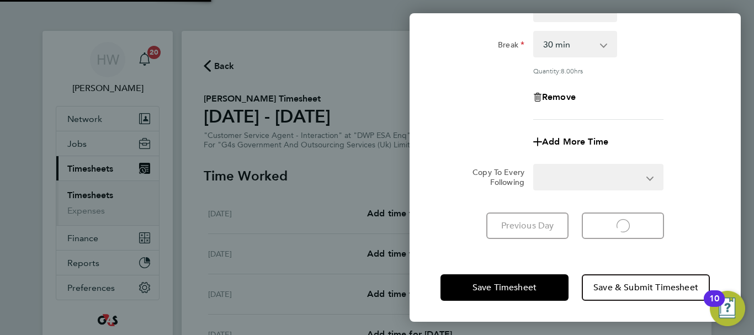
select select "30"
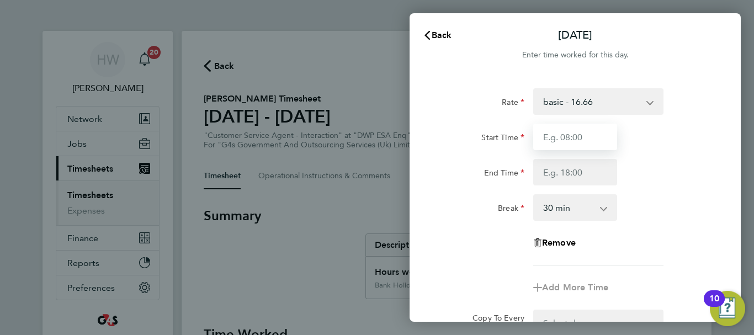
click at [569, 136] on input "Start Time" at bounding box center [575, 137] width 84 height 27
type input "1"
type input "07:45"
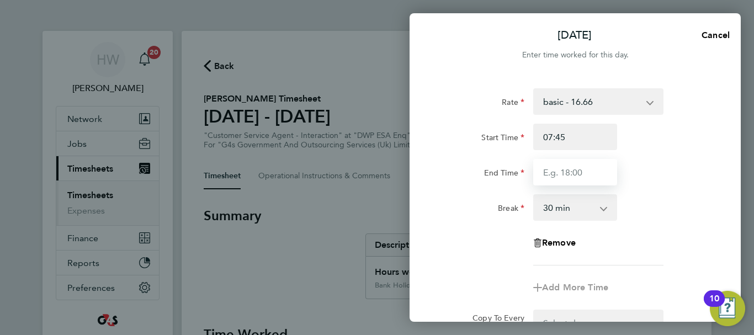
click at [571, 174] on input "End Time" at bounding box center [575, 172] width 84 height 27
type input "15:00"
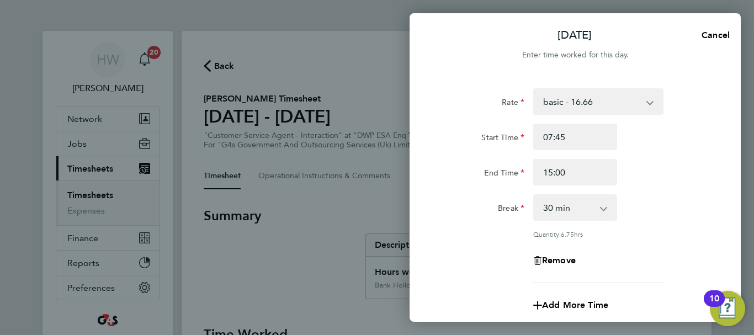
click at [664, 173] on div "End Time 15:00" at bounding box center [575, 172] width 278 height 27
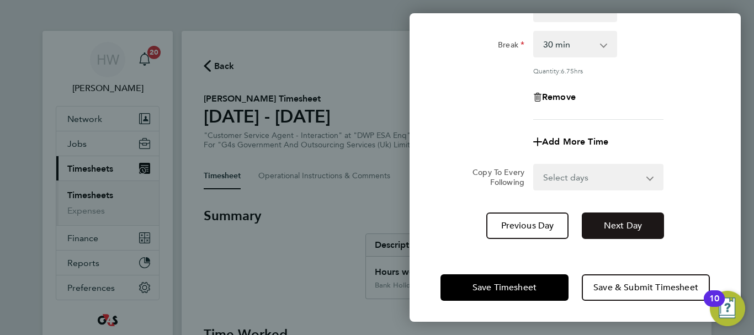
click at [624, 232] on button "Next Day" at bounding box center [623, 226] width 82 height 27
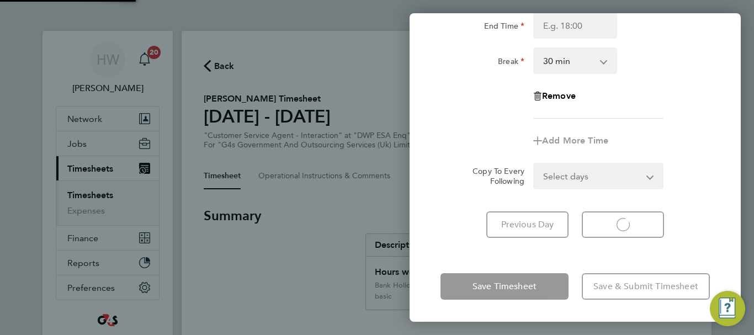
select select "30"
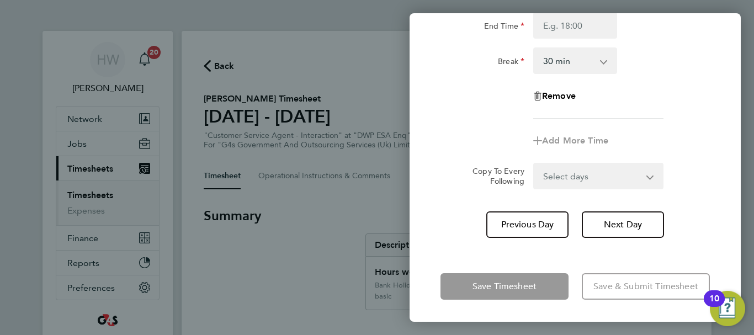
click at [671, 71] on div "Break 0 min 15 min 30 min 45 min 60 min 75 min 90 min" at bounding box center [575, 60] width 278 height 27
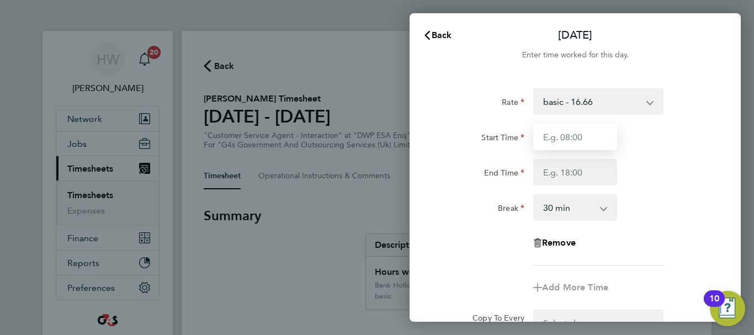
click at [560, 140] on input "Start Time" at bounding box center [575, 137] width 84 height 27
type input "07:45"
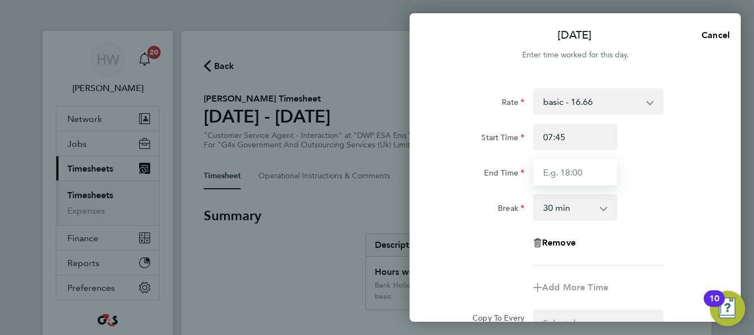
click at [557, 170] on input "End Time" at bounding box center [575, 172] width 84 height 27
type input "16:30"
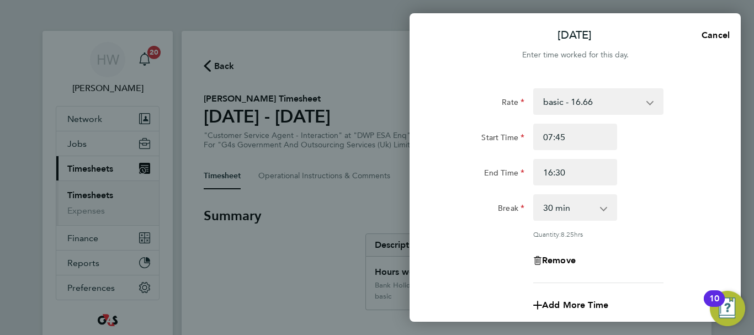
click at [661, 184] on div "End Time 16:30" at bounding box center [575, 172] width 278 height 27
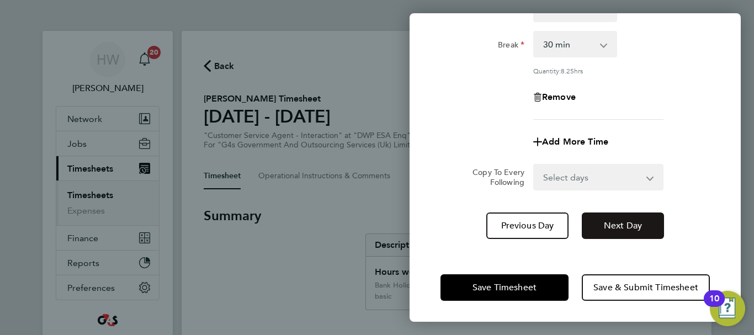
click at [645, 220] on button "Next Day" at bounding box center [623, 226] width 82 height 27
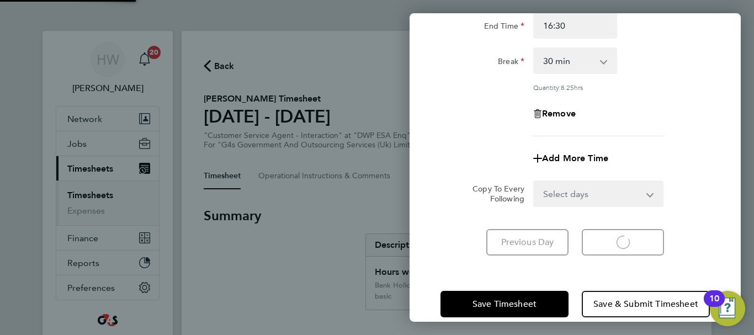
select select "30"
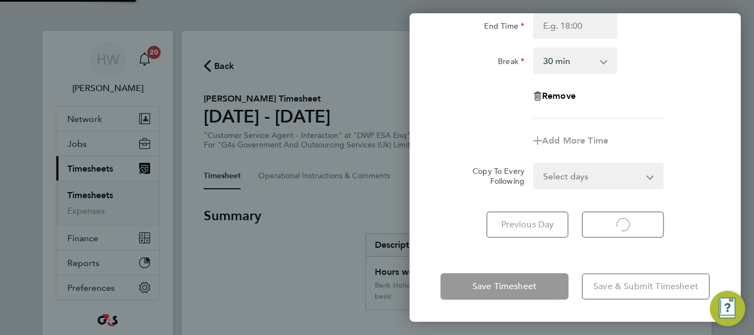
select select "30"
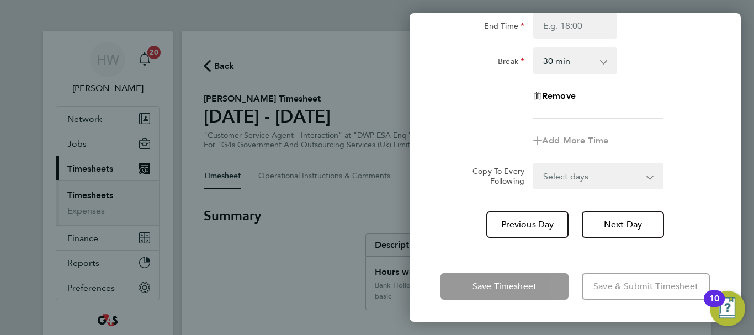
click at [676, 112] on div "Rate basic - 16.66 x1.5 - 24.73 Sick x2 - 32.79 System Issue Paid - 16.66 Bank …" at bounding box center [575, 29] width 269 height 177
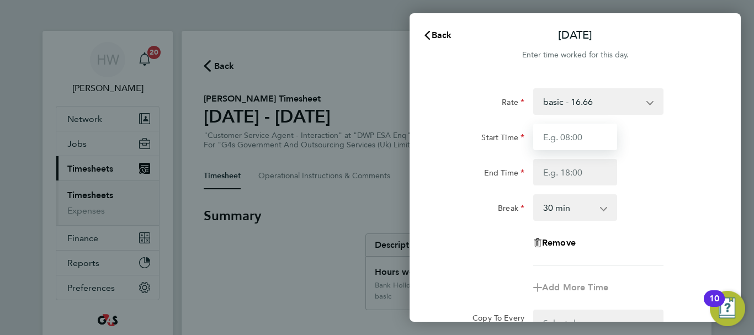
click at [549, 136] on input "Start Time" at bounding box center [575, 137] width 84 height 27
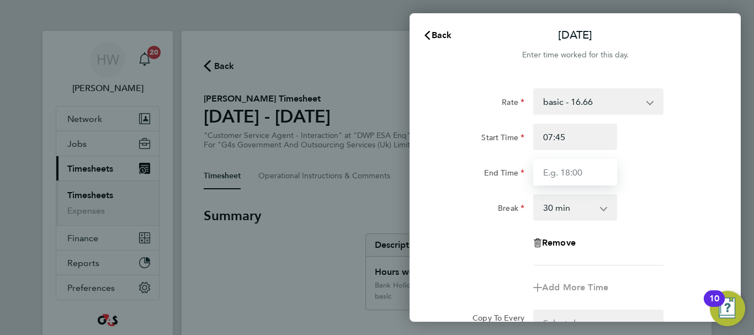
type input "07:45"
click at [548, 173] on input "End Time" at bounding box center [575, 172] width 84 height 27
type input "16:00"
click at [664, 174] on div "End Time 16:00" at bounding box center [575, 172] width 278 height 27
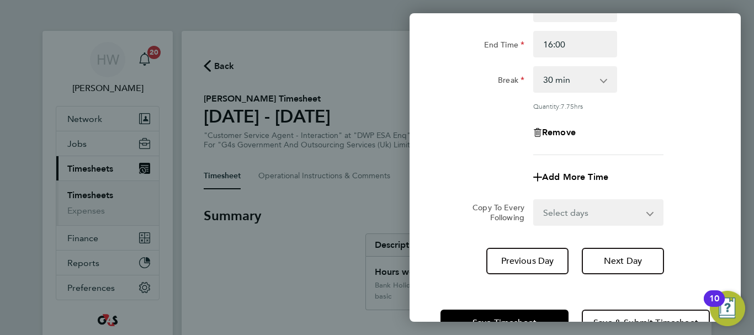
scroll to position [163, 0]
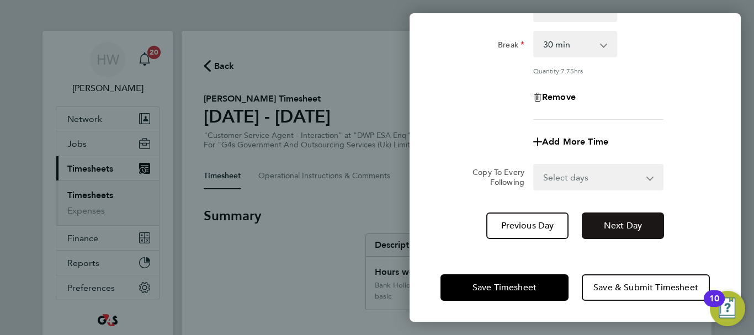
click at [628, 233] on button "Next Day" at bounding box center [623, 226] width 82 height 27
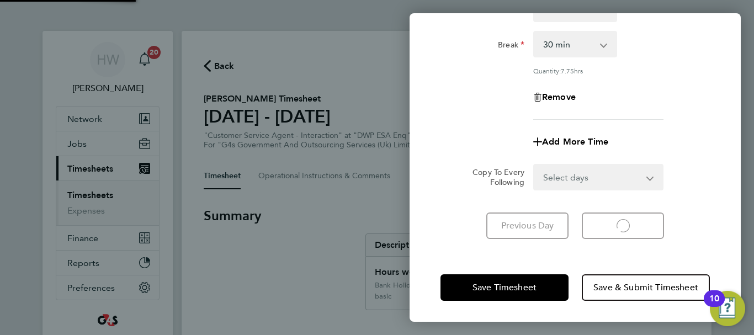
scroll to position [147, 0]
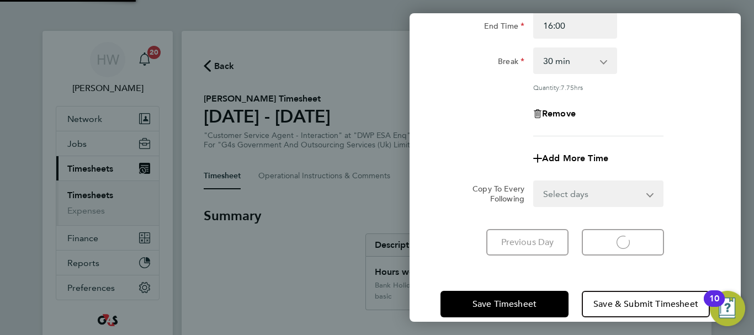
select select "30"
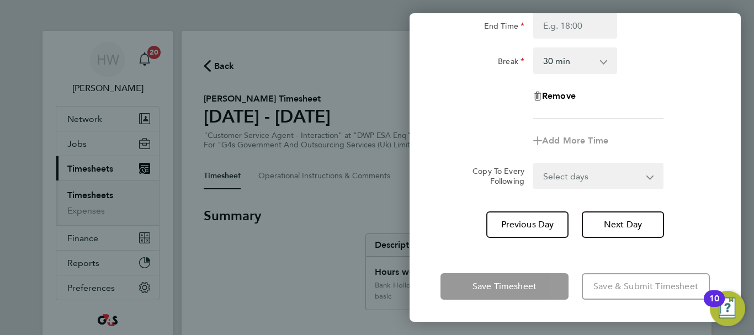
click at [681, 119] on app-timesheet-line-form-group "Rate basic - 16.66 x1.5 - 24.73 Sick x2 - 32.79 System Issue Paid - 16.66 Bank …" at bounding box center [575, 47] width 269 height 213
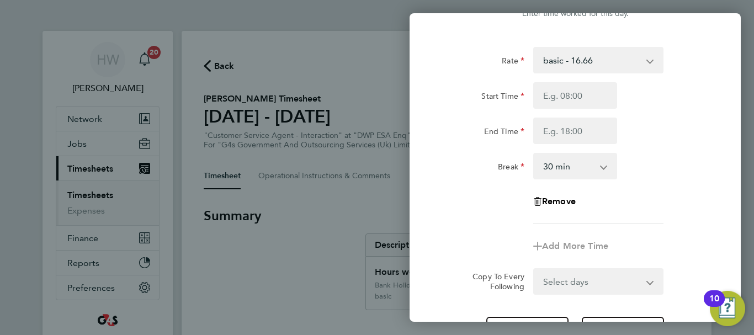
scroll to position [0, 0]
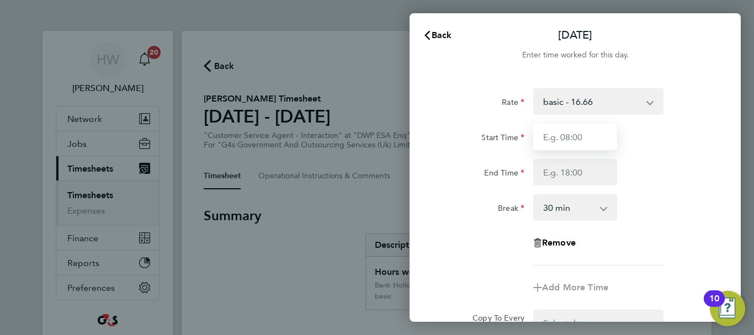
click at [567, 133] on input "Start Time" at bounding box center [575, 137] width 84 height 27
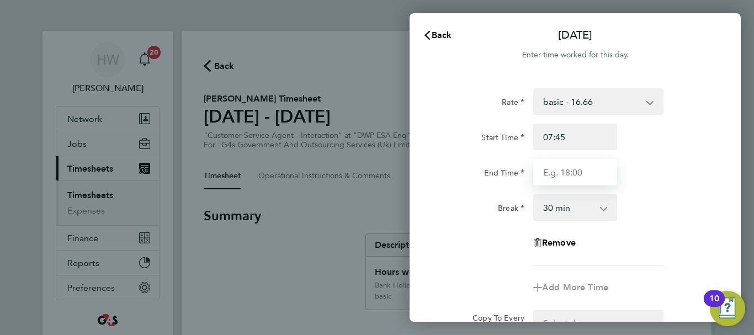
type input "07:45"
click at [570, 176] on input "End Time" at bounding box center [575, 172] width 84 height 27
type input "15:00"
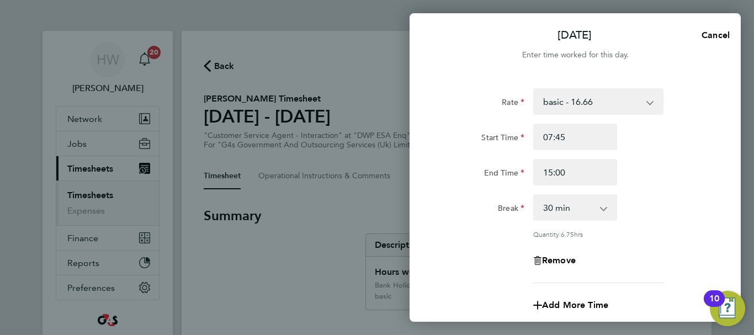
click at [670, 174] on div "End Time 15:00" at bounding box center [575, 172] width 278 height 27
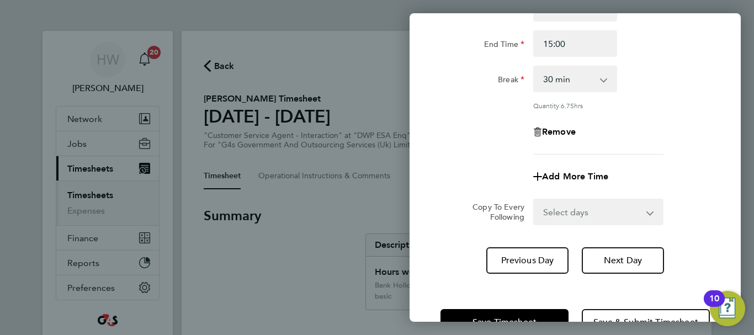
scroll to position [163, 0]
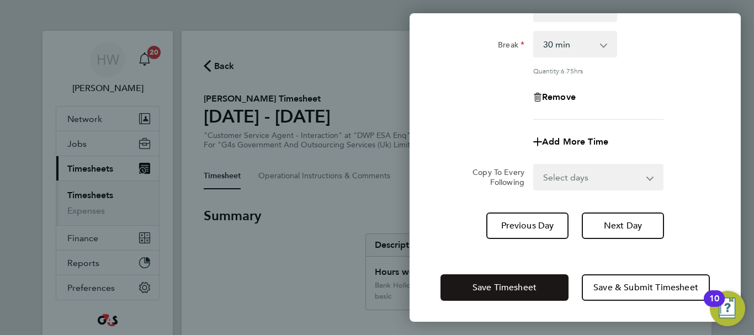
click at [537, 283] on button "Save Timesheet" at bounding box center [505, 287] width 128 height 27
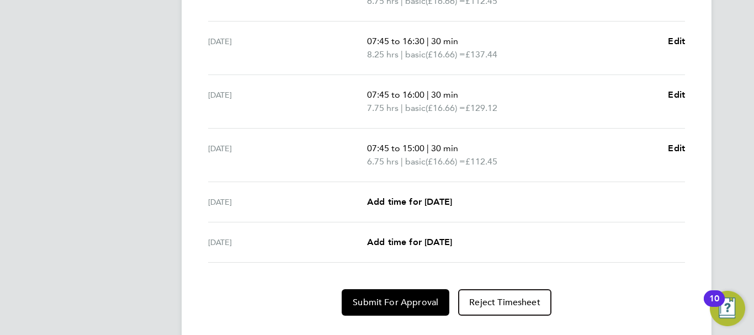
scroll to position [474, 0]
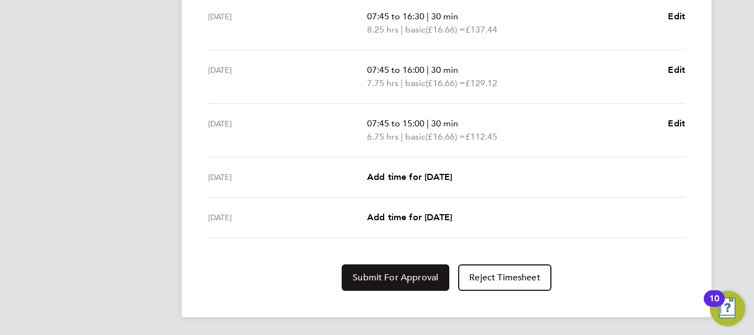
click at [399, 285] on button "Submit For Approval" at bounding box center [396, 277] width 108 height 27
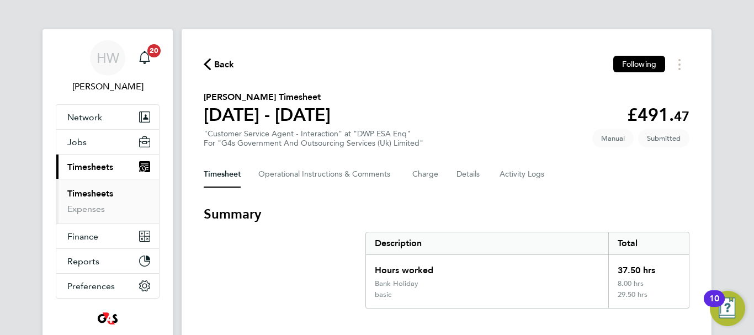
scroll to position [0, 0]
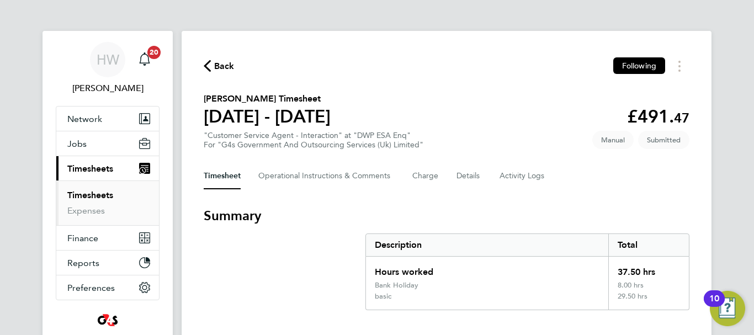
click at [96, 193] on link "Timesheets" at bounding box center [90, 195] width 46 height 10
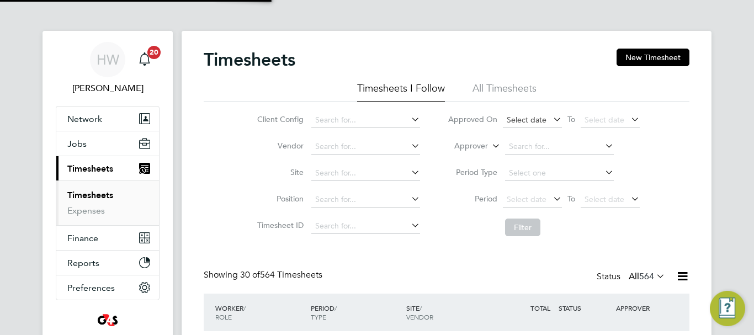
scroll to position [37, 96]
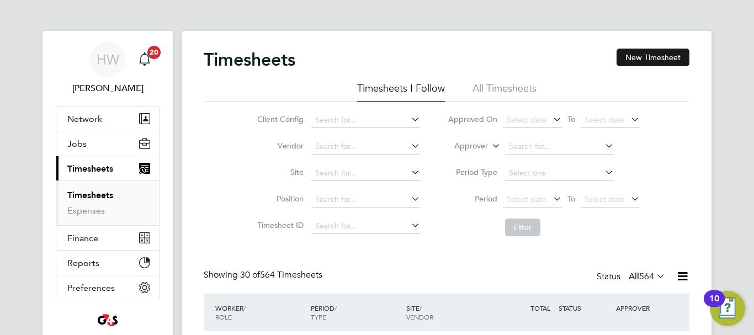
click at [644, 52] on button "New Timesheet" at bounding box center [653, 58] width 73 height 18
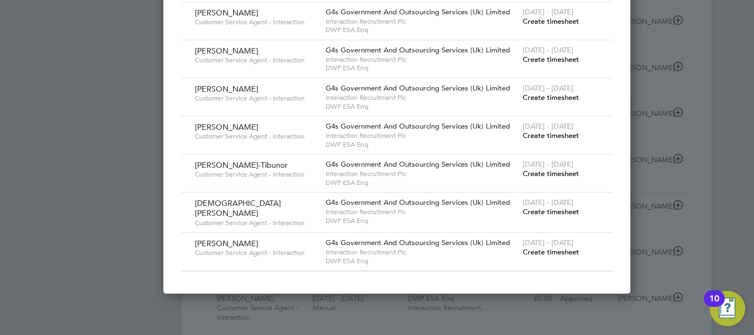
click at [523, 140] on span "Create timesheet" at bounding box center [551, 135] width 56 height 9
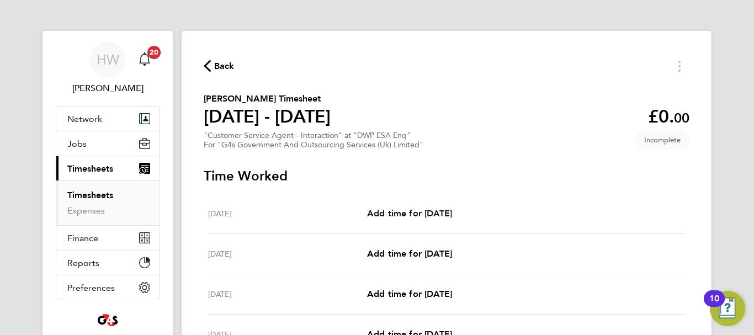
click at [442, 217] on span "Add time for Mon 25 Aug" at bounding box center [409, 213] width 85 height 10
select select "30"
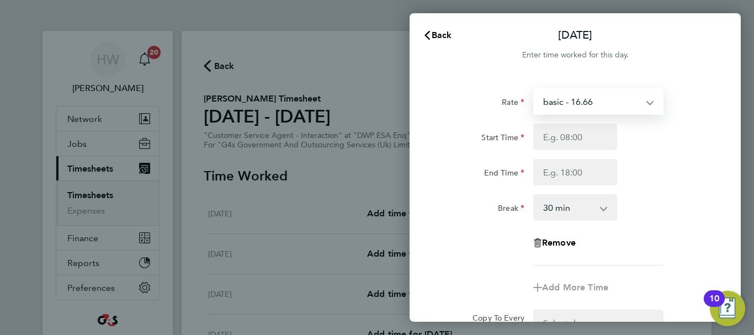
click at [590, 100] on select "basic - 16.66 Bank Holiday System Issue Not Paid Annual Leave Sick System Issue…" at bounding box center [591, 101] width 115 height 24
select select "30"
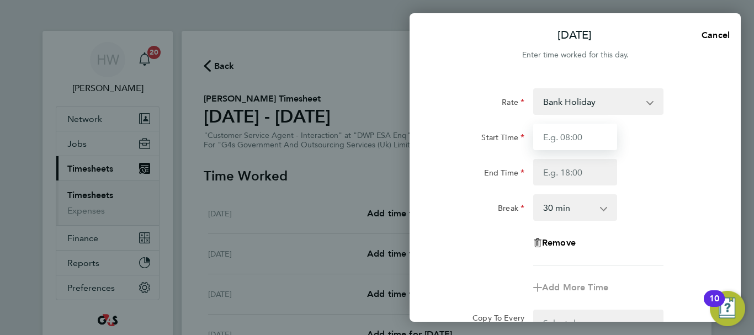
click at [565, 141] on input "Start Time" at bounding box center [575, 137] width 84 height 27
type input "07:45"
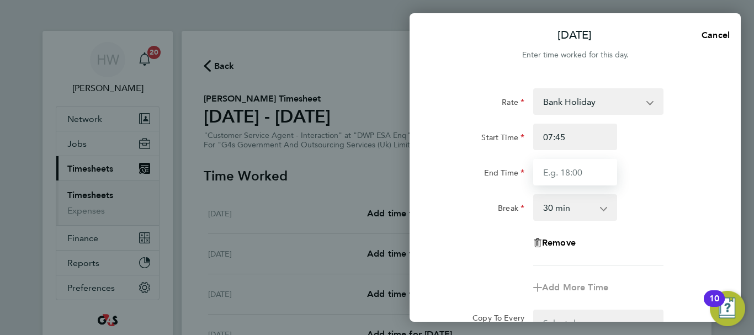
click at [567, 170] on input "End Time" at bounding box center [575, 172] width 84 height 27
type input "16:15"
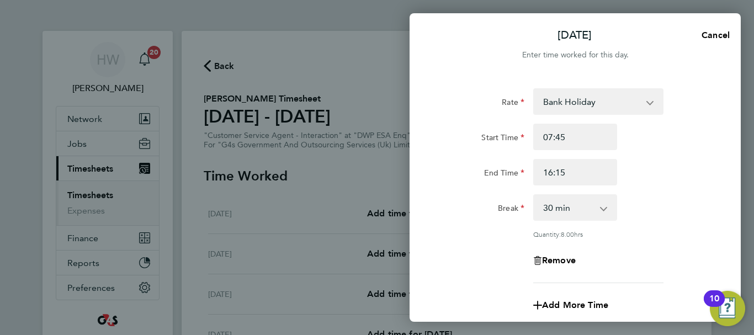
click at [670, 168] on div "End Time 16:15" at bounding box center [575, 172] width 278 height 27
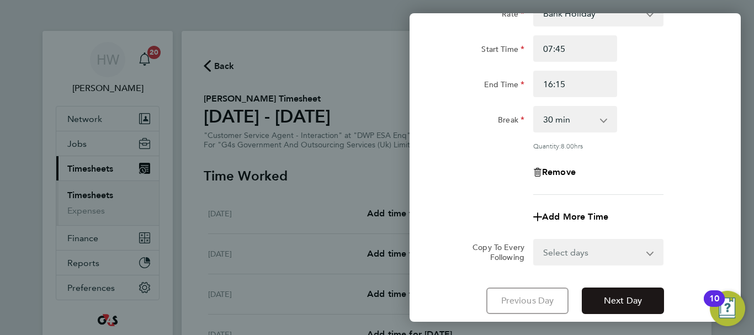
click at [637, 288] on button "Next Day" at bounding box center [623, 301] width 82 height 27
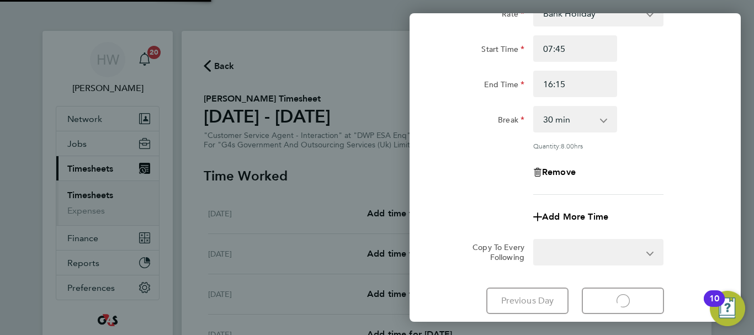
select select "30"
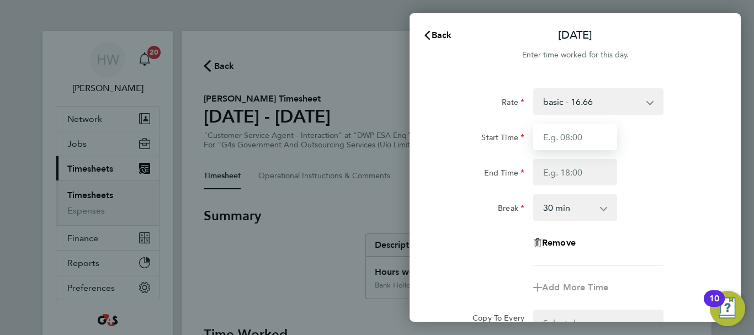
click at [549, 136] on input "Start Time" at bounding box center [575, 137] width 84 height 27
type input "07:45"
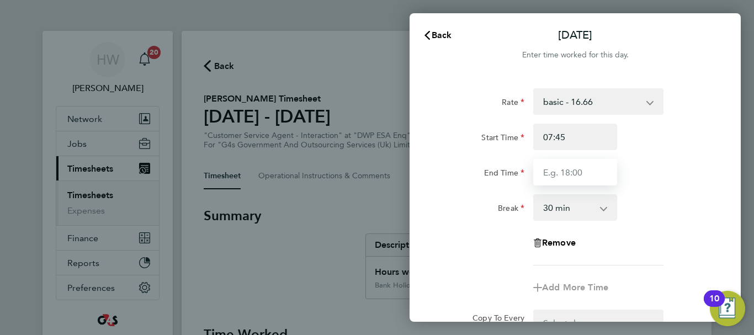
click at [555, 172] on input "End Time" at bounding box center [575, 172] width 84 height 27
type input "15:00"
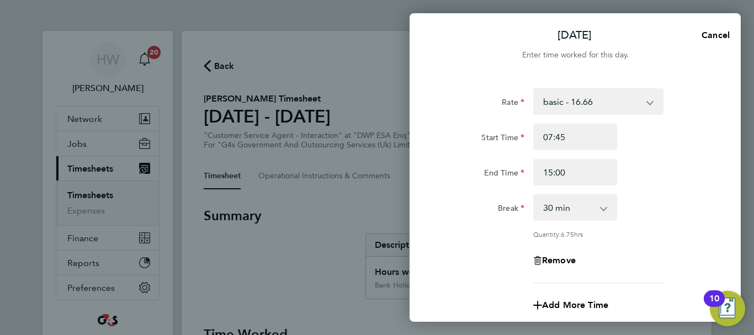
click at [664, 190] on div "Rate basic - 16.66 Bank Holiday System Issue Not Paid Annual Leave Sick System …" at bounding box center [575, 185] width 269 height 195
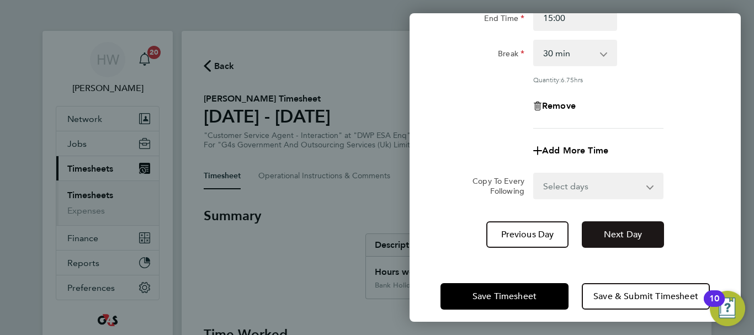
click at [641, 234] on span "Next Day" at bounding box center [623, 234] width 38 height 11
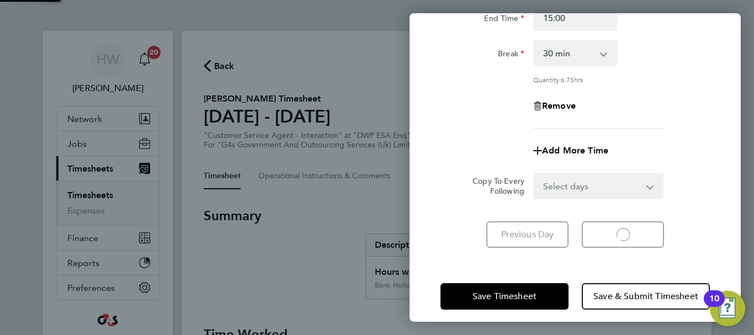
select select "30"
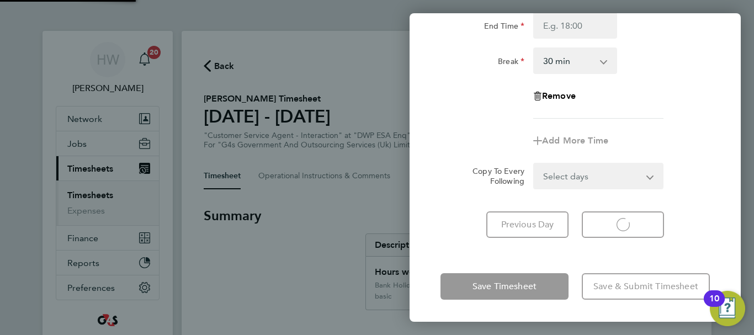
select select "30"
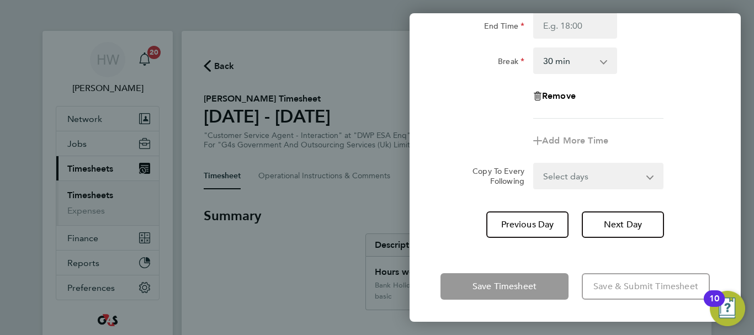
click at [703, 142] on div "Add More Time" at bounding box center [575, 141] width 278 height 27
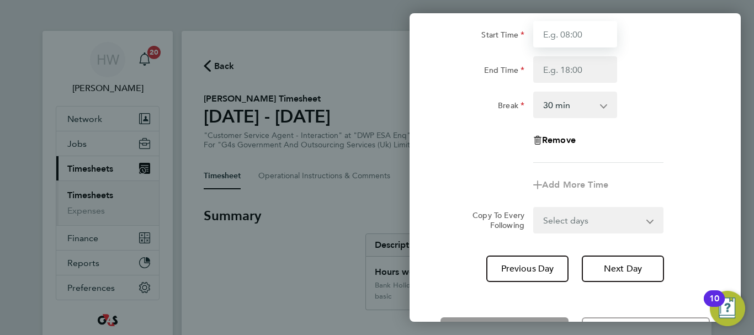
click at [560, 44] on input "Start Time" at bounding box center [575, 34] width 84 height 27
type input "07:45"
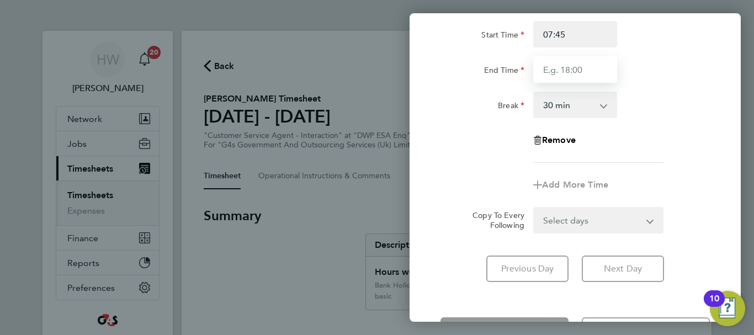
click at [567, 72] on input "End Time" at bounding box center [575, 69] width 84 height 27
type input "16:30"
click at [700, 138] on div "Rate basic - 16.66 Bank Holiday System Issue Not Paid Annual Leave Sick System …" at bounding box center [575, 74] width 269 height 177
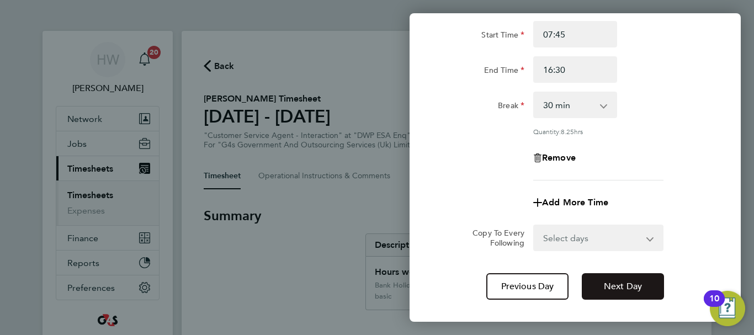
click at [636, 286] on span "Next Day" at bounding box center [623, 286] width 38 height 11
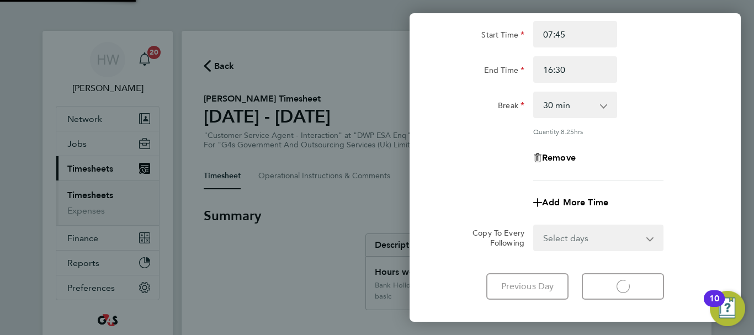
select select "30"
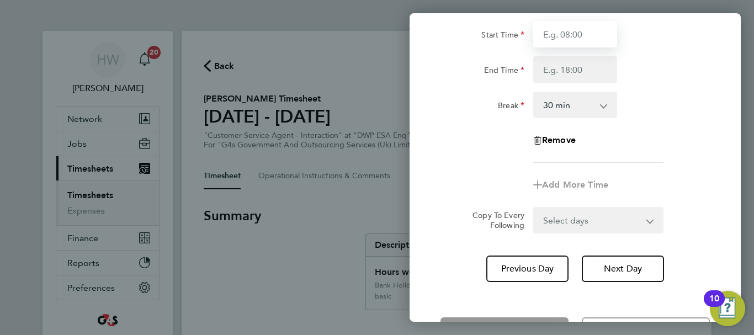
click at [552, 31] on input "Start Time" at bounding box center [575, 34] width 84 height 27
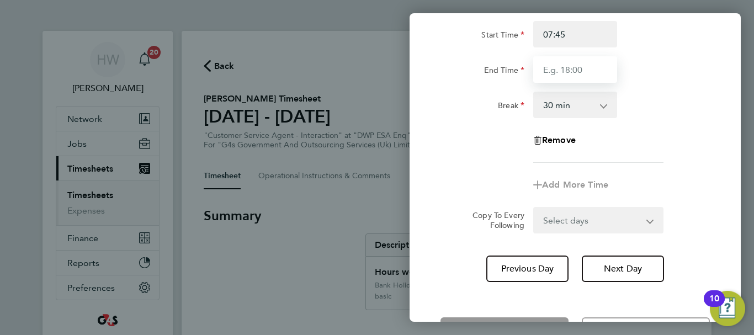
type input "07:45"
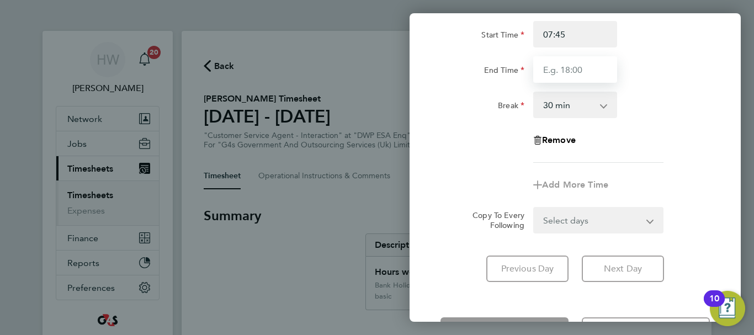
click at [558, 73] on input "End Time" at bounding box center [575, 69] width 84 height 27
type input "16:00"
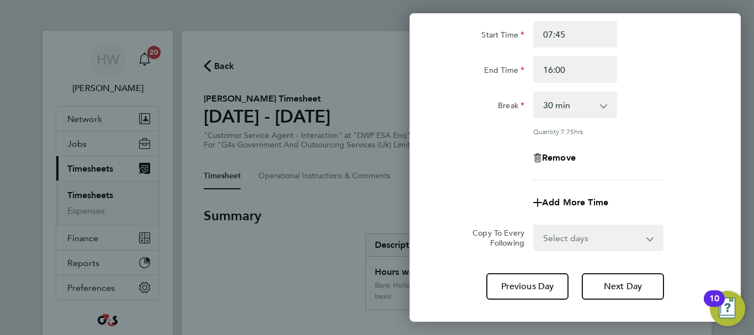
click at [660, 91] on div "Rate basic - 16.66 Bank Holiday System Issue Not Paid Annual Leave Sick System …" at bounding box center [575, 83] width 269 height 195
click at [629, 285] on span "Next Day" at bounding box center [623, 286] width 38 height 11
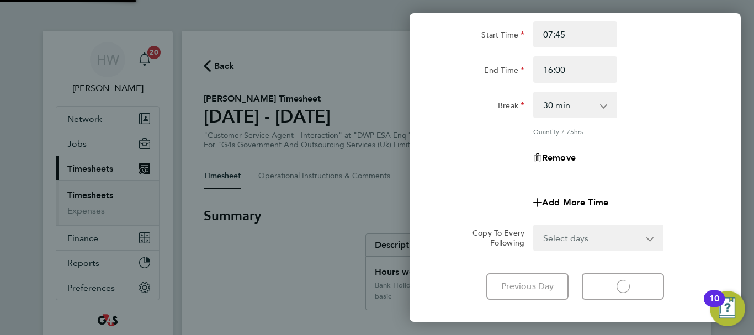
select select "30"
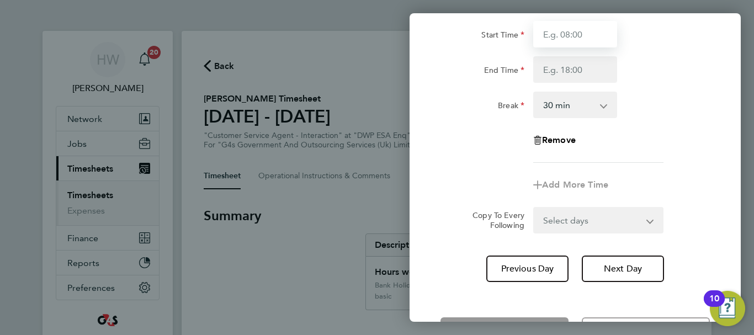
click at [566, 43] on input "Start Time" at bounding box center [575, 34] width 84 height 27
type input "07:45"
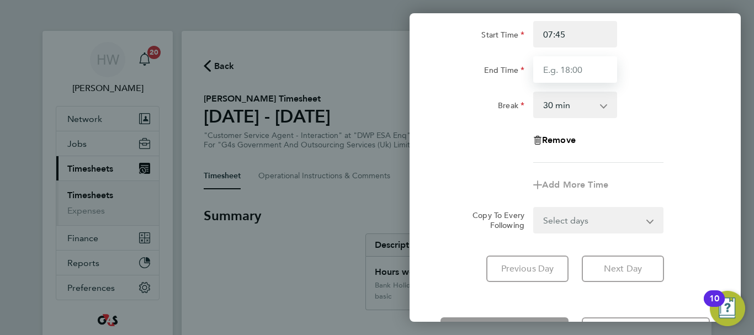
click at [565, 72] on input "End Time" at bounding box center [575, 69] width 84 height 27
type input "15:00"
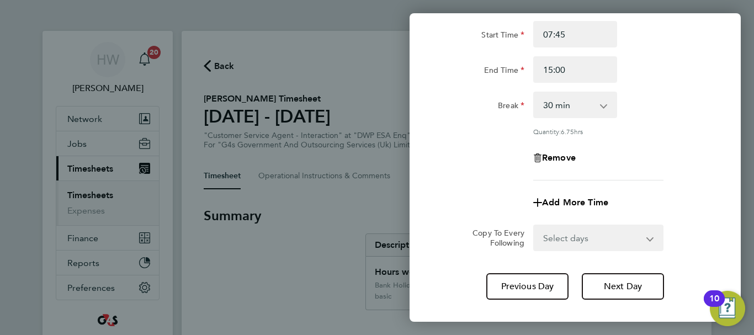
click at [658, 94] on div "Break 0 min 15 min 30 min 45 min 60 min 75 min 90 min" at bounding box center [575, 105] width 278 height 27
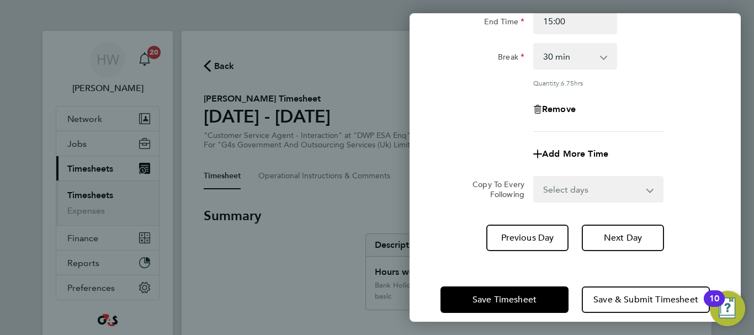
scroll to position [163, 0]
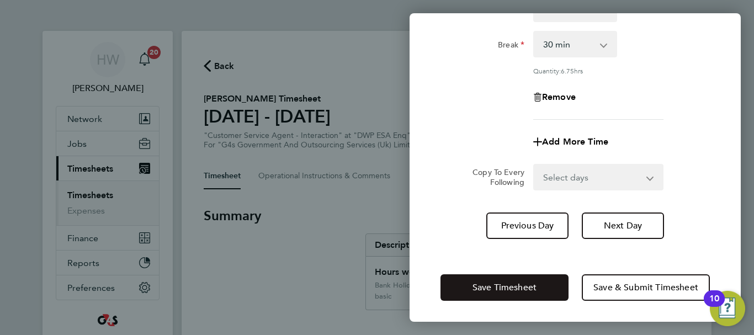
click at [501, 287] on span "Save Timesheet" at bounding box center [505, 287] width 64 height 11
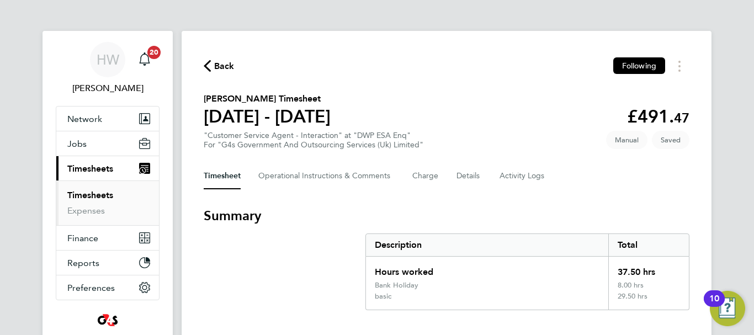
click at [583, 189] on div "Timesheet Operational Instructions & Comments Charge Details Activity Logs" at bounding box center [447, 176] width 486 height 27
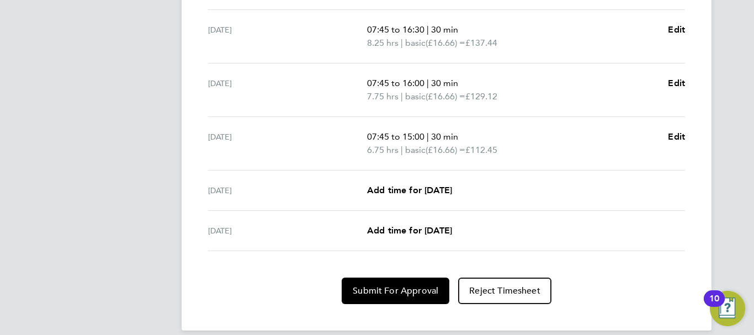
scroll to position [474, 0]
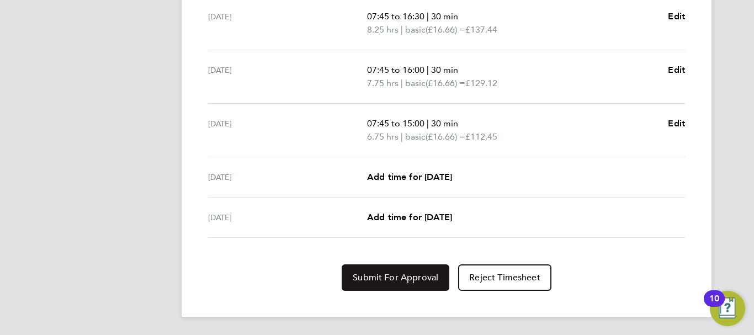
click at [427, 272] on span "Submit For Approval" at bounding box center [396, 277] width 86 height 11
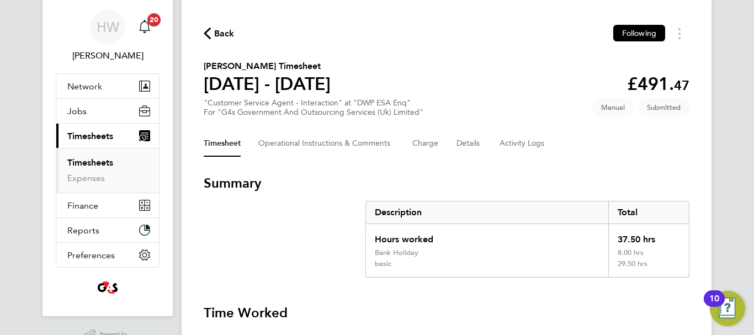
scroll to position [0, 0]
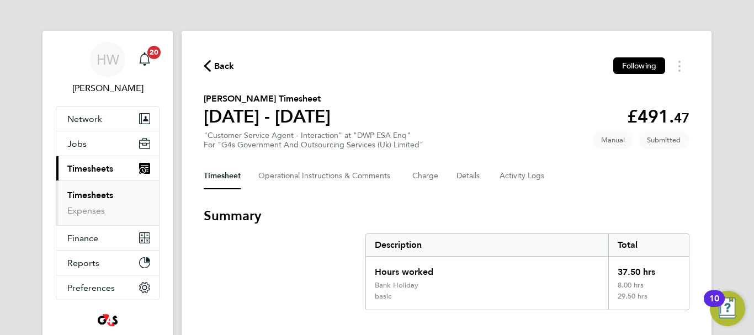
click at [92, 193] on link "Timesheets" at bounding box center [90, 195] width 46 height 10
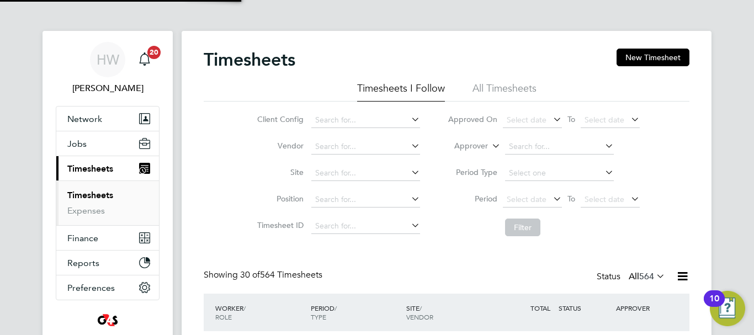
scroll to position [37, 96]
click at [659, 61] on button "New Timesheet" at bounding box center [653, 58] width 73 height 18
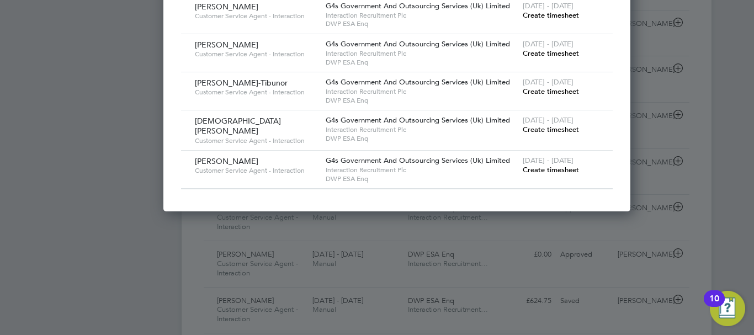
click at [523, 134] on span "Create timesheet" at bounding box center [551, 129] width 56 height 9
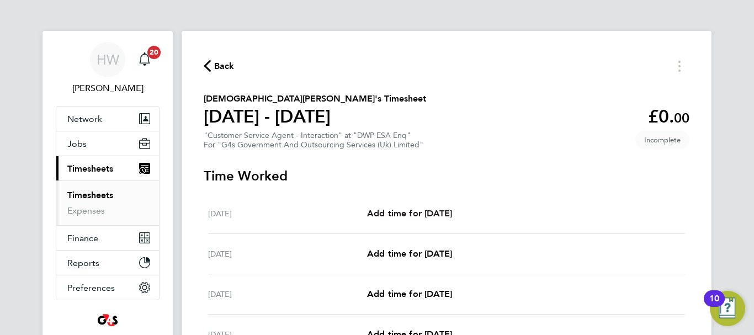
click at [435, 207] on link "Add time for Mon 25 Aug" at bounding box center [409, 213] width 85 height 13
select select "30"
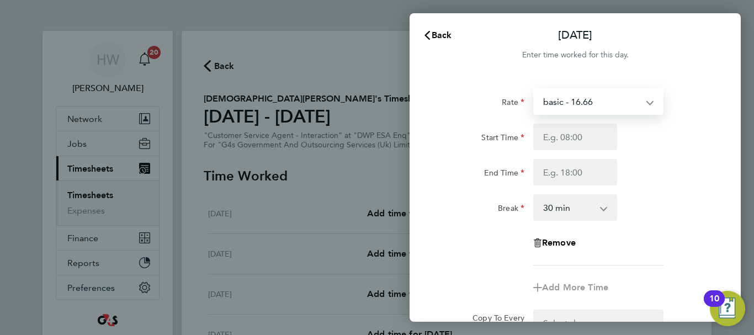
click at [594, 97] on select "basic - 16.66 Sick System Issue Not Paid x2 - 32.79 System Issue Paid - 16.66 A…" at bounding box center [591, 101] width 115 height 24
select select "30"
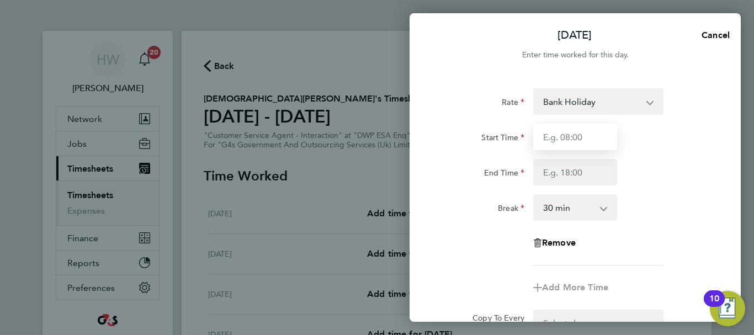
click at [552, 137] on input "Start Time" at bounding box center [575, 137] width 84 height 27
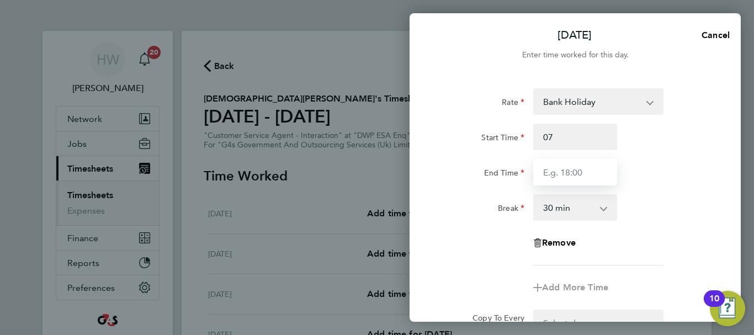
type input "07:00"
type input "45"
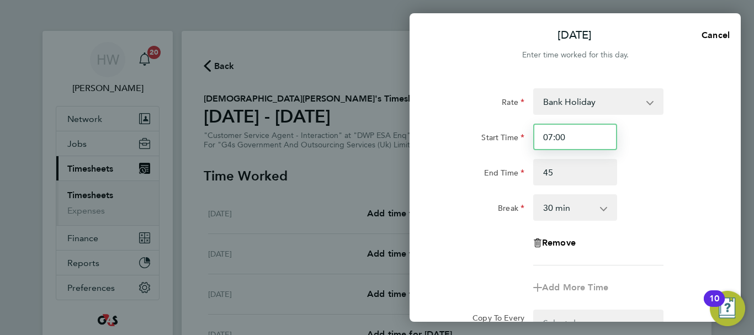
click at [567, 138] on input "07:00" at bounding box center [575, 137] width 84 height 27
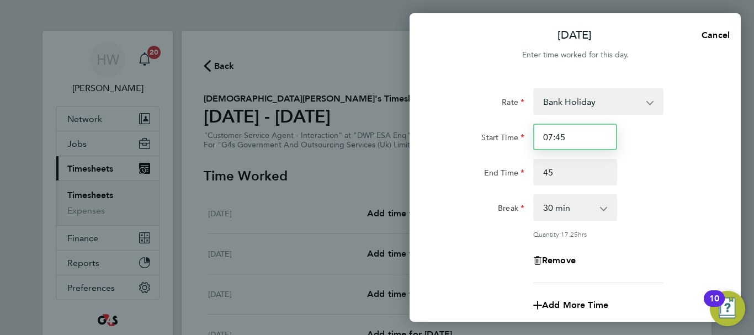
type input "07:45"
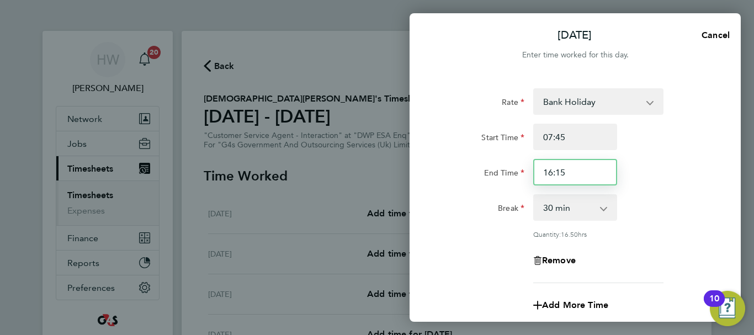
type input "16:15"
click at [658, 144] on div "Start Time 07:45" at bounding box center [575, 137] width 278 height 27
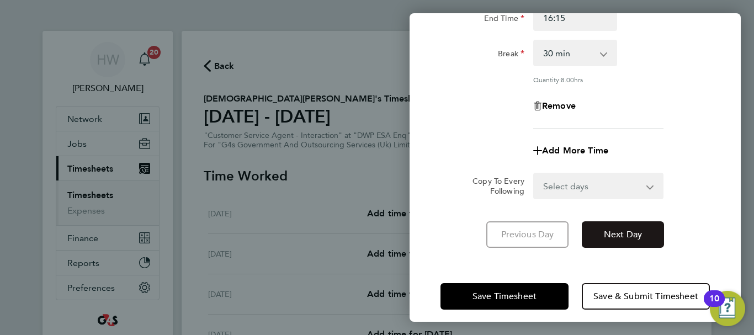
click at [635, 230] on span "Next Day" at bounding box center [623, 234] width 38 height 11
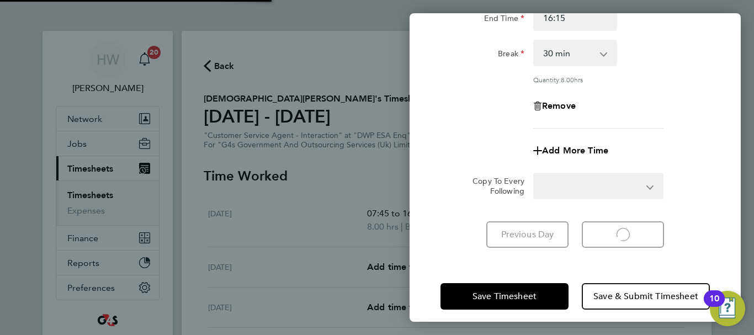
select select "30"
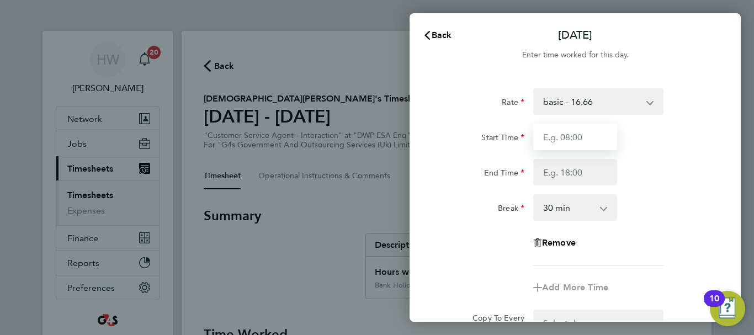
click at [579, 141] on input "Start Time" at bounding box center [575, 137] width 84 height 27
type input "07:45"
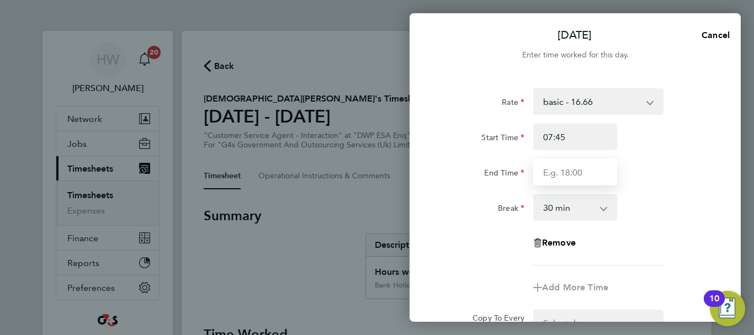
click at [566, 180] on input "End Time" at bounding box center [575, 172] width 84 height 27
click at [557, 176] on input "End Time" at bounding box center [575, 172] width 84 height 27
type input "15:00"
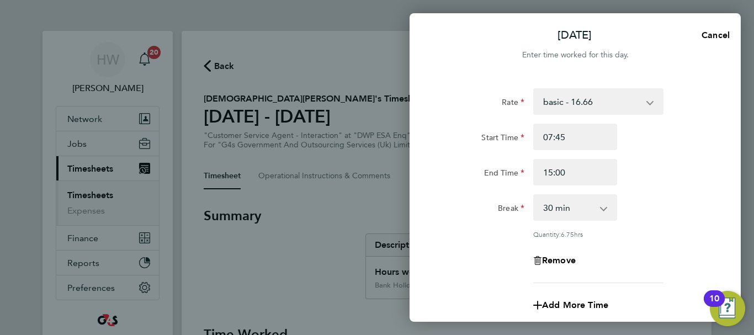
click at [663, 186] on div "Rate basic - 16.66 Sick System Issue Not Paid x2 - 32.79 System Issue Paid - 16…" at bounding box center [575, 185] width 269 height 195
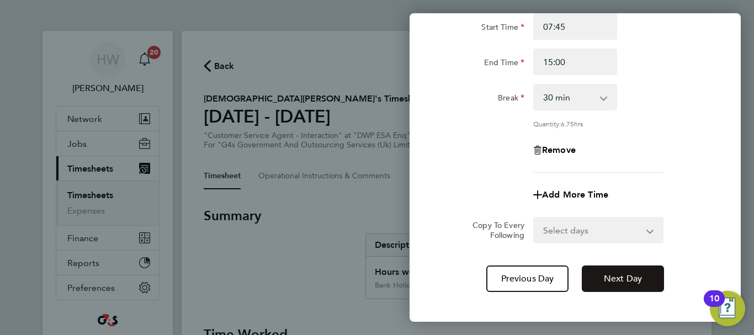
click at [633, 276] on span "Next Day" at bounding box center [623, 278] width 38 height 11
select select "30"
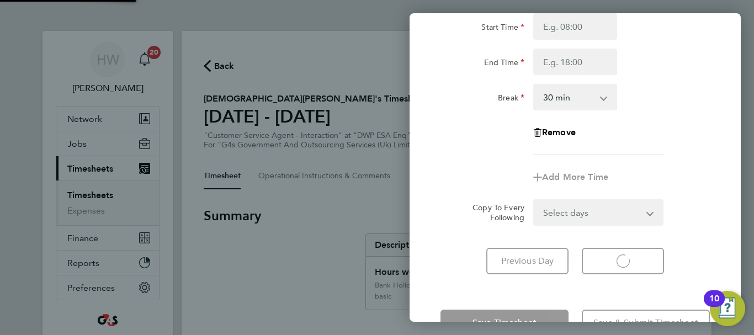
select select "30"
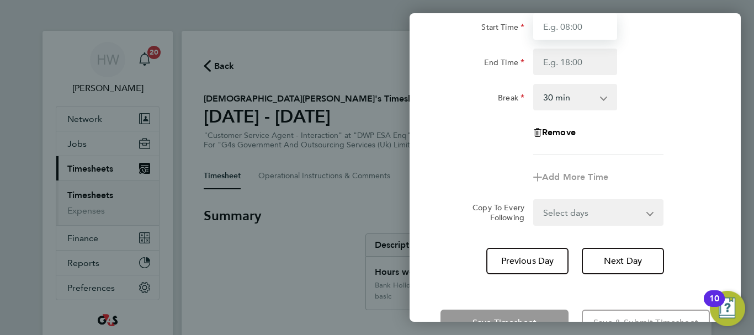
click at [578, 27] on input "Start Time" at bounding box center [575, 26] width 84 height 27
type input "07:45"
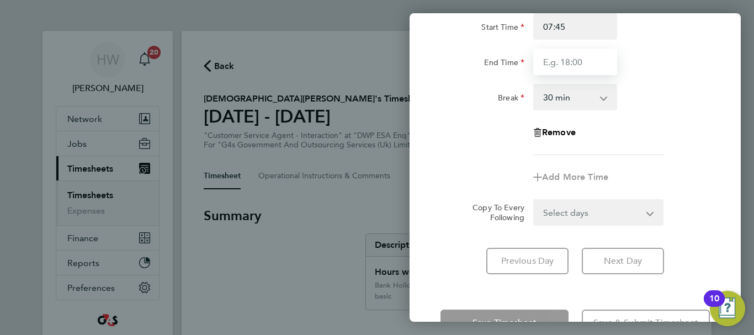
click at [571, 67] on input "End Time" at bounding box center [575, 62] width 84 height 27
type input "16:30"
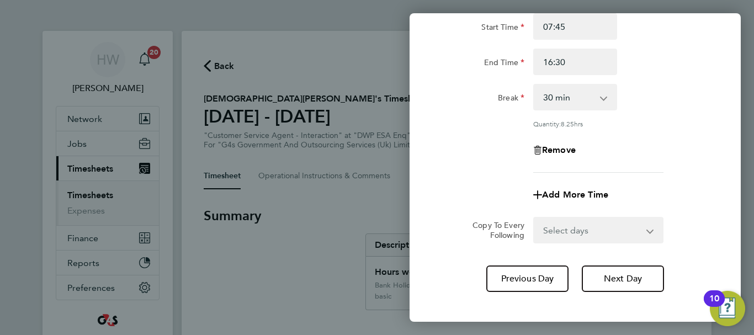
click at [680, 109] on div "Break 0 min 15 min 30 min 45 min 60 min 75 min 90 min" at bounding box center [575, 97] width 278 height 27
click at [625, 276] on span "Next Day" at bounding box center [623, 278] width 38 height 11
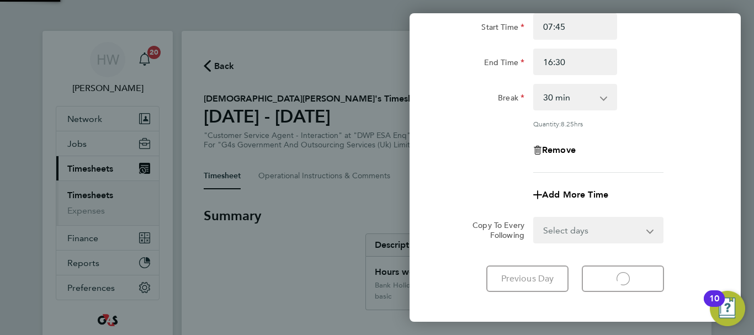
select select "30"
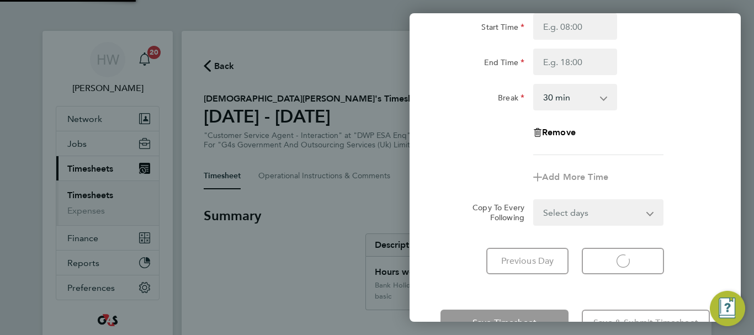
select select "30"
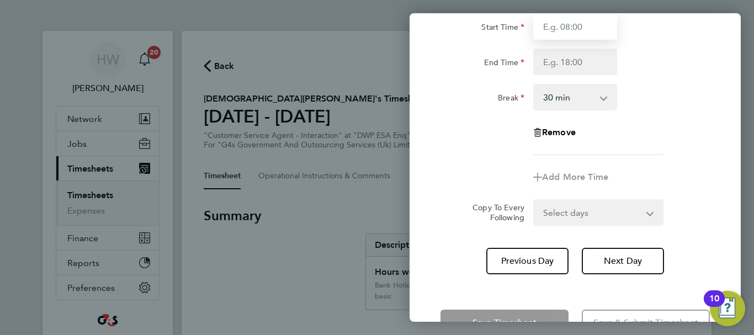
click at [559, 31] on input "Start Time" at bounding box center [575, 26] width 84 height 27
type input "07:45"
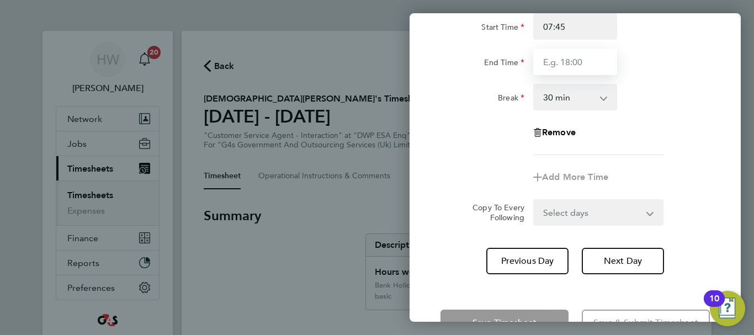
click at [560, 65] on input "End Time" at bounding box center [575, 62] width 84 height 27
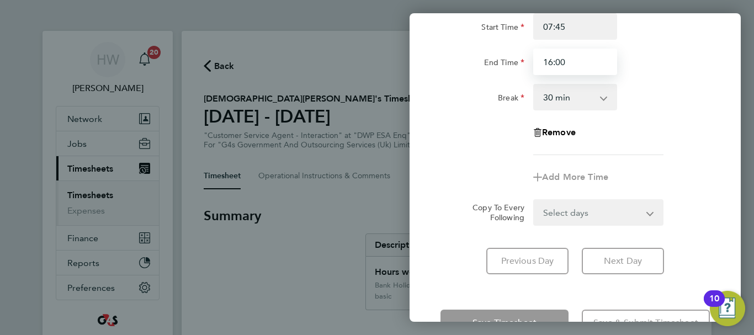
type input "16:00"
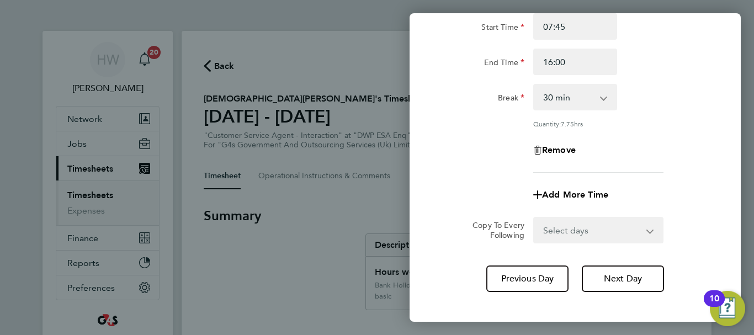
click at [677, 92] on div "Break 0 min 15 min 30 min 45 min 60 min 75 min 90 min" at bounding box center [575, 97] width 278 height 27
click at [626, 277] on span "Next Day" at bounding box center [623, 278] width 38 height 11
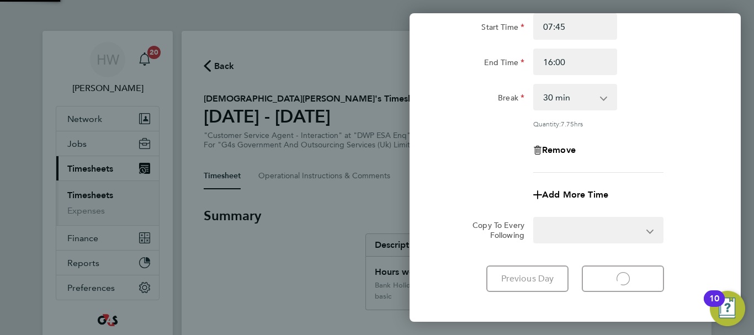
select select "30"
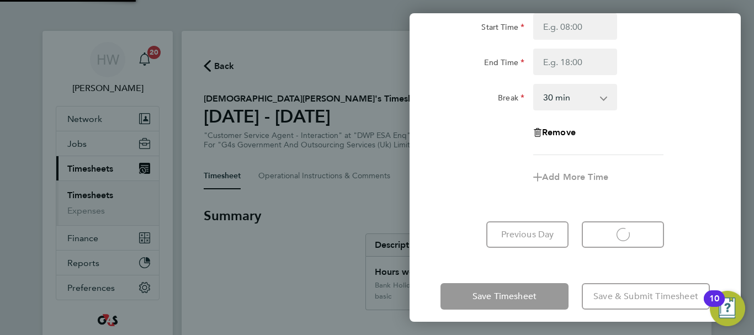
select select "30"
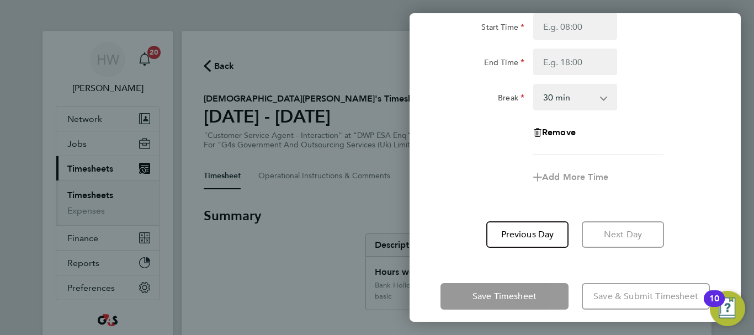
click at [695, 135] on div "Remove" at bounding box center [575, 132] width 278 height 27
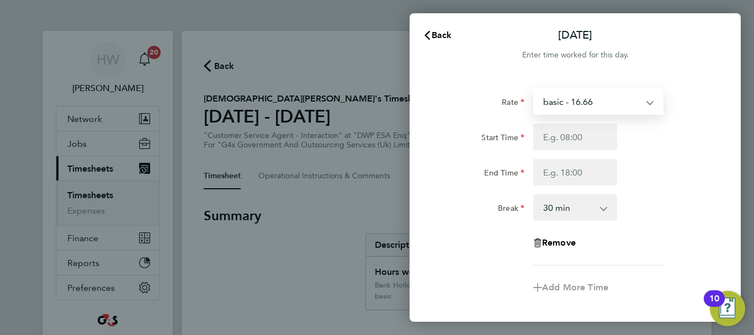
click at [609, 101] on select "basic - 16.66 Sick System Issue Not Paid x2 - 32.79 System Issue Paid - 16.66 A…" at bounding box center [591, 101] width 115 height 24
select select "30"
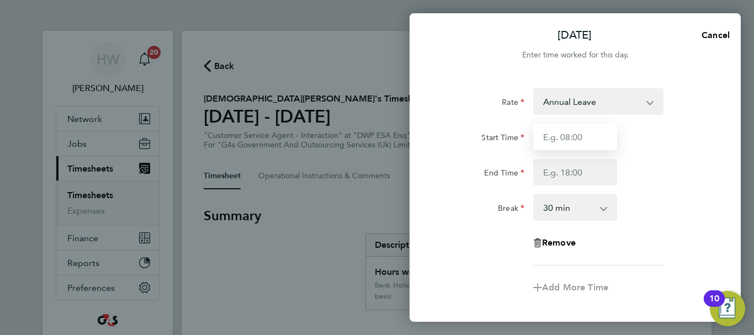
click at [553, 135] on input "Start Time" at bounding box center [575, 137] width 84 height 27
type input "07:45"
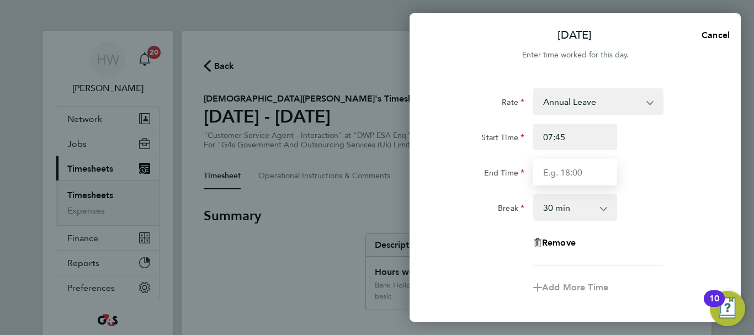
click at [557, 174] on input "End Time" at bounding box center [575, 172] width 84 height 27
type input "15:00"
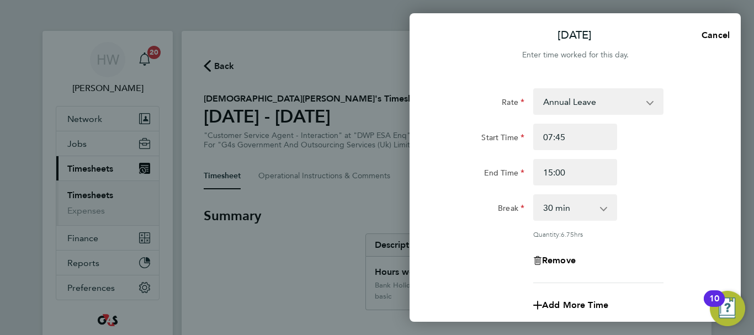
click at [675, 173] on div "End Time 15:00" at bounding box center [575, 172] width 278 height 27
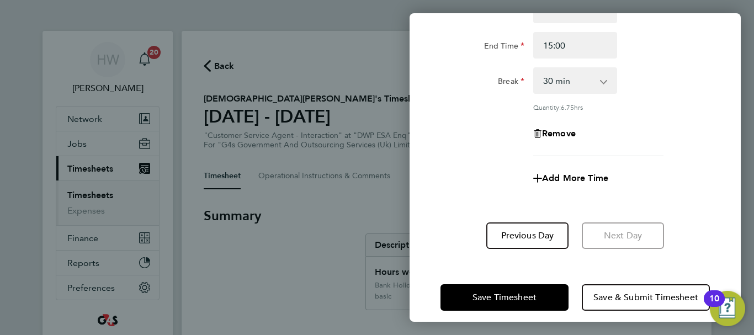
scroll to position [137, 0]
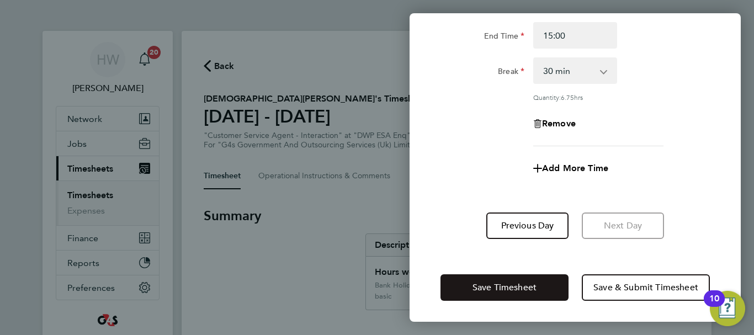
click at [549, 283] on button "Save Timesheet" at bounding box center [505, 287] width 128 height 27
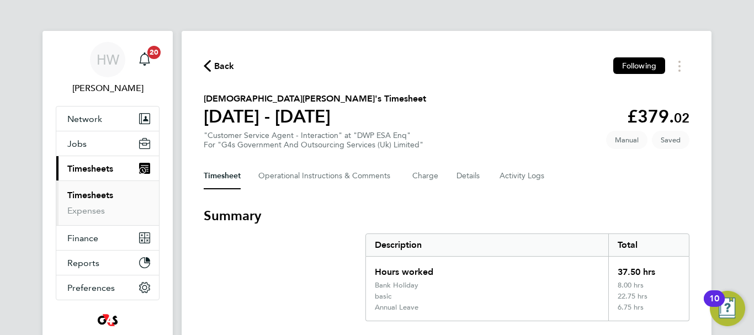
click at [512, 123] on section "Vaishnavi Thutupally's Timesheet 25 - 31 Aug 2025 £379. 02 "Customer Service Ag…" at bounding box center [447, 120] width 486 height 57
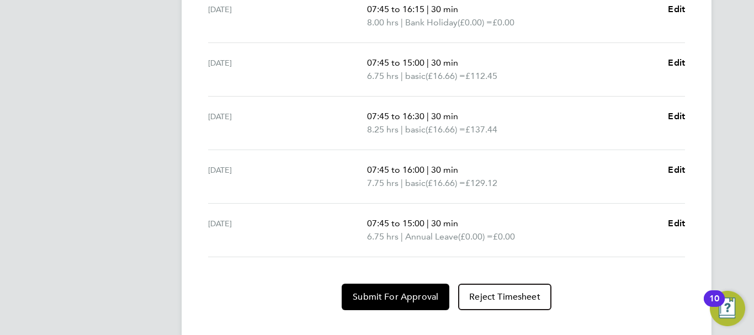
scroll to position [404, 0]
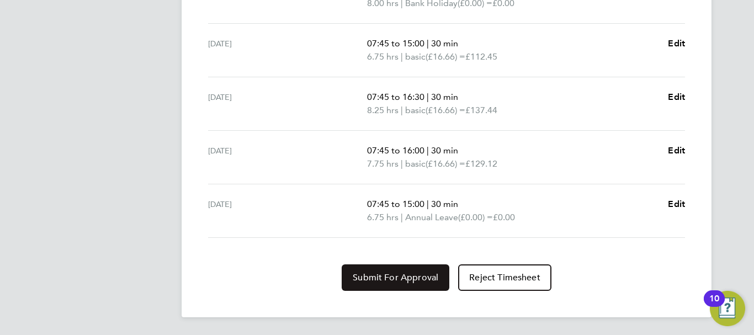
click at [419, 287] on button "Submit For Approval" at bounding box center [396, 277] width 108 height 27
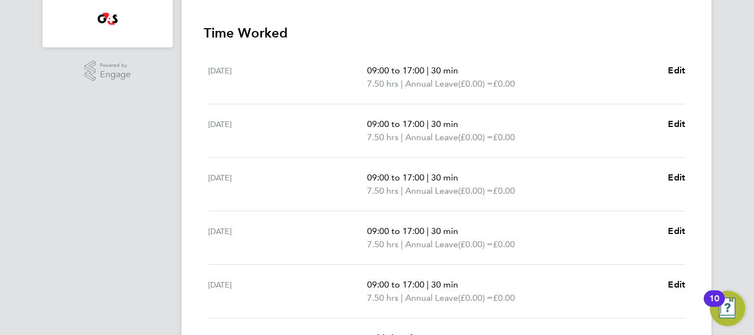
scroll to position [331, 0]
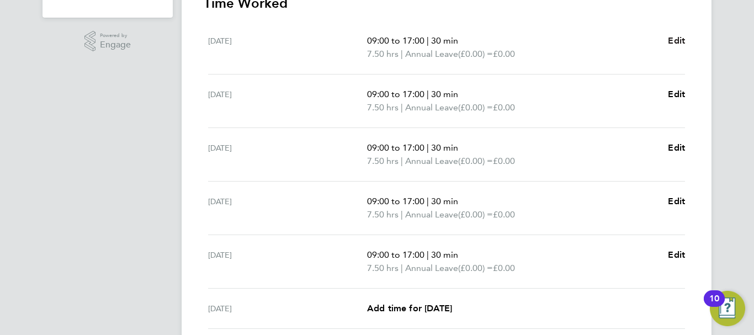
click at [678, 39] on span "Edit" at bounding box center [676, 40] width 17 height 10
select select "30"
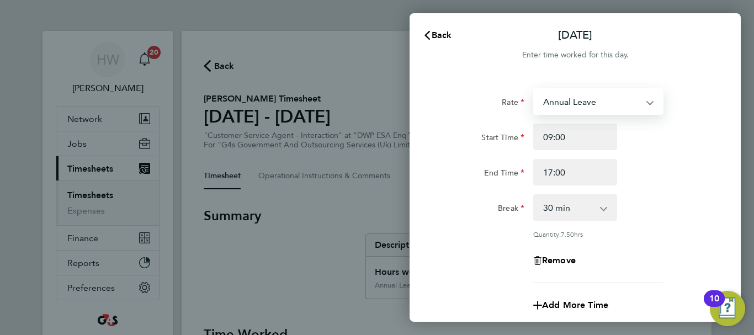
click at [600, 105] on select "Annual Leave System Issue Not Paid Sick Bank Holiday System Issue Paid - 16.66 …" at bounding box center [591, 101] width 115 height 24
select select "30"
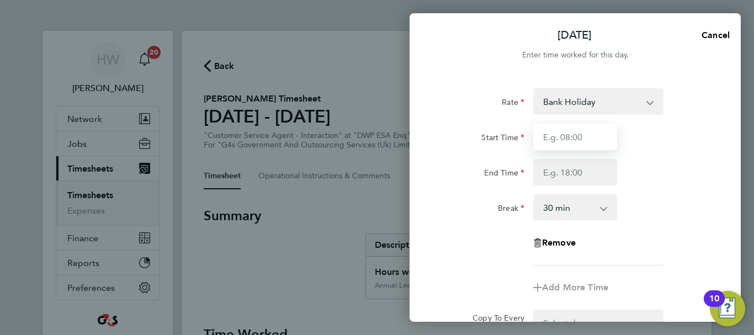
click at [554, 138] on input "Start Time" at bounding box center [575, 137] width 84 height 27
type input "09:00"
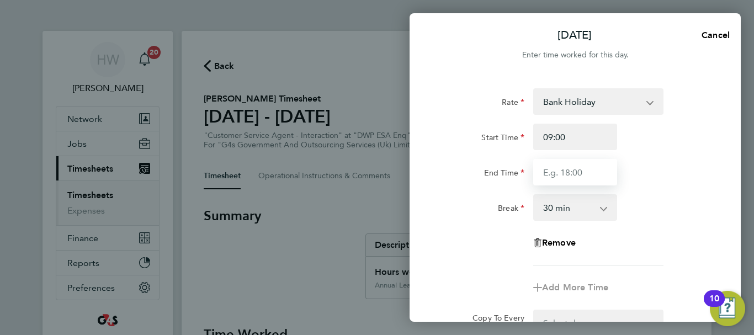
click at [559, 167] on input "End Time" at bounding box center [575, 172] width 84 height 27
type input "17:00"
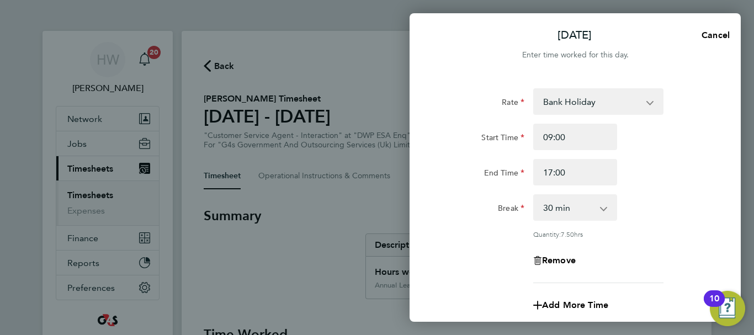
click at [658, 171] on div "End Time 17:00" at bounding box center [575, 172] width 278 height 27
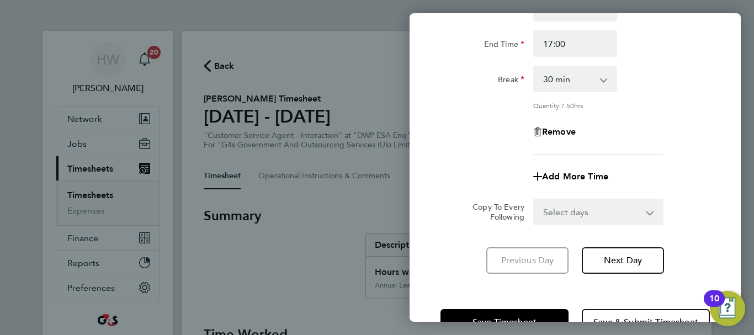
scroll to position [163, 0]
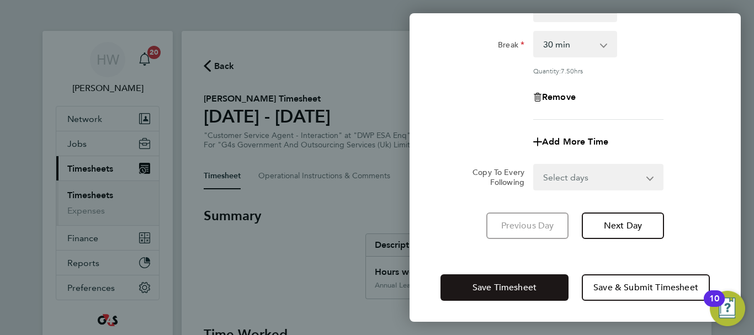
click at [541, 284] on button "Save Timesheet" at bounding box center [505, 287] width 128 height 27
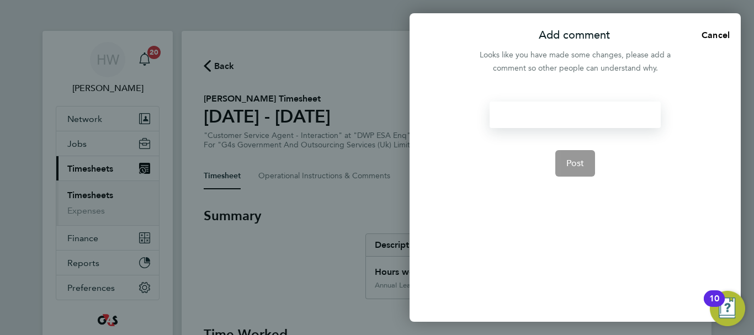
click at [536, 121] on div at bounding box center [575, 115] width 171 height 27
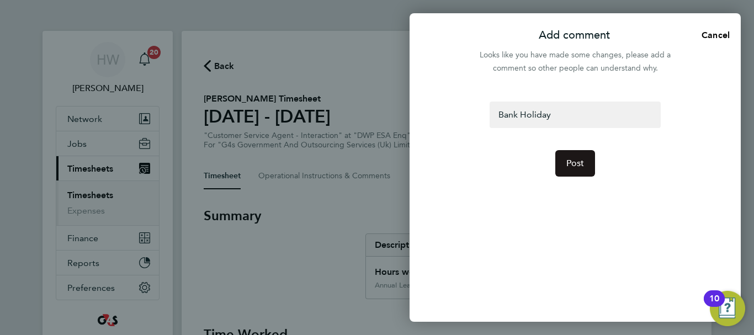
click at [572, 155] on button "Post" at bounding box center [575, 163] width 40 height 27
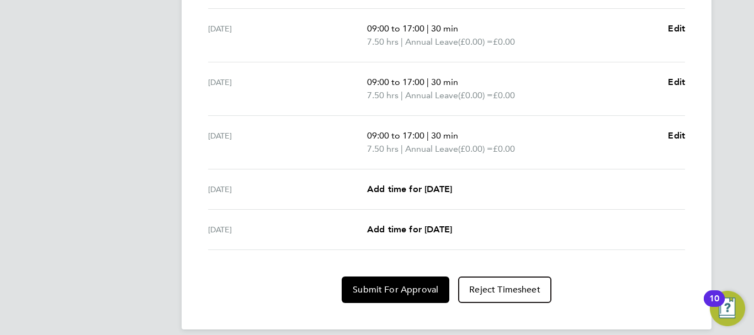
scroll to position [464, 0]
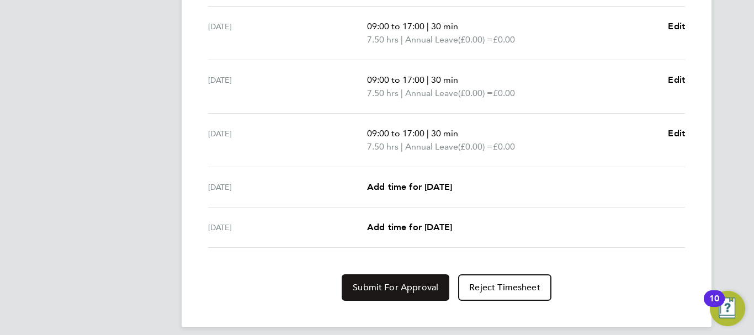
click at [364, 290] on span "Submit For Approval" at bounding box center [396, 287] width 86 height 11
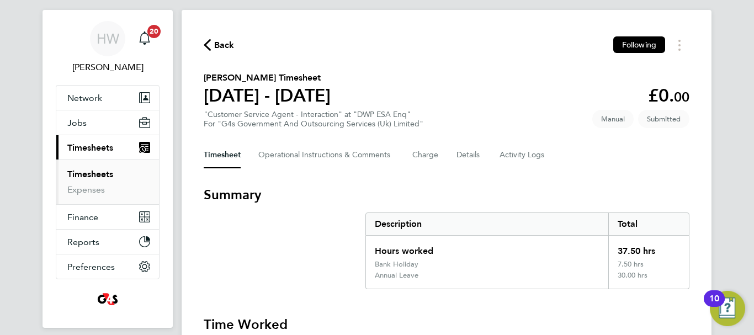
scroll to position [0, 0]
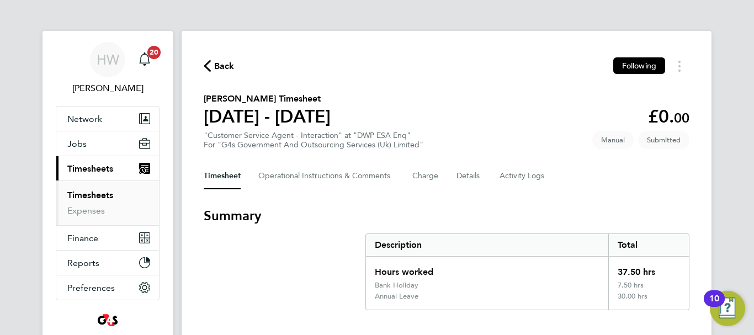
click at [77, 192] on link "Timesheets" at bounding box center [90, 195] width 46 height 10
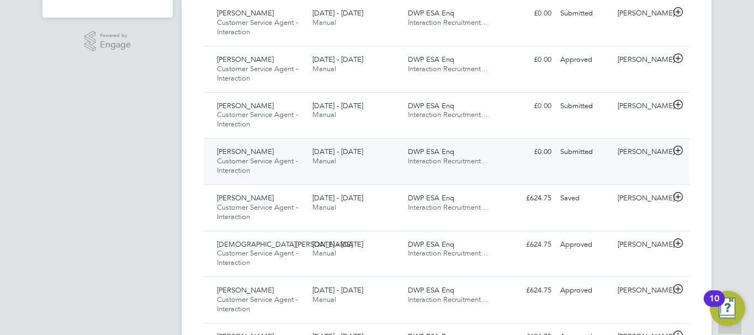
click at [676, 147] on icon at bounding box center [678, 150] width 14 height 9
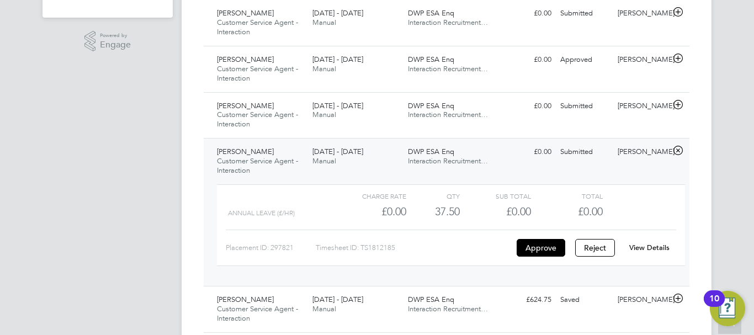
click at [649, 245] on link "View Details" at bounding box center [649, 247] width 40 height 9
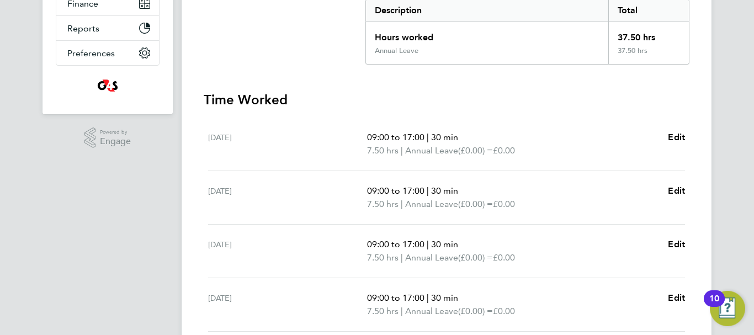
scroll to position [265, 0]
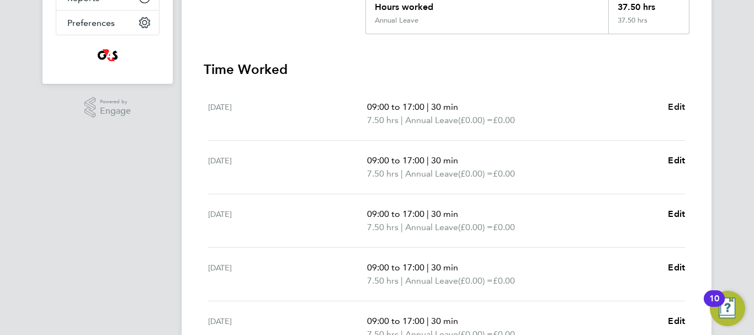
click at [676, 105] on span "Edit" at bounding box center [676, 107] width 17 height 10
select select "30"
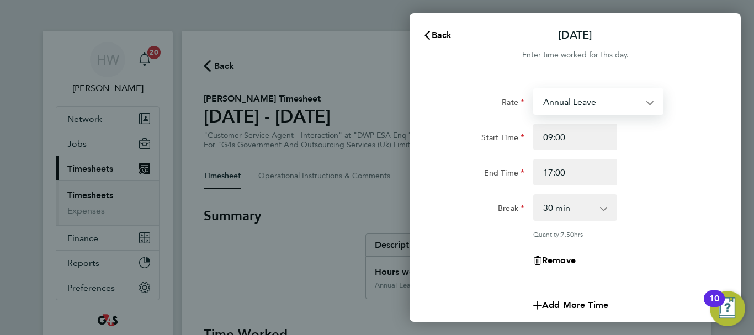
click at [586, 97] on select "Annual Leave Bank Holiday x2 - 32.79 x1.5 - 24.73 Sick basic - 16.66 System Iss…" at bounding box center [591, 101] width 115 height 24
select select "30"
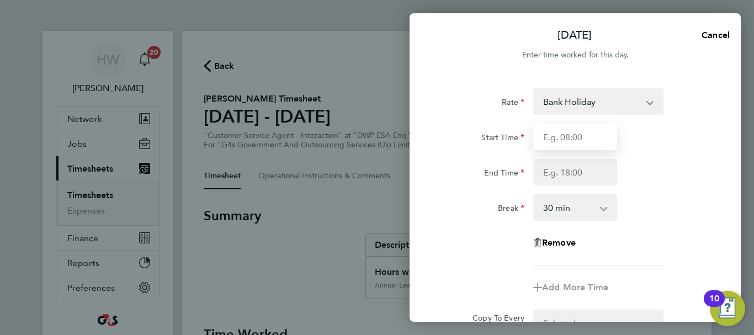
click at [559, 139] on input "Start Time" at bounding box center [575, 137] width 84 height 27
type input "09:00"
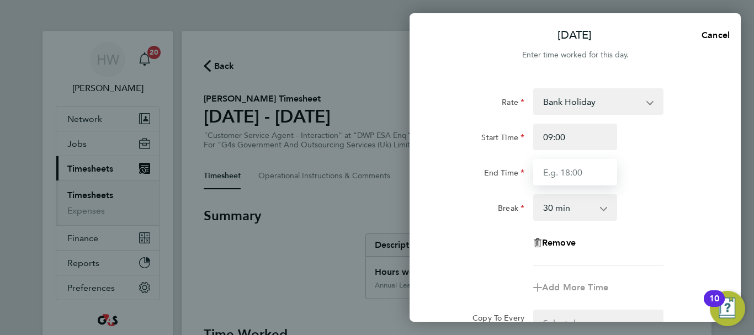
click at [559, 174] on input "End Time" at bounding box center [575, 172] width 84 height 27
type input "17:00"
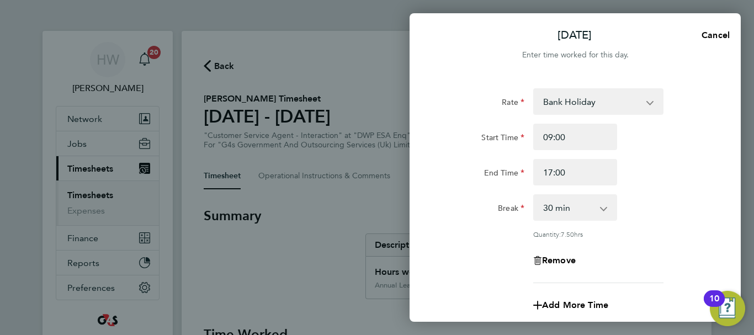
click at [687, 171] on div "End Time 17:00" at bounding box center [575, 172] width 278 height 27
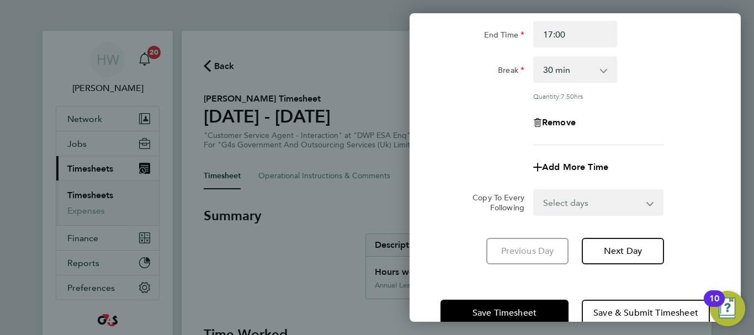
scroll to position [163, 0]
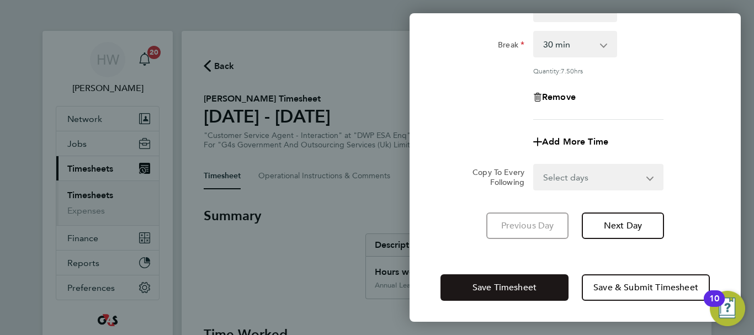
click at [525, 284] on span "Save Timesheet" at bounding box center [505, 287] width 64 height 11
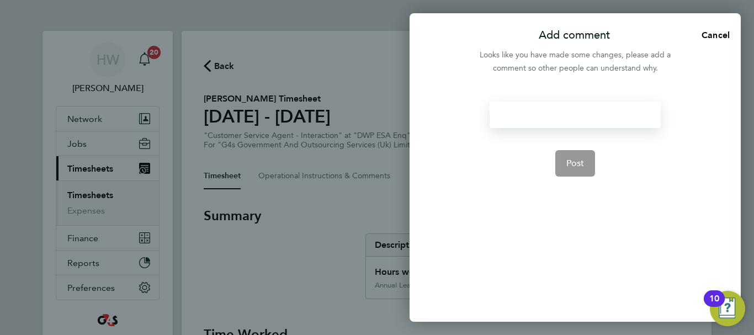
click at [518, 112] on div at bounding box center [575, 115] width 171 height 27
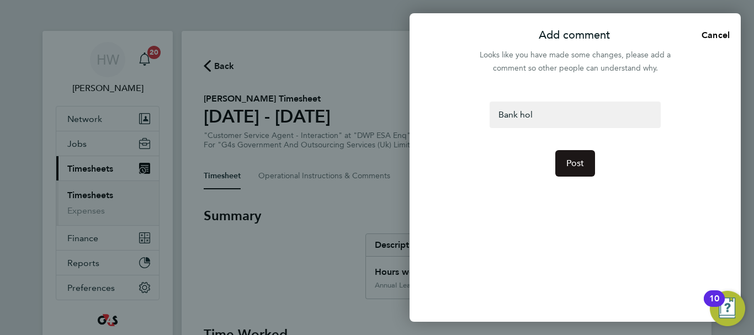
click at [574, 168] on span "Post" at bounding box center [576, 163] width 18 height 11
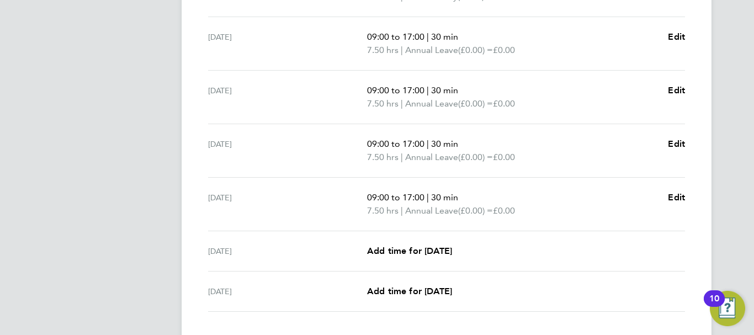
scroll to position [474, 0]
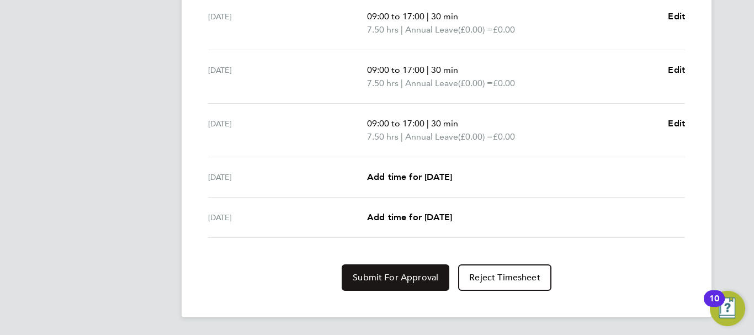
click at [383, 273] on span "Submit For Approval" at bounding box center [396, 277] width 86 height 11
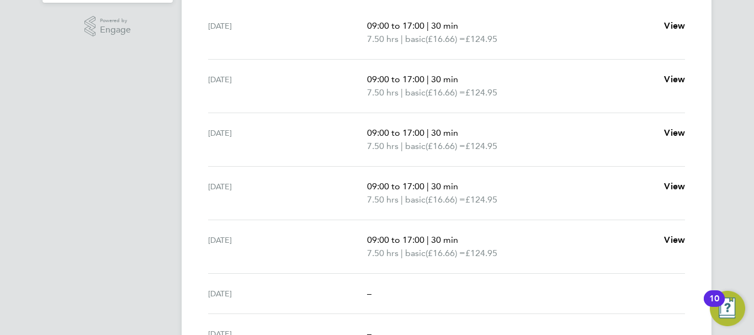
scroll to position [353, 0]
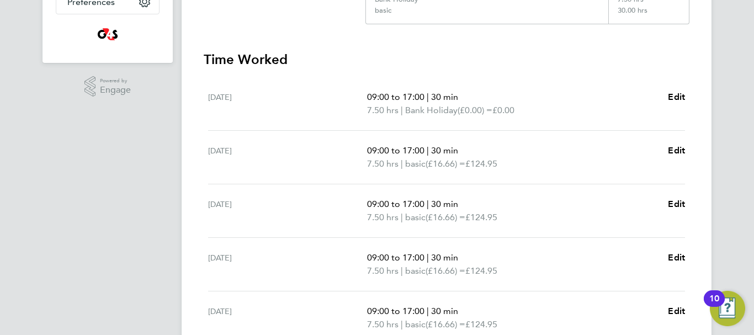
scroll to position [287, 0]
click at [676, 98] on span "Edit" at bounding box center [676, 96] width 17 height 10
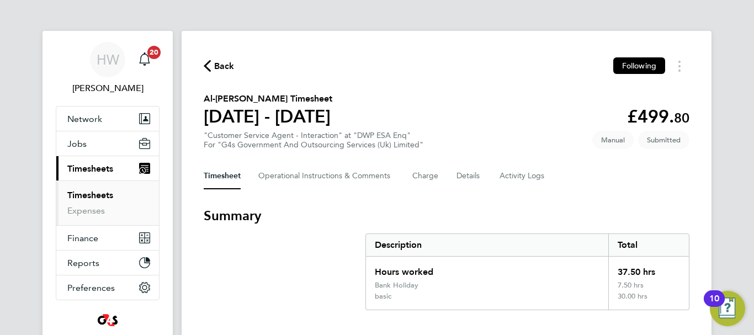
select select "30"
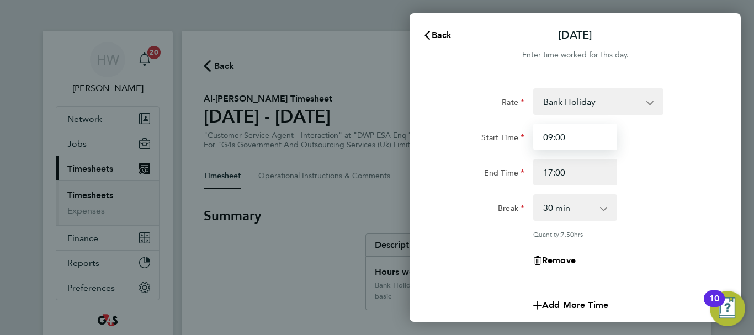
click at [560, 133] on input "09:00" at bounding box center [575, 137] width 84 height 27
click at [568, 137] on input "09" at bounding box center [575, 137] width 84 height 27
type input "0"
type input "07:45"
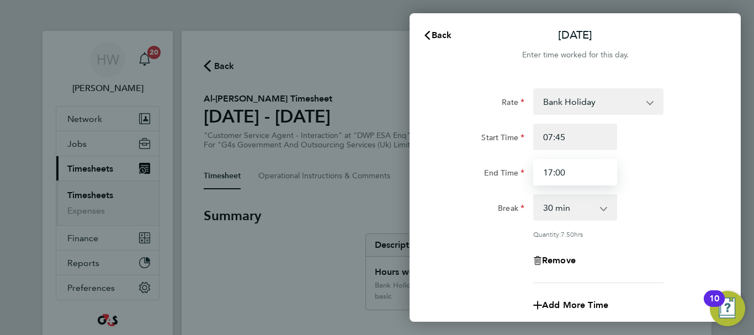
click at [570, 179] on input "17:00" at bounding box center [575, 172] width 84 height 27
click at [728, 244] on div "Rate Bank Holiday Annual Leave Sick basic - 16.66 System Issue Paid - 16.66 x2 …" at bounding box center [575, 245] width 331 height 341
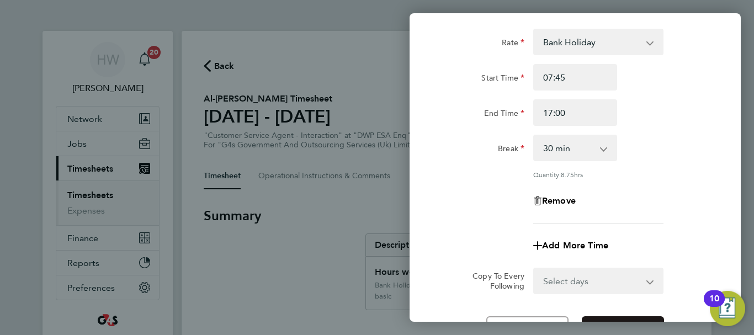
scroll to position [110, 0]
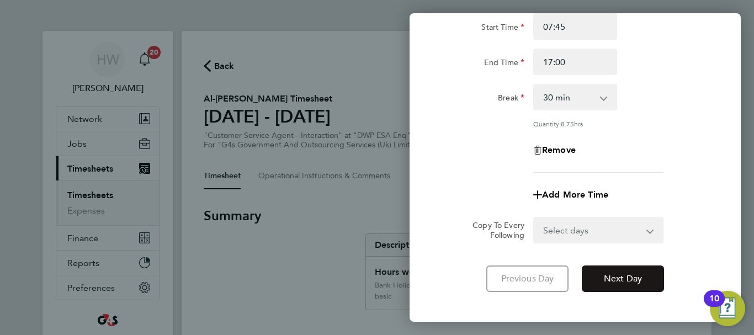
click at [643, 287] on button "Next Day" at bounding box center [623, 279] width 82 height 27
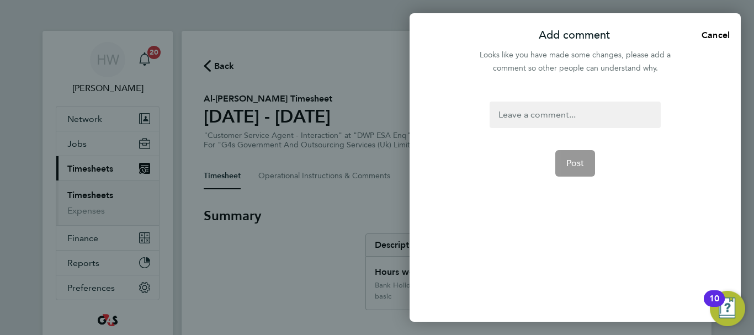
click at [546, 110] on div at bounding box center [575, 115] width 171 height 27
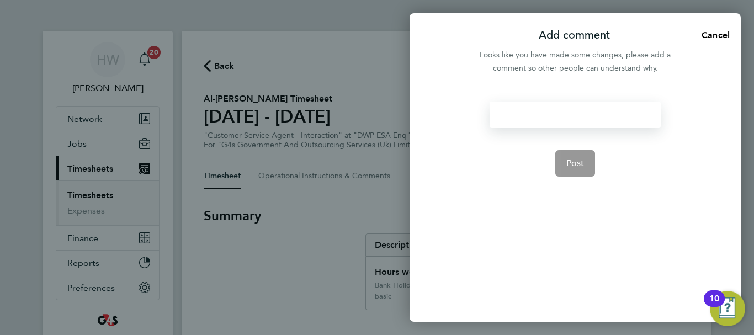
click at [546, 110] on div at bounding box center [575, 115] width 171 height 27
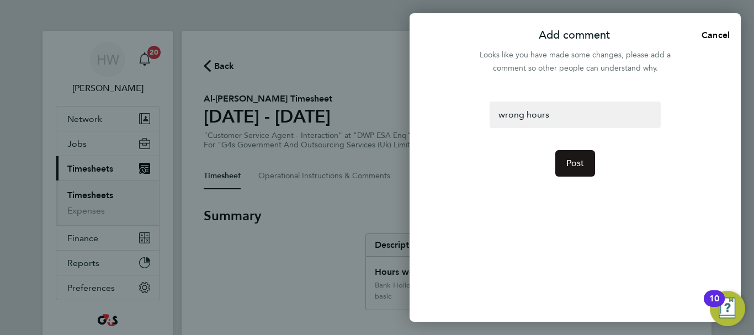
click at [574, 162] on span "Post" at bounding box center [576, 163] width 18 height 11
select select "30"
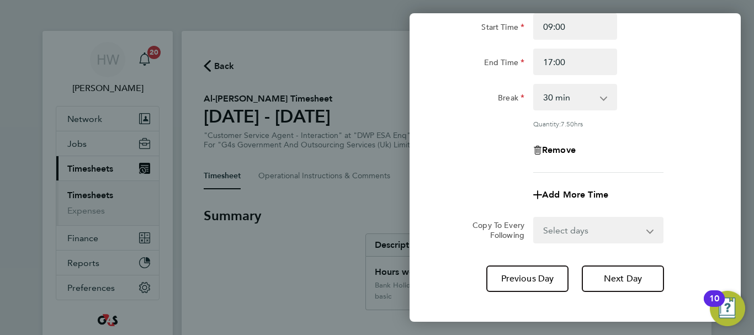
click at [682, 146] on div "Remove" at bounding box center [575, 150] width 278 height 27
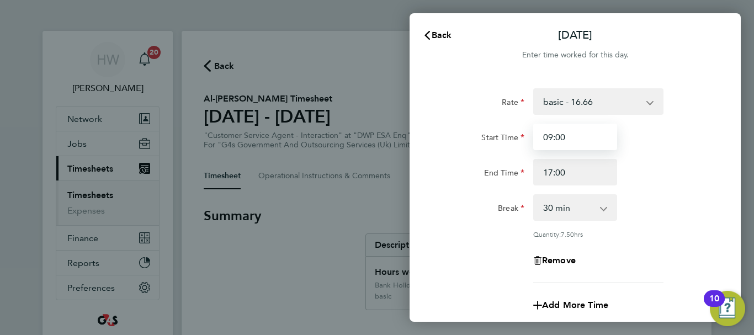
click at [565, 140] on input "09:00" at bounding box center [575, 137] width 84 height 27
type input "0"
type input "07:45"
click at [656, 156] on div "Start Time 07:45 End Time 17:00" at bounding box center [575, 155] width 278 height 62
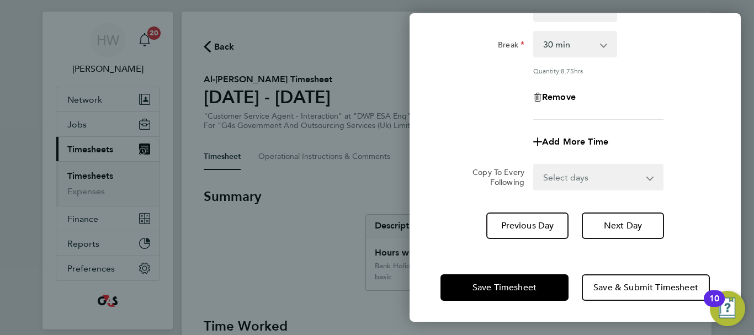
scroll to position [22, 0]
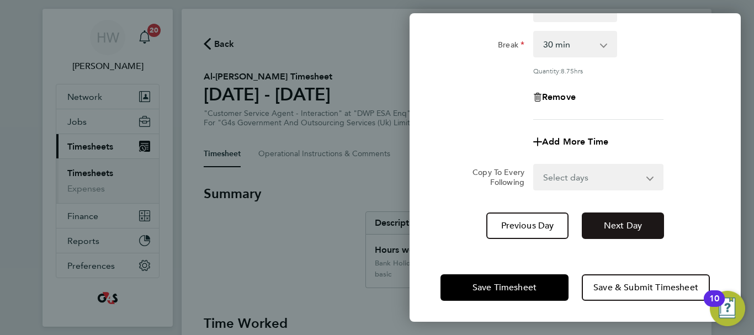
click at [631, 230] on button "Next Day" at bounding box center [623, 226] width 82 height 27
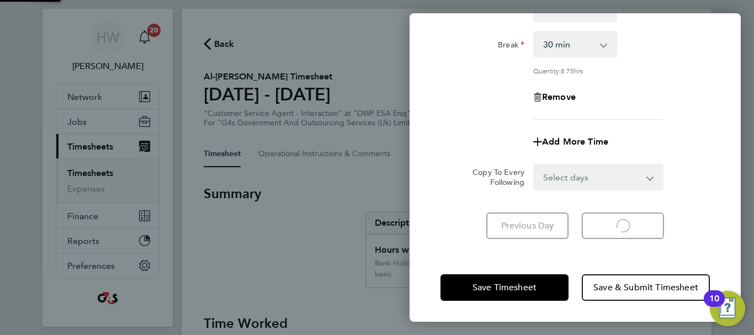
select select "30"
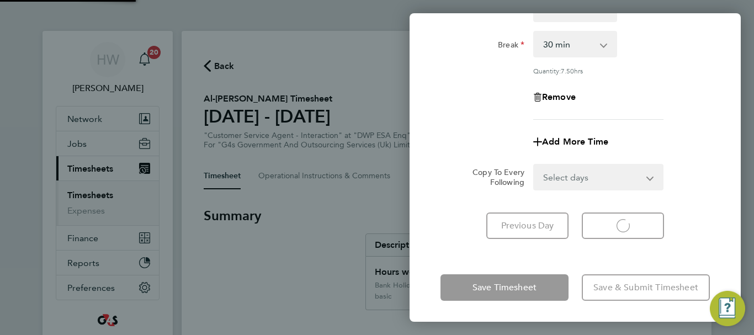
select select "30"
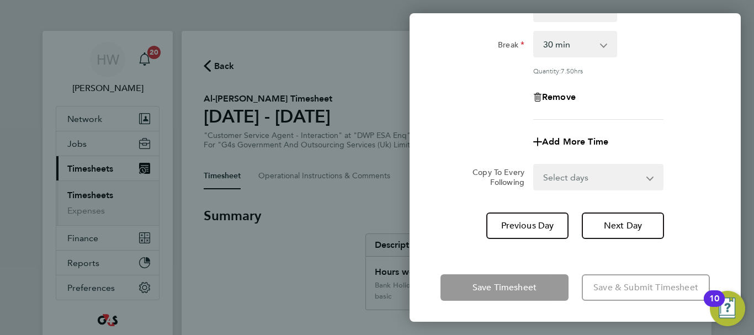
click at [671, 115] on div "Rate basic - 16.66 Bank Holiday Annual Leave Sick System Issue Paid - 16.66 x2 …" at bounding box center [575, 22] width 269 height 195
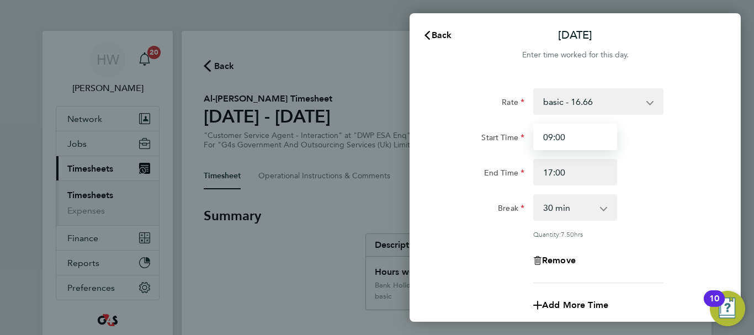
click at [575, 141] on input "09:00" at bounding box center [575, 137] width 84 height 27
type input "0"
type input "11:00"
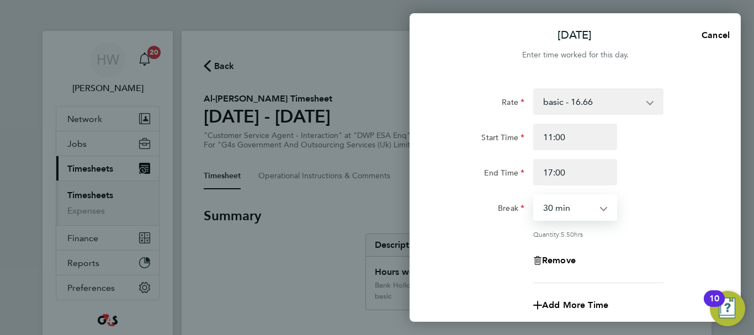
click at [586, 210] on select "0 min 15 min 30 min 45 min 60 min 75 min 90 min" at bounding box center [568, 207] width 68 height 24
select select "0"
click at [534, 195] on select "0 min 15 min 30 min 45 min 60 min 75 min 90 min" at bounding box center [568, 207] width 68 height 24
click at [681, 223] on div "Rate basic - 16.66 Bank Holiday Annual Leave Sick System Issue Paid - 16.66 x2 …" at bounding box center [575, 185] width 269 height 195
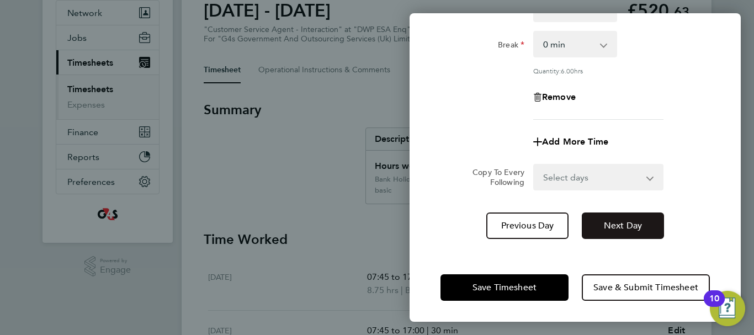
scroll to position [110, 0]
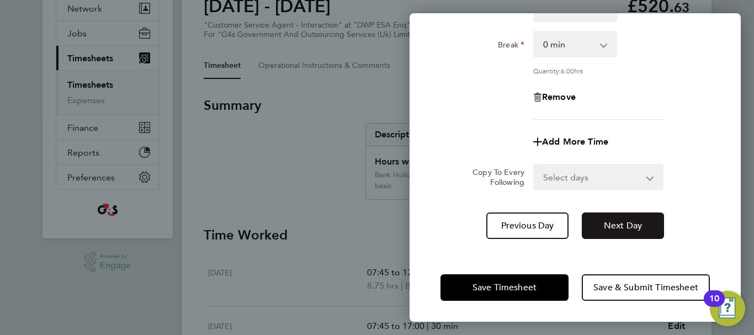
click at [622, 226] on span "Next Day" at bounding box center [623, 225] width 38 height 11
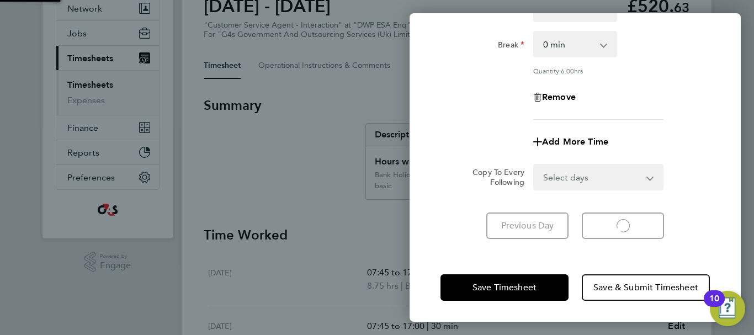
select select "30"
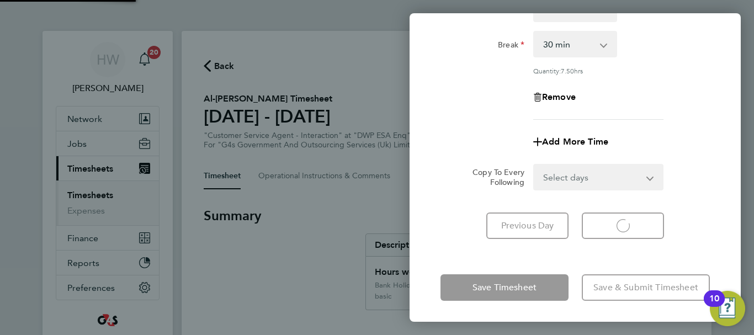
select select "30"
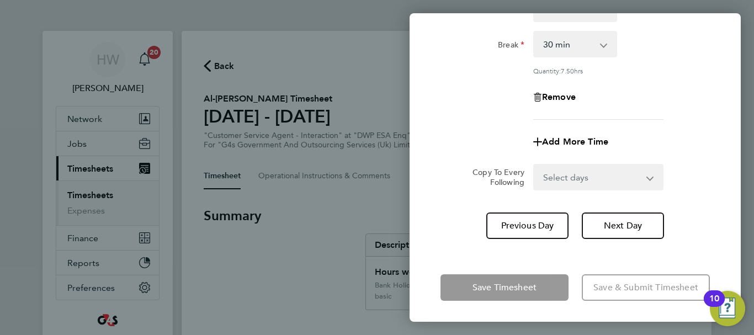
click at [701, 124] on app-timesheet-line-form-group "Rate basic - 16.66 Bank Holiday Annual Leave Sick System Issue Paid - 16.66 x2 …" at bounding box center [575, 40] width 269 height 230
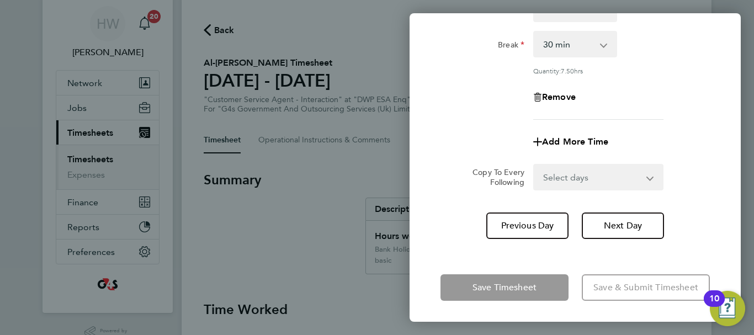
scroll to position [44, 0]
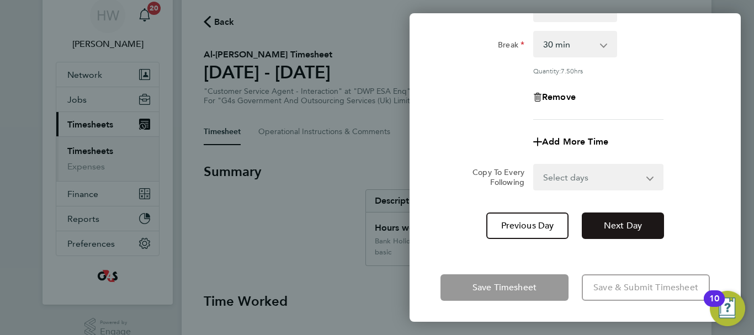
click at [617, 220] on span "Next Day" at bounding box center [623, 225] width 38 height 11
select select "30"
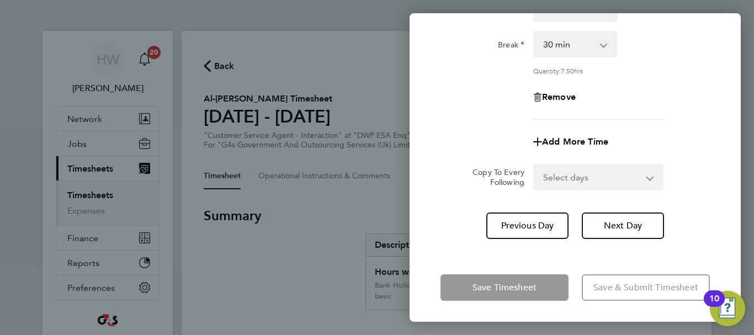
click at [683, 96] on div "Remove" at bounding box center [575, 97] width 278 height 27
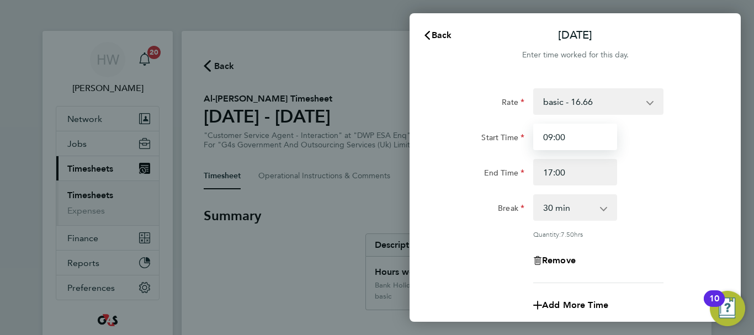
click at [573, 132] on input "09:00" at bounding box center [575, 137] width 84 height 27
type input "0"
type input "10:00"
click at [661, 162] on div "End Time 17:00" at bounding box center [575, 172] width 278 height 27
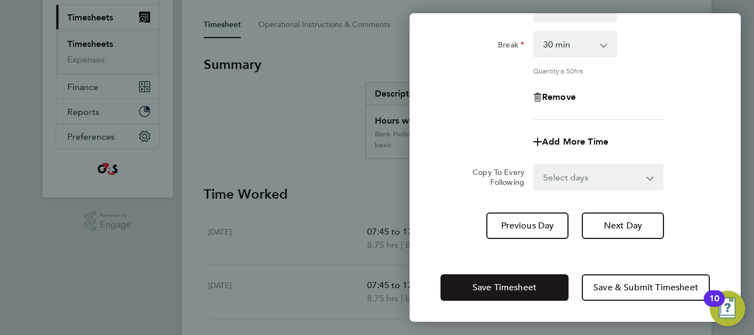
scroll to position [155, 0]
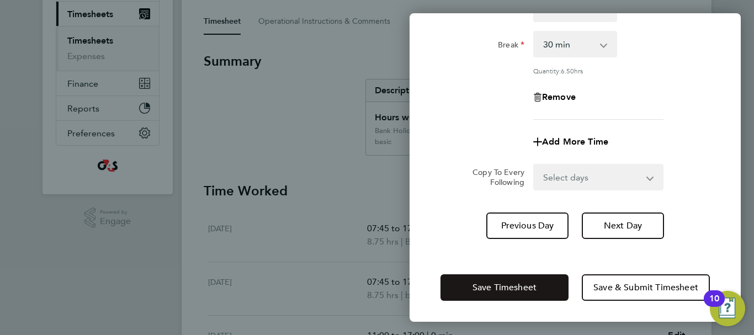
click at [522, 279] on button "Save Timesheet" at bounding box center [505, 287] width 128 height 27
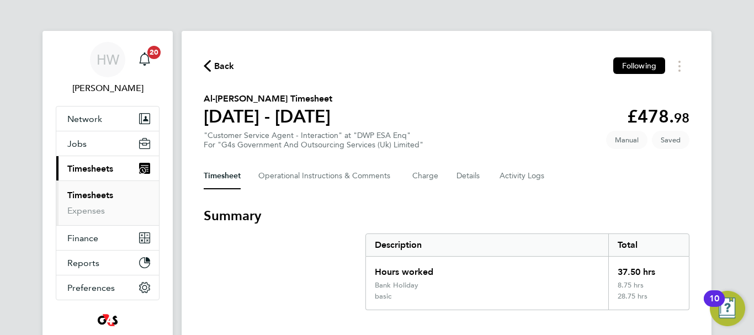
click at [516, 100] on section "Al-Tamash Khan's Timesheet 25 - 31 Aug 2025 £478. 98 "Customer Service Agent - …" at bounding box center [447, 120] width 486 height 57
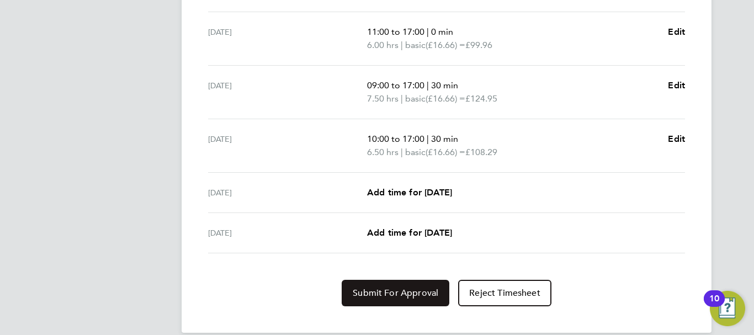
scroll to position [474, 0]
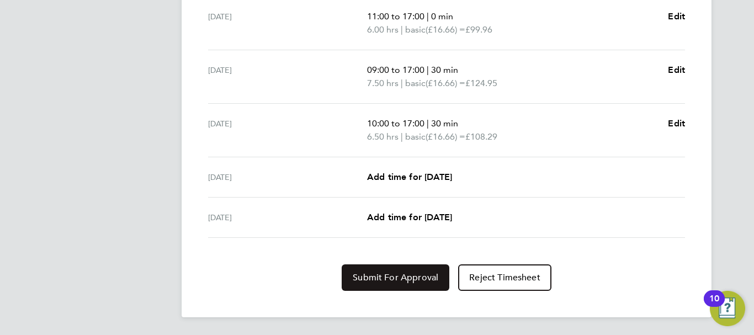
click at [403, 284] on button "Submit For Approval" at bounding box center [396, 277] width 108 height 27
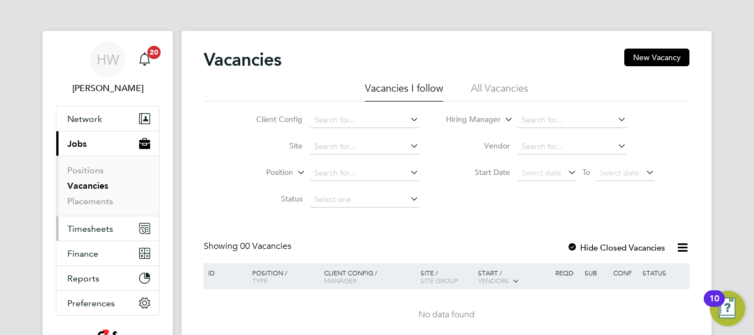
click at [103, 227] on span "Timesheets" at bounding box center [90, 229] width 46 height 10
click at [96, 225] on span "Timesheets" at bounding box center [90, 229] width 46 height 10
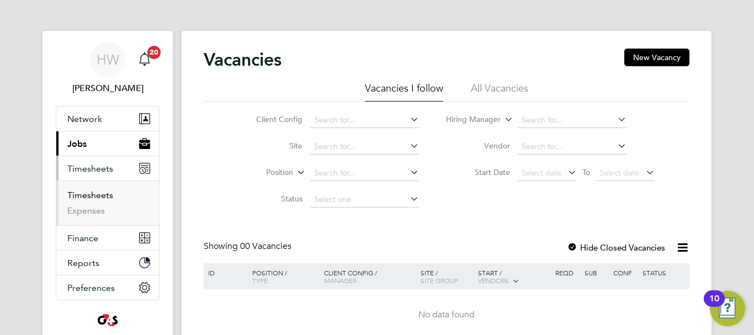
click at [99, 191] on link "Timesheets" at bounding box center [90, 195] width 46 height 10
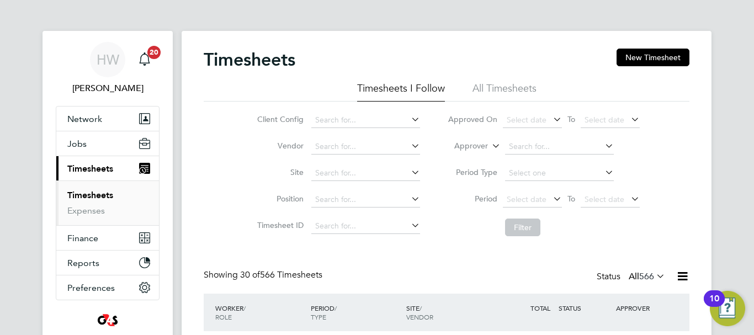
click at [644, 52] on button "New Timesheet" at bounding box center [653, 58] width 73 height 18
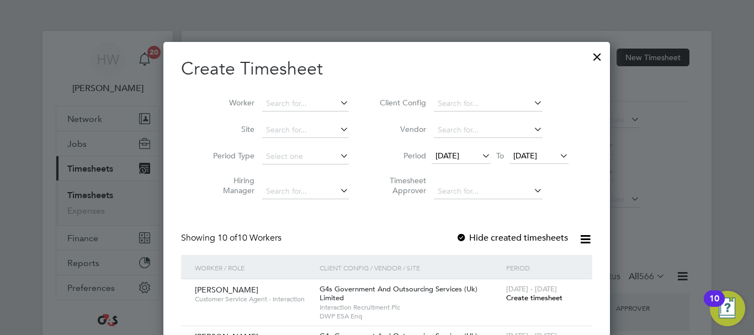
click at [455, 157] on span "18 Aug 2025" at bounding box center [448, 156] width 24 height 10
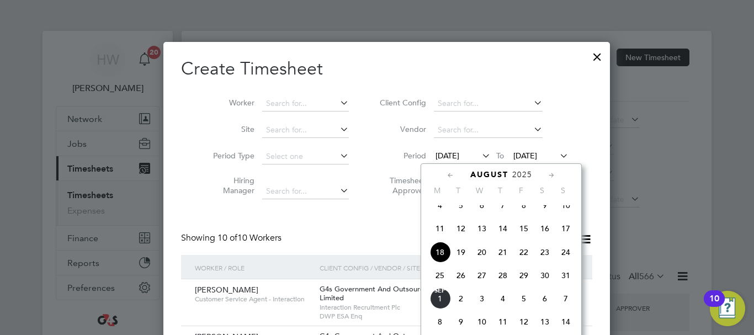
click at [438, 279] on span "25" at bounding box center [440, 275] width 21 height 21
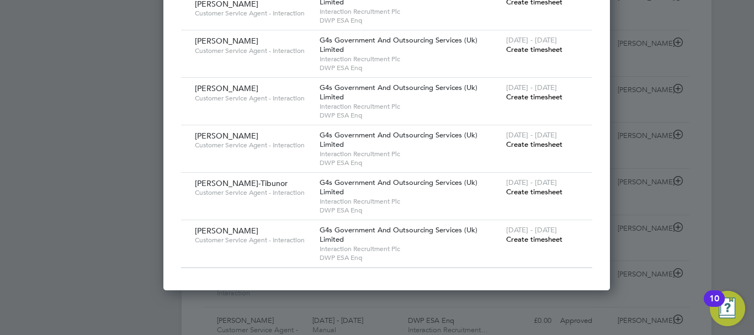
click at [68, 45] on div at bounding box center [377, 167] width 754 height 335
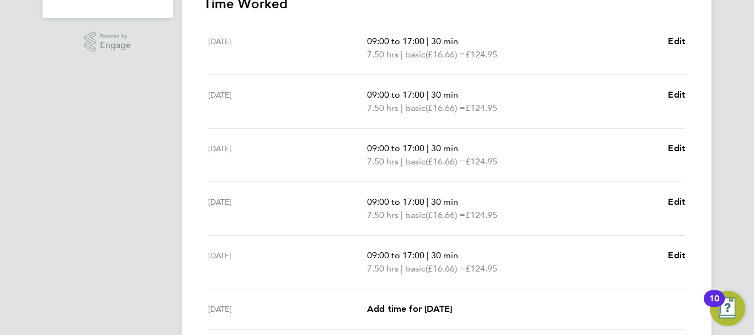
scroll to position [331, 0]
click at [724, 118] on div "HW [PERSON_NAME] Notifications 20 Applications: Network Sites Workers Jobs Posi…" at bounding box center [377, 68] width 754 height 798
click at [677, 40] on span "Edit" at bounding box center [676, 40] width 17 height 10
select select "30"
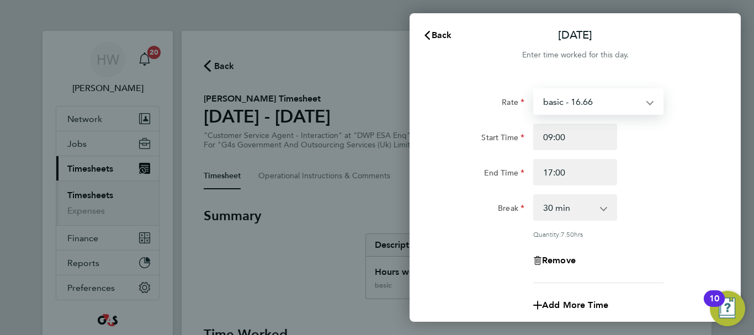
click at [612, 98] on select "basic - 16.66 x2 - 32.79 System Issue Paid - 16.66 Sick Bank Holiday x1.5 - 24.…" at bounding box center [591, 101] width 115 height 24
select select "30"
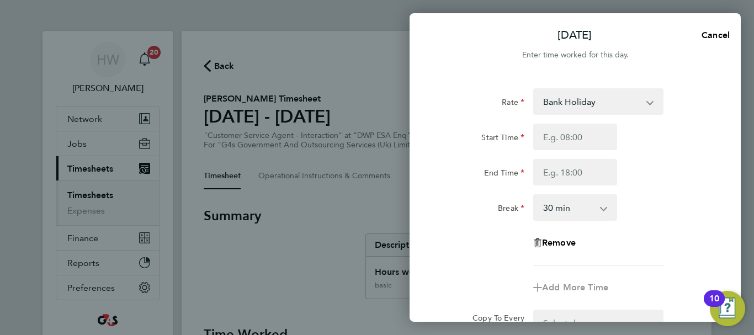
click at [501, 86] on div "Rate Bank Holiday x2 - 32.79 System Issue Paid - 16.66 basic - 16.66 Sick x1.5 …" at bounding box center [575, 236] width 331 height 323
click at [573, 140] on input "Start Time" at bounding box center [575, 137] width 84 height 27
type input "09:00"
click at [571, 165] on input "End Time" at bounding box center [575, 172] width 84 height 27
type input "17:00"
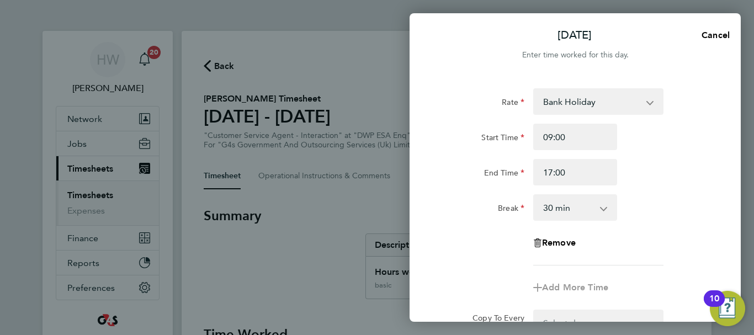
click at [673, 164] on div "End Time 17:00" at bounding box center [575, 172] width 278 height 27
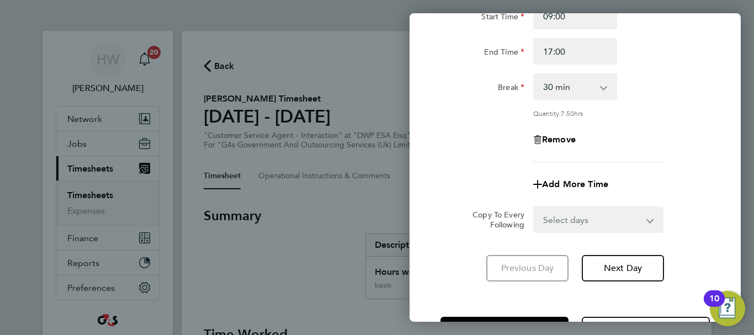
scroll to position [163, 0]
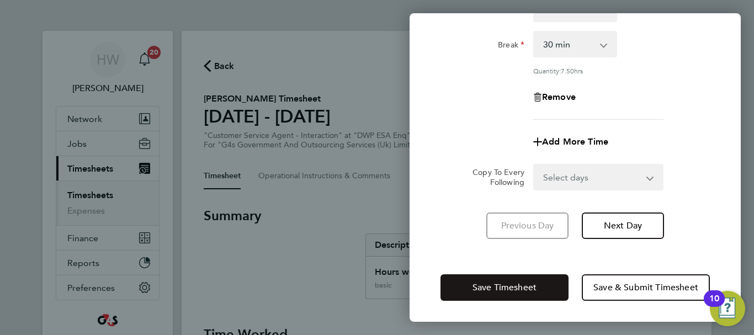
click at [473, 285] on span "Save Timesheet" at bounding box center [505, 287] width 64 height 11
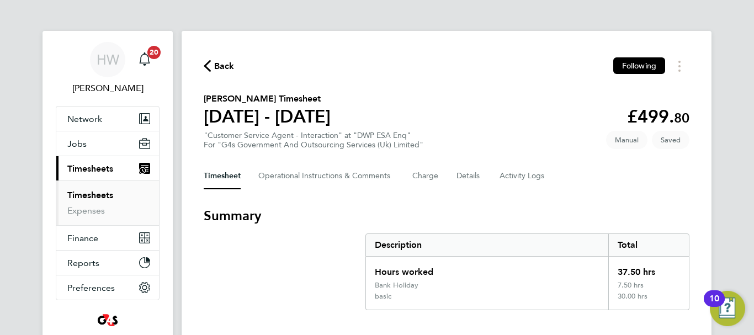
click at [432, 95] on section "[PERSON_NAME] Timesheet [DATE] - [DATE] £499. 80 "Customer Service Agent - Inte…" at bounding box center [447, 120] width 486 height 57
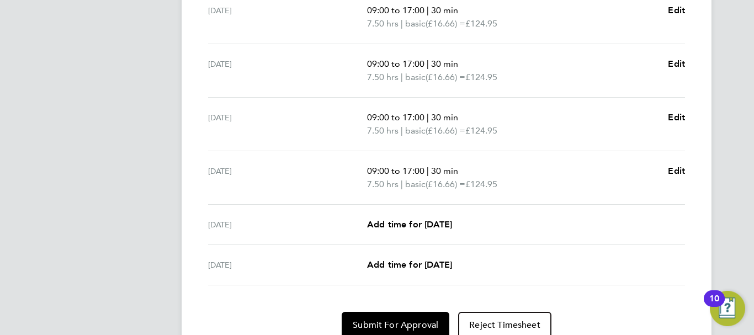
scroll to position [442, 0]
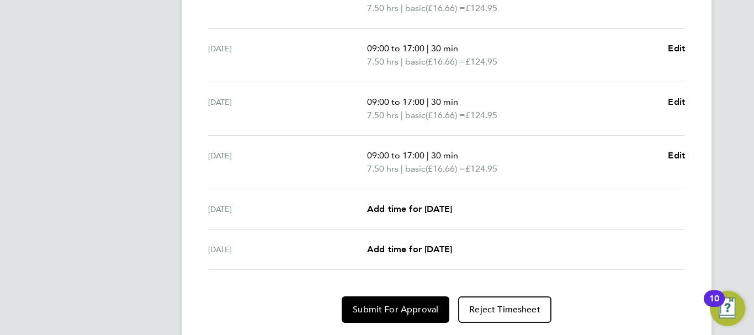
click at [432, 95] on ul "[DATE] 09:00 to 17:00 | 30 min 7.50 hrs | Bank Holiday (£0.00) = £0.00 Edit [DA…" at bounding box center [447, 96] width 486 height 348
click at [405, 308] on span "Submit For Approval" at bounding box center [396, 309] width 86 height 11
